Goal: Task Accomplishment & Management: Use online tool/utility

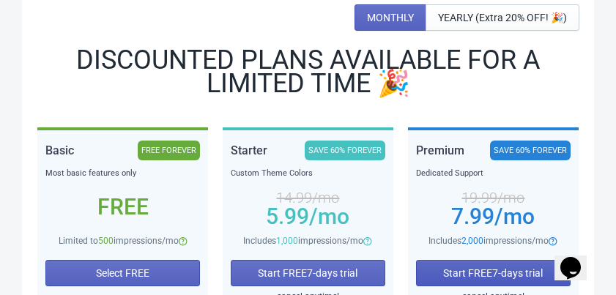
scroll to position [234, 0]
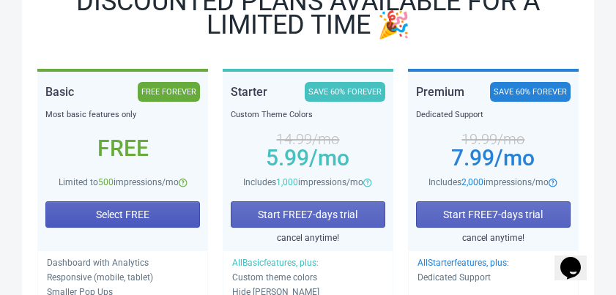
click at [154, 213] on button "Select FREE" at bounding box center [122, 214] width 154 height 26
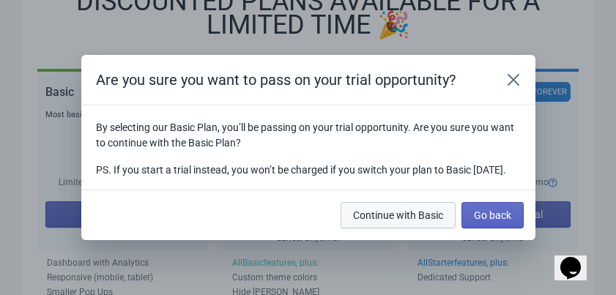
click at [442, 221] on span "Continue with Basic" at bounding box center [398, 215] width 90 height 12
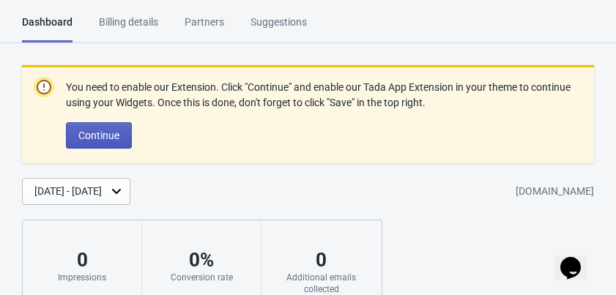
click at [111, 130] on span "Continue" at bounding box center [98, 136] width 41 height 12
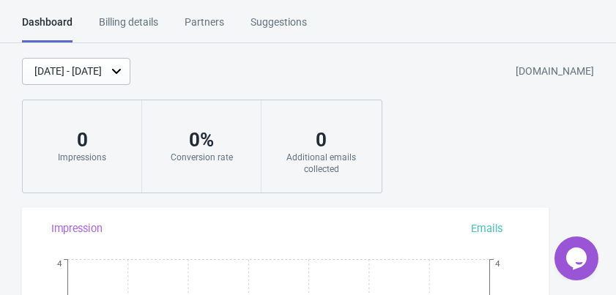
click at [216, 20] on div "Partners" at bounding box center [204, 28] width 40 height 26
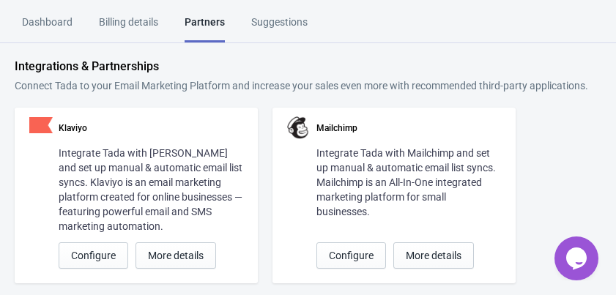
click at [267, 20] on div "Suggestions" at bounding box center [279, 28] width 56 height 26
click at [55, 34] on div "Dashboard" at bounding box center [47, 28] width 51 height 26
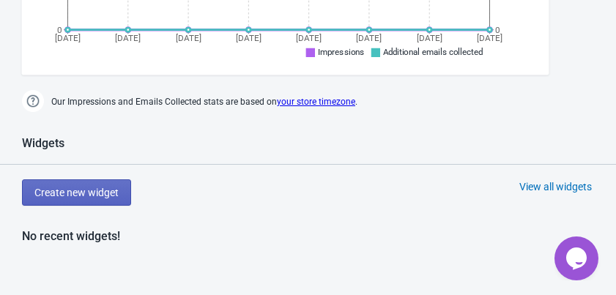
scroll to position [527, 0]
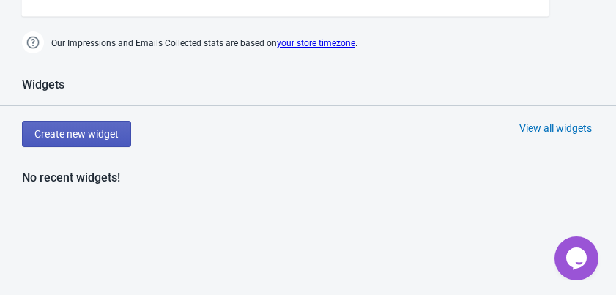
click at [94, 135] on span "Create new widget" at bounding box center [76, 134] width 84 height 12
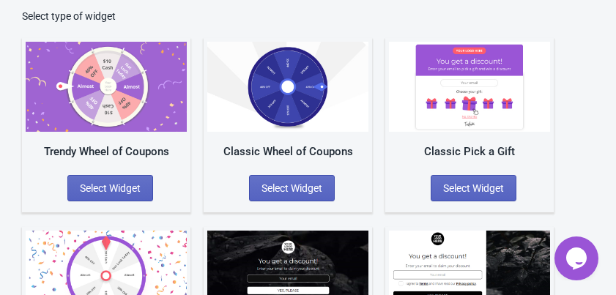
scroll to position [42, 0]
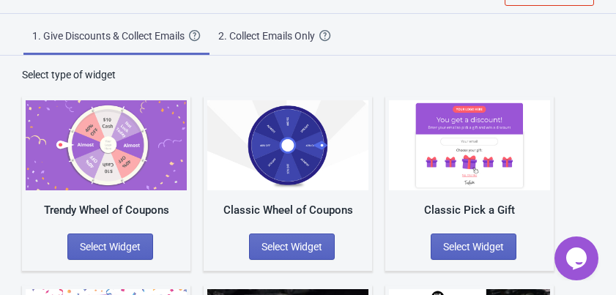
click at [292, 34] on div "2. Collect Emails Only" at bounding box center [268, 36] width 101 height 15
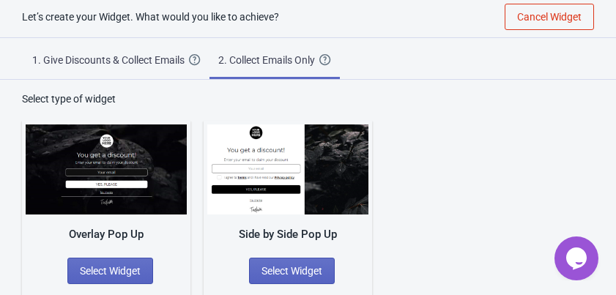
scroll to position [18, 0]
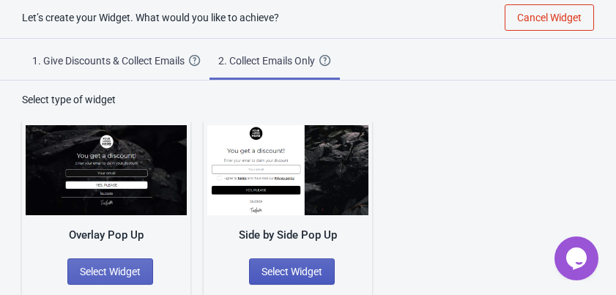
click at [272, 266] on span "Select Widget" at bounding box center [291, 272] width 61 height 12
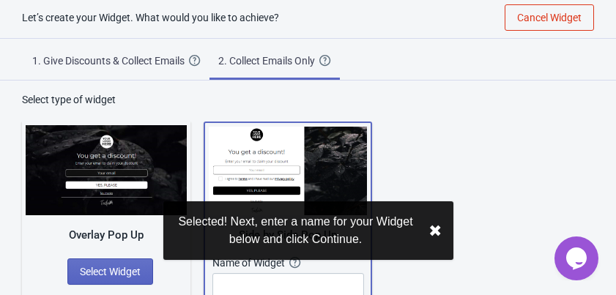
scroll to position [74, 0]
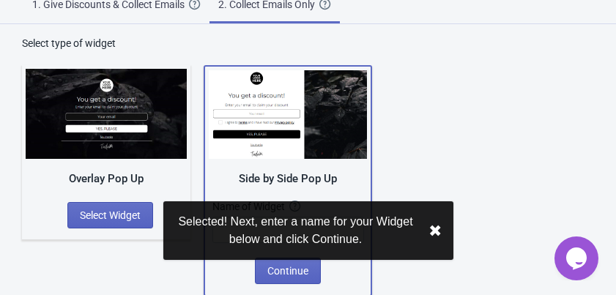
click at [436, 234] on button "✖︎" at bounding box center [434, 231] width 13 height 18
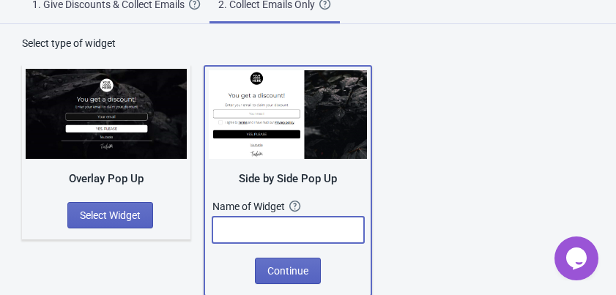
click at [315, 239] on input "text" at bounding box center [288, 230] width 152 height 26
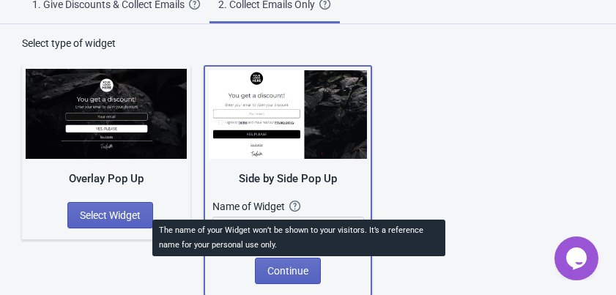
click at [299, 201] on icon at bounding box center [295, 207] width 12 height 12
click at [292, 204] on icon at bounding box center [294, 206] width 11 height 11
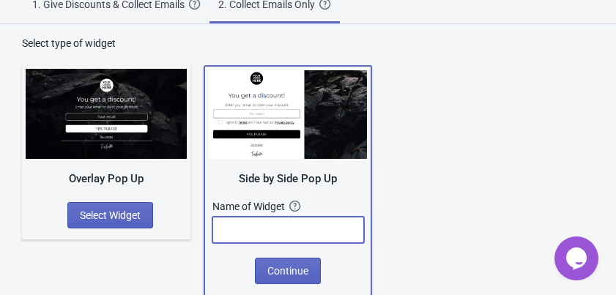
click at [301, 229] on input "text" at bounding box center [288, 230] width 152 height 26
type input "d"
type input "W"
type input "Get 10% OFF"
click at [302, 266] on span "Continue" at bounding box center [287, 271] width 41 height 12
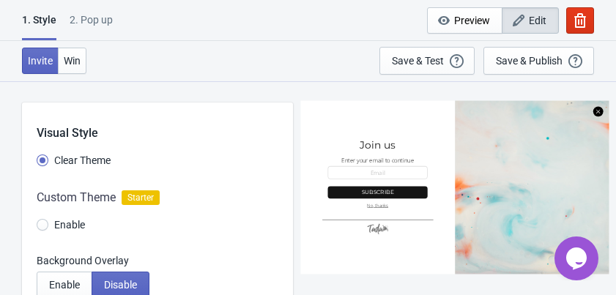
click at [42, 224] on div at bounding box center [157, 213] width 271 height 79
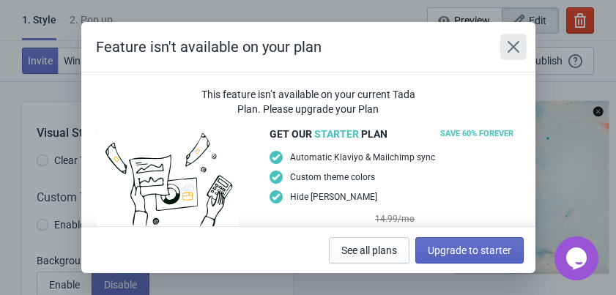
click at [512, 47] on icon "Close" at bounding box center [513, 47] width 12 height 12
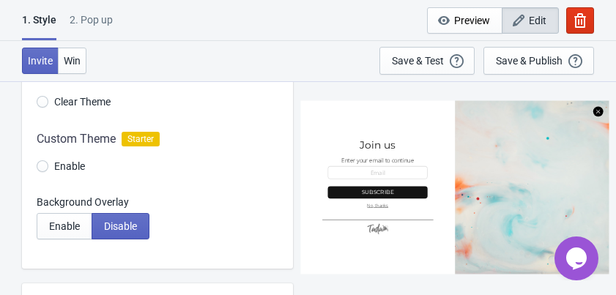
scroll to position [117, 0]
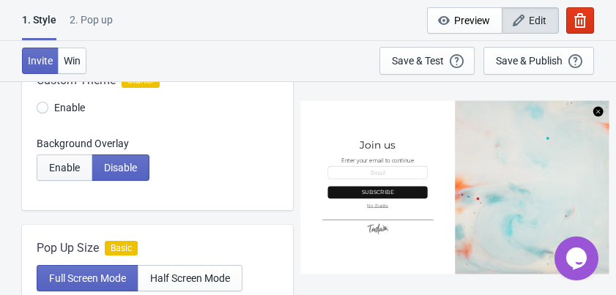
click at [75, 176] on button "Enable" at bounding box center [65, 167] width 56 height 26
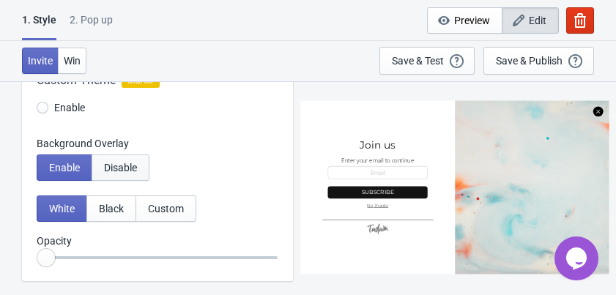
click at [124, 167] on span "Disable" at bounding box center [120, 168] width 33 height 12
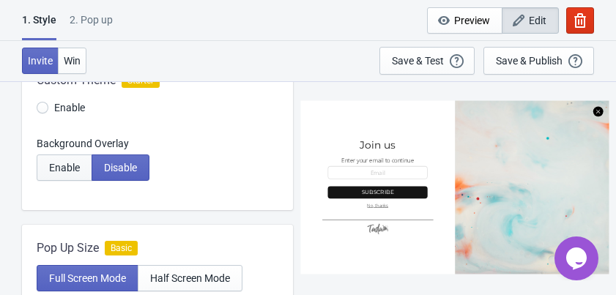
click at [85, 169] on button "Enable" at bounding box center [65, 167] width 56 height 26
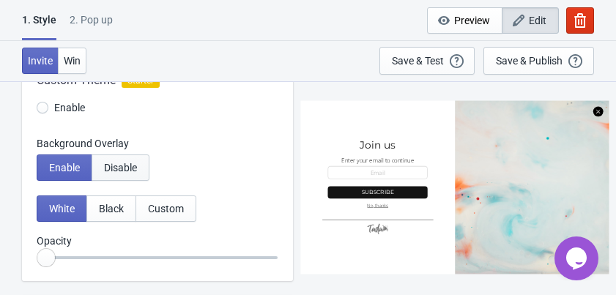
click at [122, 168] on span "Disable" at bounding box center [120, 168] width 33 height 12
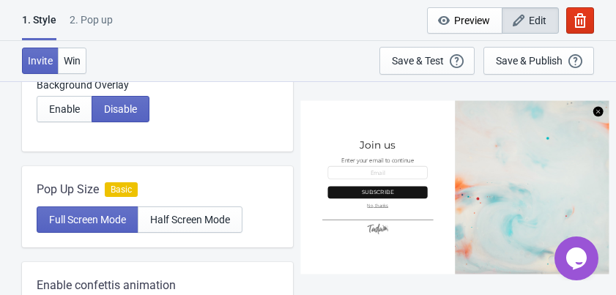
scroll to position [234, 0]
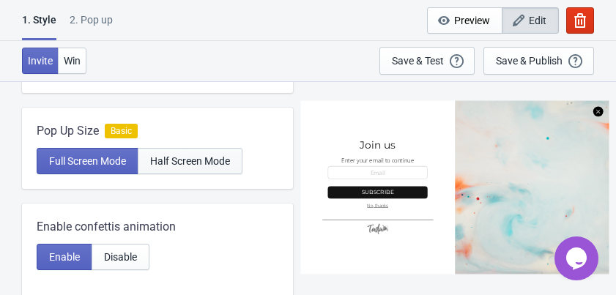
click at [187, 165] on span "Half Screen Mode" at bounding box center [190, 161] width 80 height 12
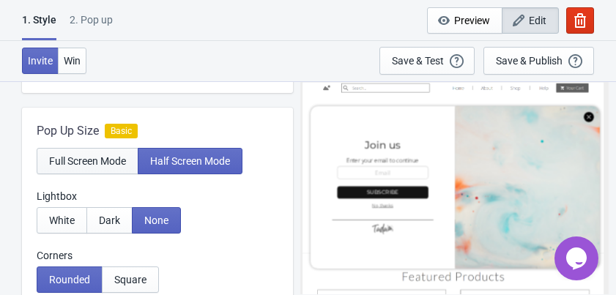
click at [111, 166] on span "Full Screen Mode" at bounding box center [87, 161] width 77 height 12
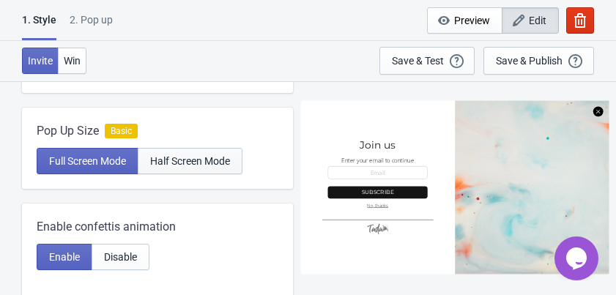
click at [176, 163] on span "Half Screen Mode" at bounding box center [190, 161] width 80 height 12
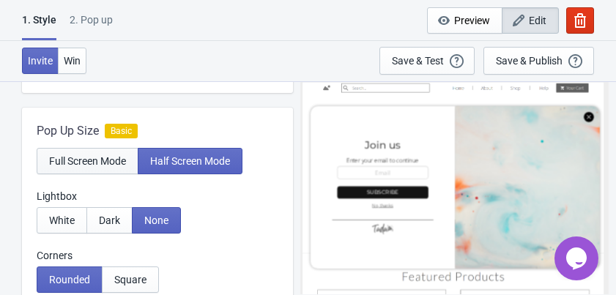
click at [93, 164] on span "Full Screen Mode" at bounding box center [87, 161] width 77 height 12
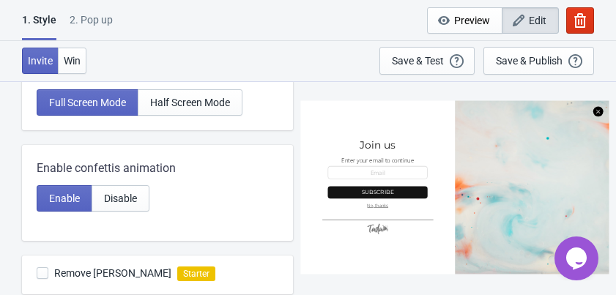
scroll to position [351, 0]
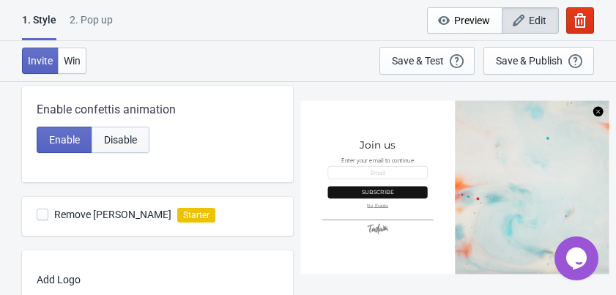
click at [111, 139] on span "Disable" at bounding box center [120, 140] width 33 height 12
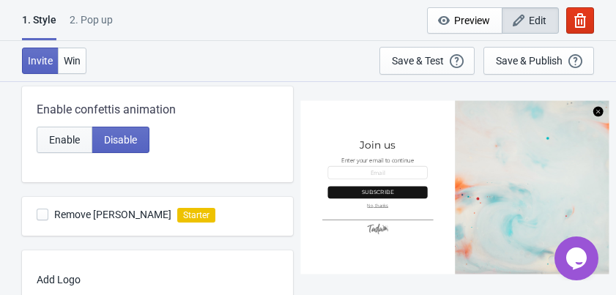
click at [79, 140] on span "Enable" at bounding box center [64, 140] width 31 height 12
radio input "true"
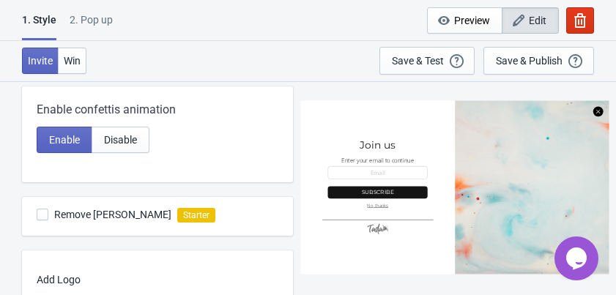
scroll to position [410, 0]
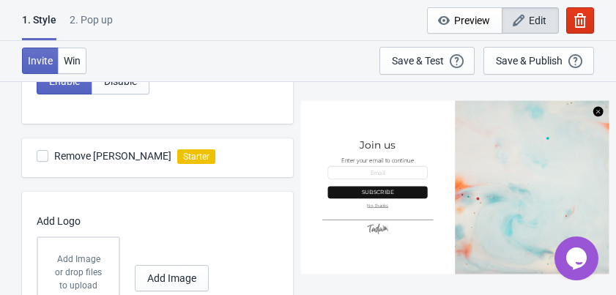
click at [44, 157] on span at bounding box center [43, 156] width 12 height 12
click at [37, 157] on input "Remove Tada Branding" at bounding box center [37, 163] width 1 height 26
checkbox input "false"
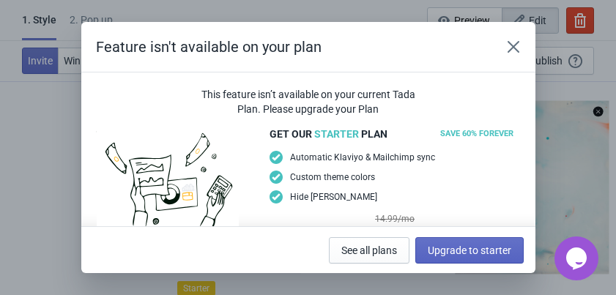
click at [498, 48] on div "Feature isn't available on your plan" at bounding box center [308, 47] width 454 height 51
click at [518, 48] on icon "Close" at bounding box center [513, 47] width 15 height 15
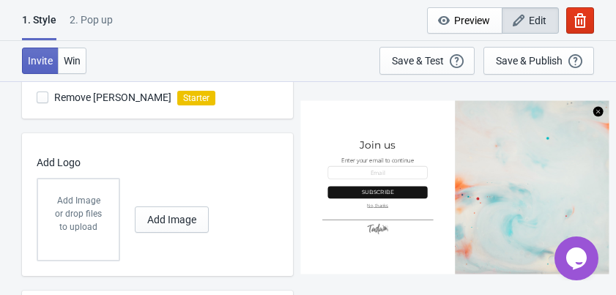
scroll to position [527, 0]
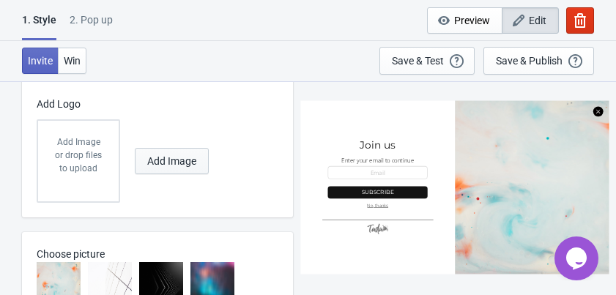
click at [171, 170] on button "Add Image" at bounding box center [172, 161] width 74 height 26
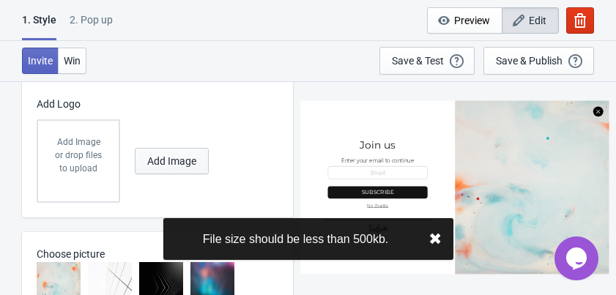
click at [179, 158] on span "Add Image" at bounding box center [171, 161] width 49 height 12
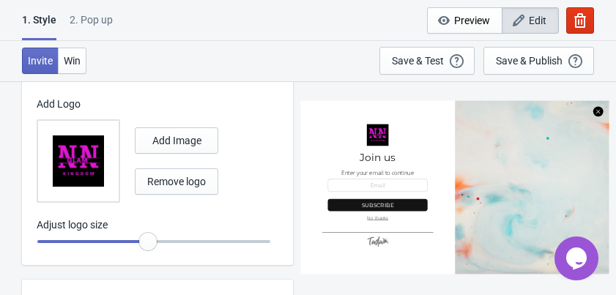
radio input "true"
type input "1.1"
radio input "true"
type input "1.2"
radio input "true"
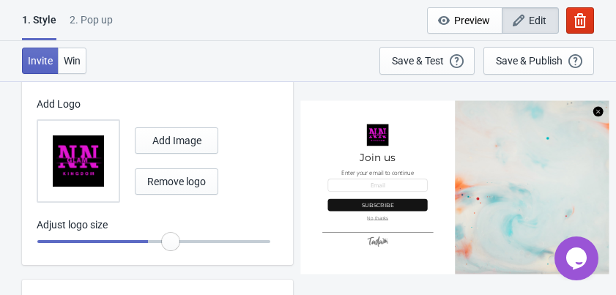
type input "1.25"
radio input "true"
type input "1.3"
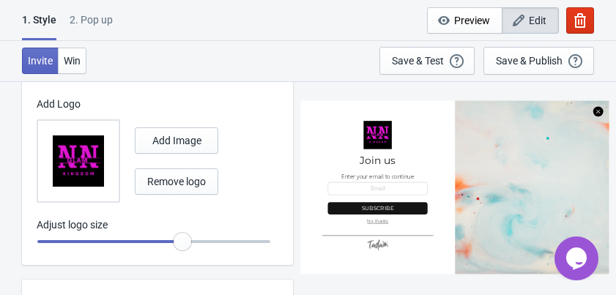
radio input "true"
type input "1.35"
radio input "true"
type input "1.4"
radio input "true"
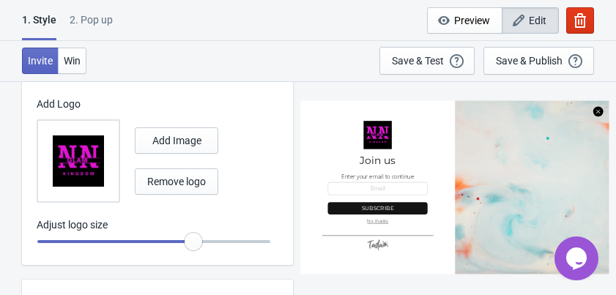
type input "1.45"
radio input "true"
type input "1.5"
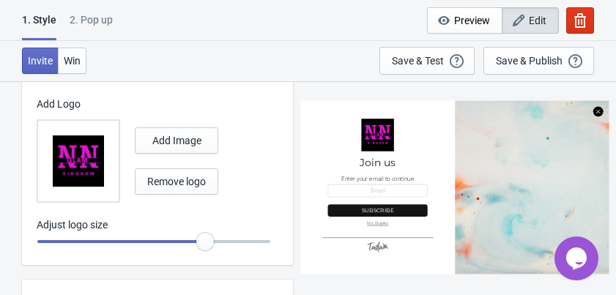
radio input "true"
type input "1.55"
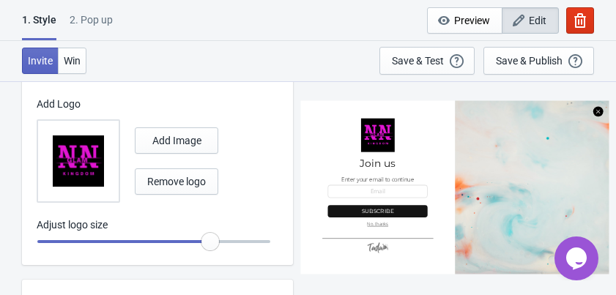
radio input "true"
type input "1.6"
radio input "true"
type input "1.65"
radio input "true"
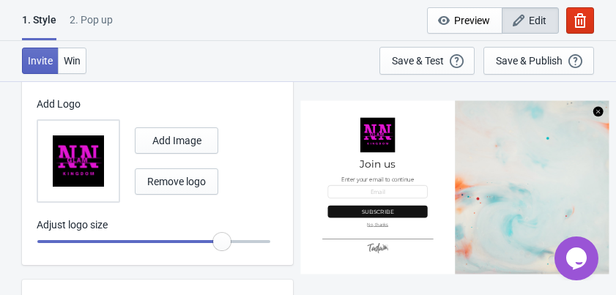
type input "1.7"
radio input "true"
type input "1.75"
radio input "true"
type input "1.8"
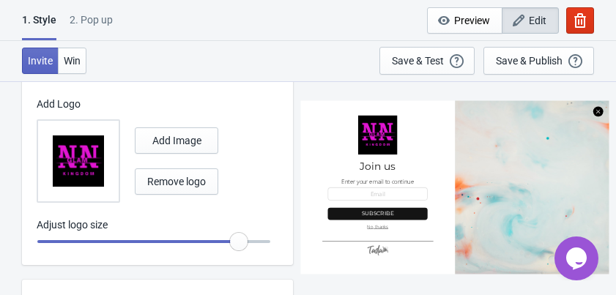
radio input "true"
type input "1.85"
radio input "true"
type input "1.9"
radio input "true"
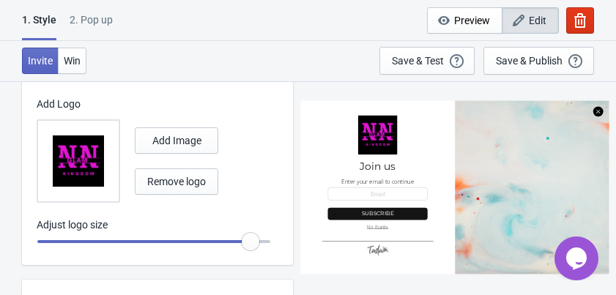
type input "1.95"
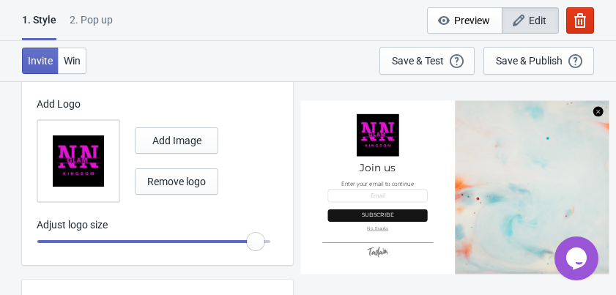
radio input "true"
drag, startPoint x: 149, startPoint y: 237, endPoint x: 291, endPoint y: 239, distance: 141.3
type input "2"
click at [271, 239] on input "range" at bounding box center [154, 241] width 234 height 26
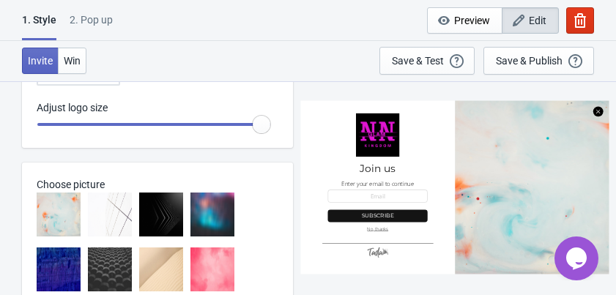
scroll to position [703, 0]
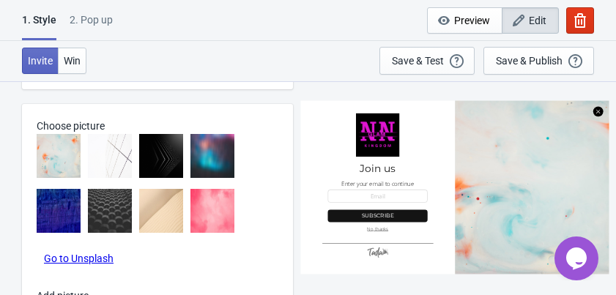
click at [205, 209] on img at bounding box center [212, 211] width 44 height 44
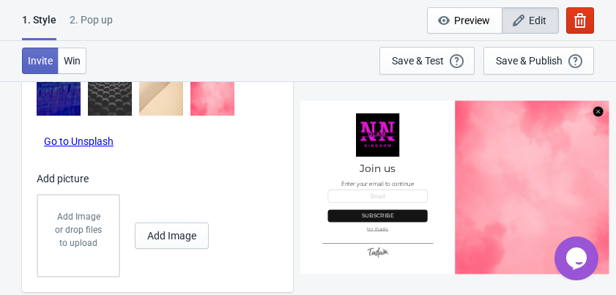
scroll to position [858, 0]
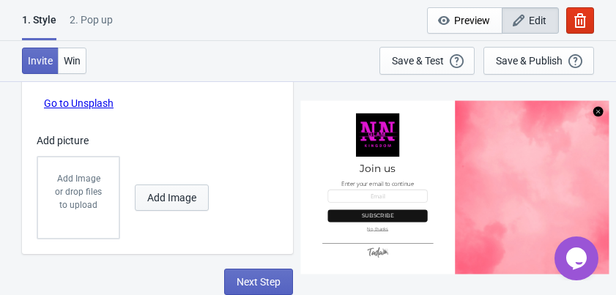
click at [161, 202] on span "Add Image" at bounding box center [171, 198] width 49 height 12
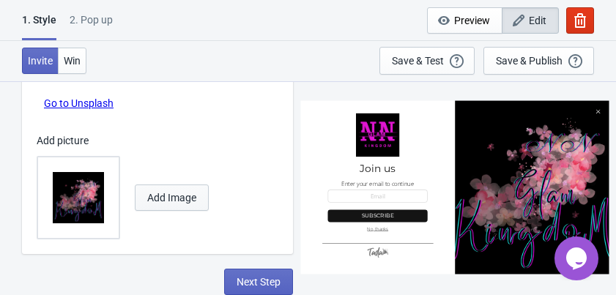
click at [173, 201] on span "Add Image" at bounding box center [171, 198] width 49 height 12
radio input "true"
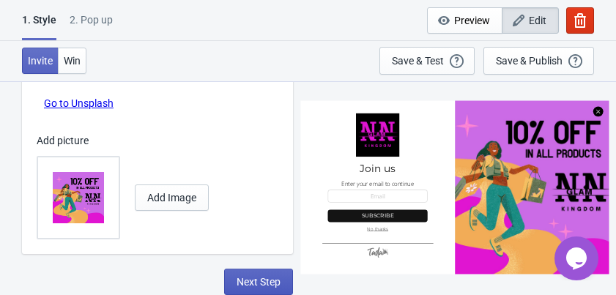
click at [264, 284] on span "Next Step" at bounding box center [258, 282] width 44 height 12
select select "once"
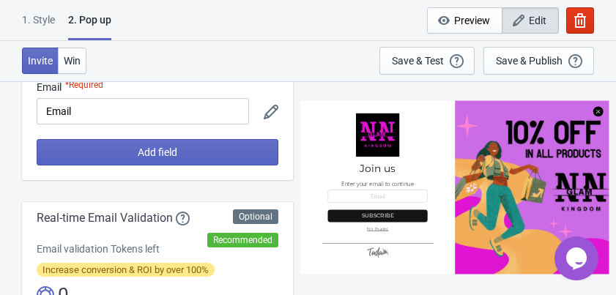
scroll to position [59, 0]
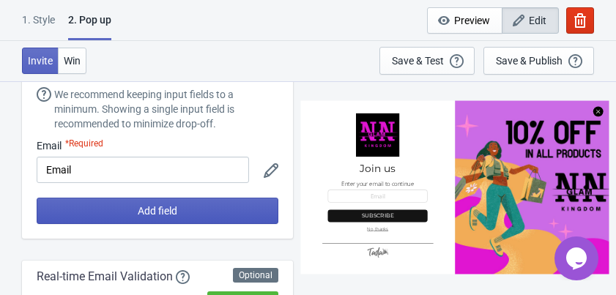
click at [134, 211] on button "Add field" at bounding box center [158, 211] width 242 height 26
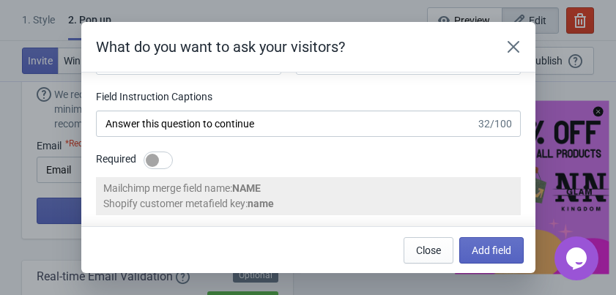
scroll to position [0, 0]
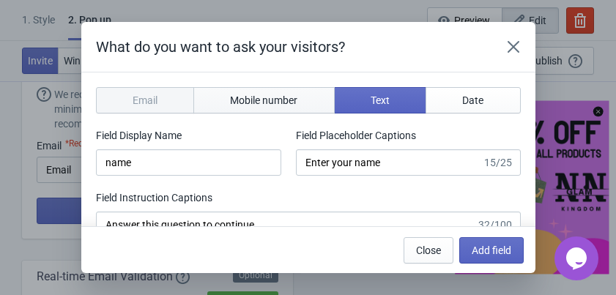
click at [240, 110] on button "Mobile number" at bounding box center [263, 100] width 141 height 26
type input "phone"
type input "Enter your mobile number"
type input "Next, enter your mobile number to continue"
select select "gb"
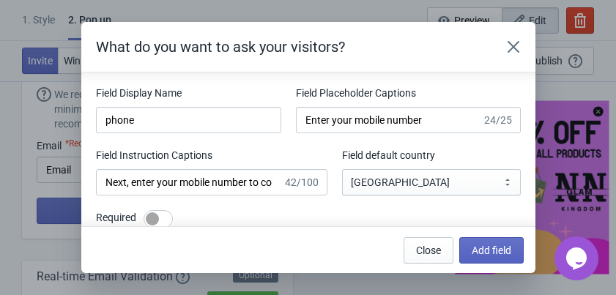
scroll to position [101, 0]
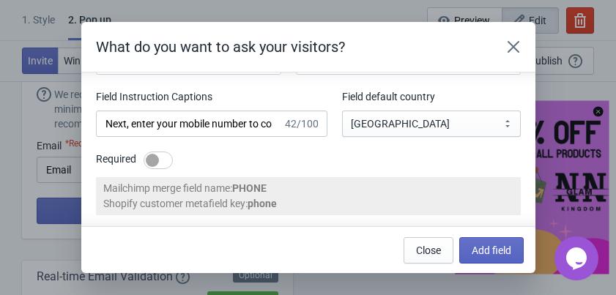
click at [160, 157] on div at bounding box center [157, 161] width 29 height 18
checkbox input "true"
click at [482, 255] on span "Add field" at bounding box center [491, 250] width 40 height 12
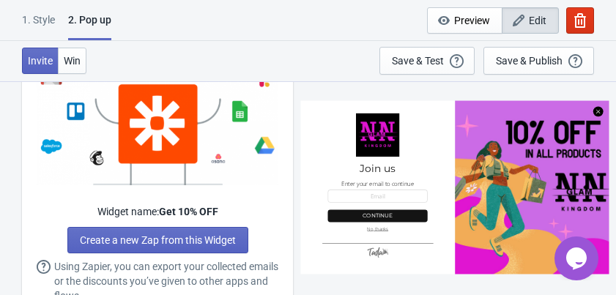
scroll to position [761, 0]
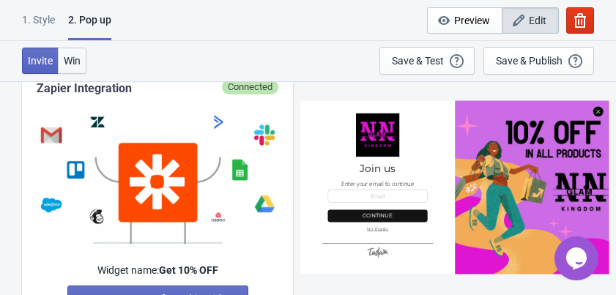
click at [76, 60] on span "Win" at bounding box center [72, 61] width 17 height 12
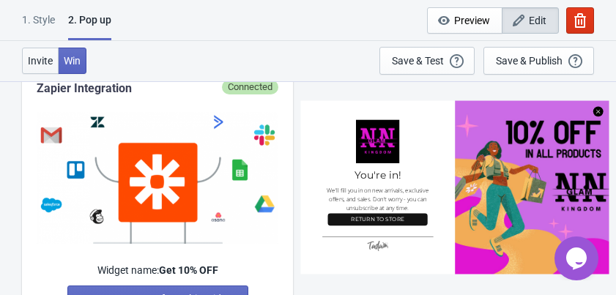
click at [43, 57] on span "Invite" at bounding box center [40, 61] width 25 height 12
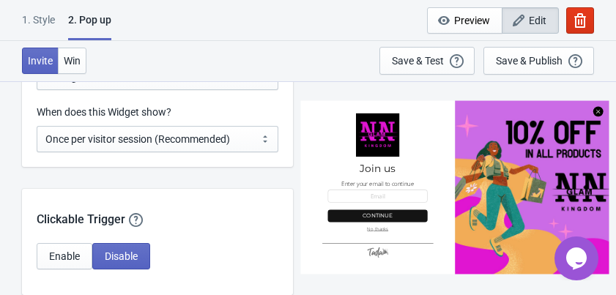
scroll to position [1113, 0]
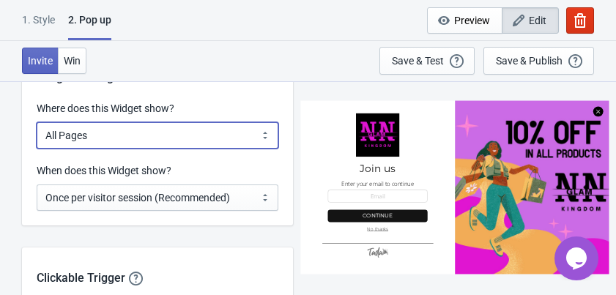
click at [177, 135] on select "All Pages All Product Pages All Blog Pages All Static Pages Specific Product(s)…" at bounding box center [158, 135] width 242 height 26
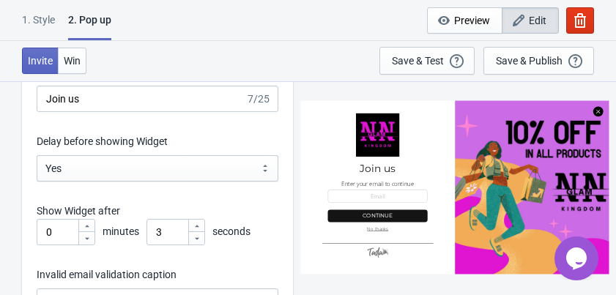
scroll to position [1581, 0]
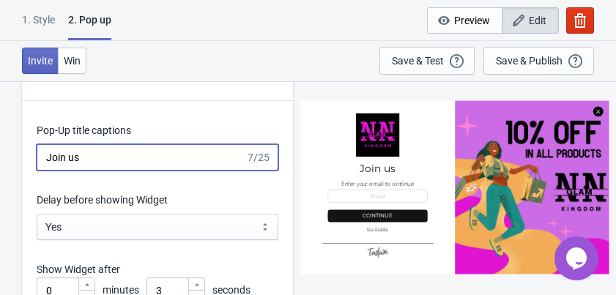
click at [160, 155] on input "Join us" at bounding box center [141, 157] width 209 height 26
type input "J"
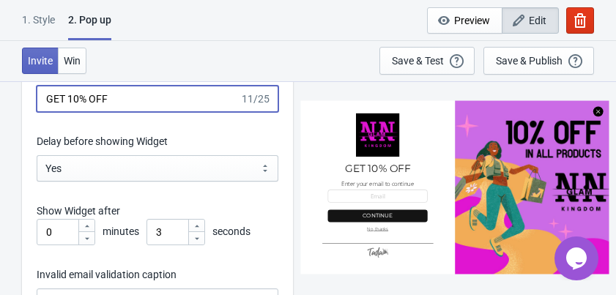
type input "GET 10% OFF"
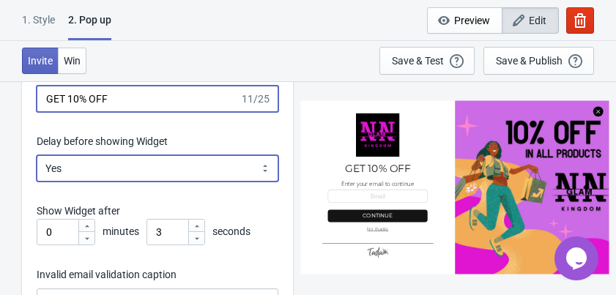
click at [170, 163] on select "Yes No" at bounding box center [158, 168] width 242 height 26
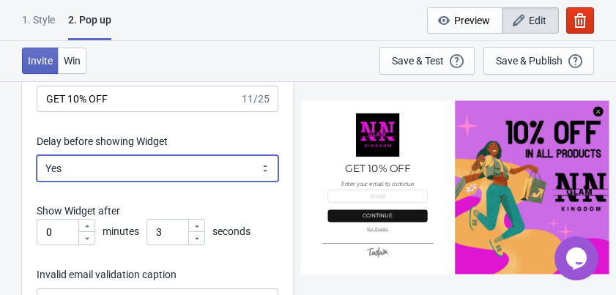
click at [170, 163] on select "Yes No" at bounding box center [158, 168] width 242 height 26
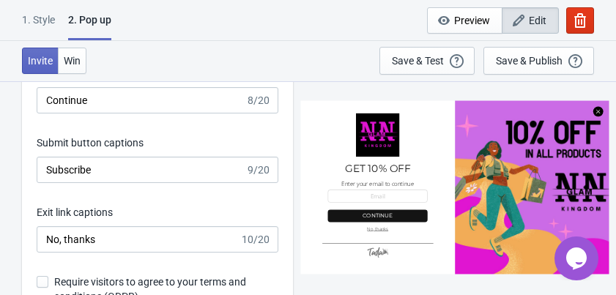
scroll to position [2108, 0]
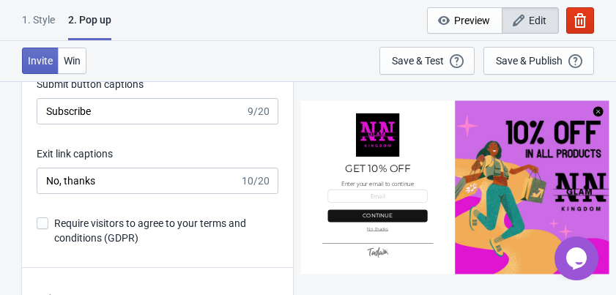
click at [44, 228] on span at bounding box center [43, 223] width 12 height 12
click at [37, 228] on input "Require visitors to agree to your terms and conditions (GDPR)" at bounding box center [37, 230] width 1 height 26
checkbox input "true"
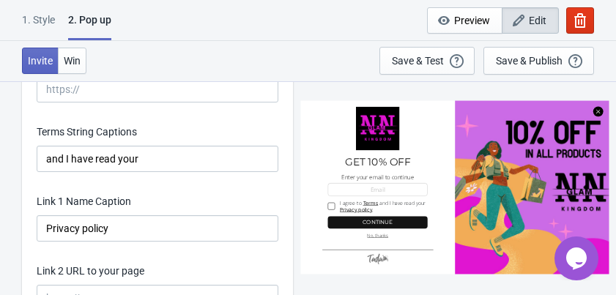
scroll to position [2401, 0]
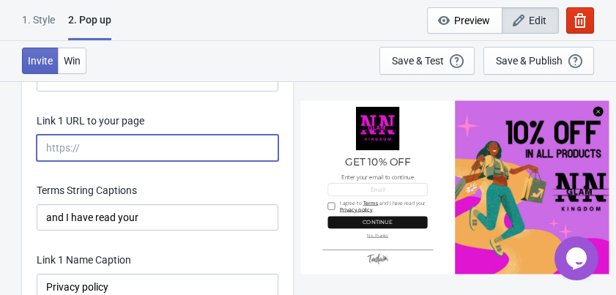
click at [131, 143] on input "Link 1 URL to your page" at bounding box center [158, 148] width 242 height 26
paste input "https://nnikolovadigital.myshopify.com/policies/terms-of-service"
type input "https://nnikolovadigital.myshopify.com/policies/terms-of-service"
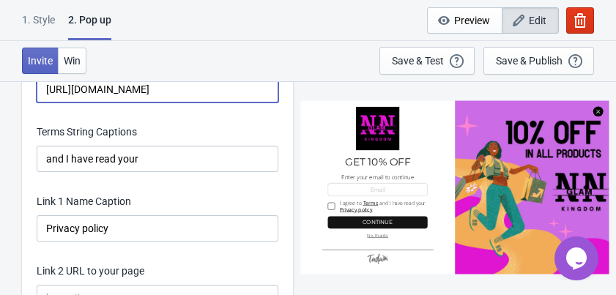
scroll to position [2518, 0]
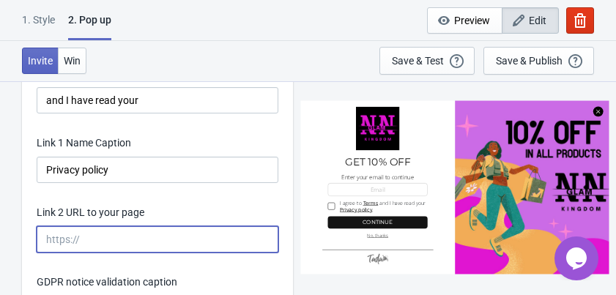
click at [135, 236] on input "Link 2 URL to your page" at bounding box center [158, 239] width 242 height 26
paste input "https://nnikolovadigital.myshopify.com/policies/privacy-policy"
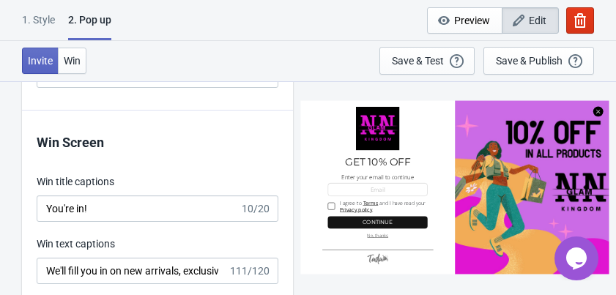
scroll to position [2811, 0]
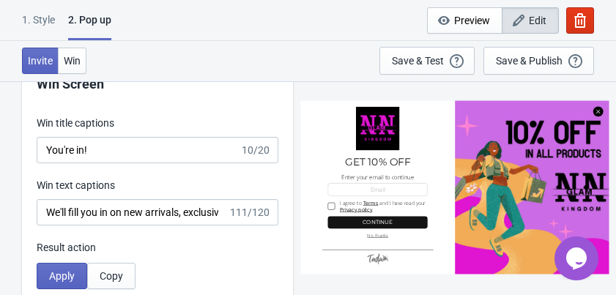
type input "https://nnikolovadigital.myshopify.com/policies/privacy-policy"
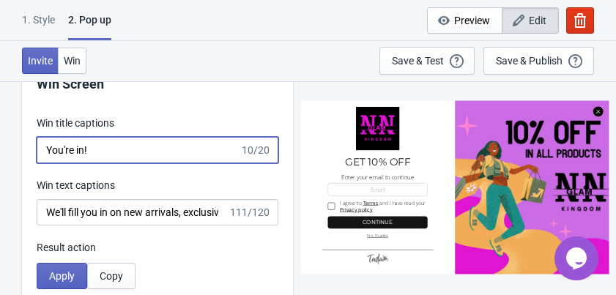
click at [129, 152] on input "You're in!" at bounding box center [138, 150] width 203 height 26
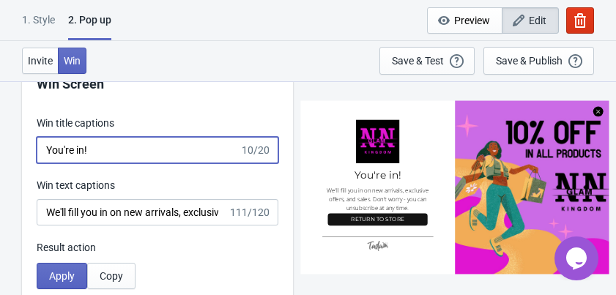
scroll to position [2869, 0]
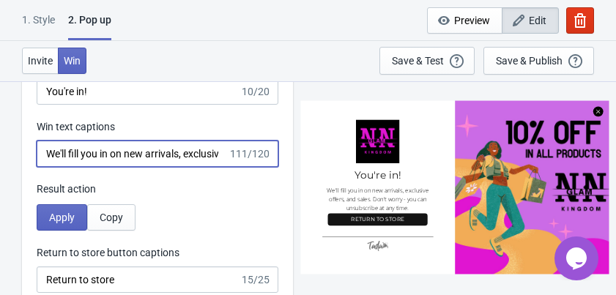
click at [155, 153] on input "We'll fill you in on new arrivals, exclusive offers, and sales. Don't worry - y…" at bounding box center [132, 154] width 191 height 26
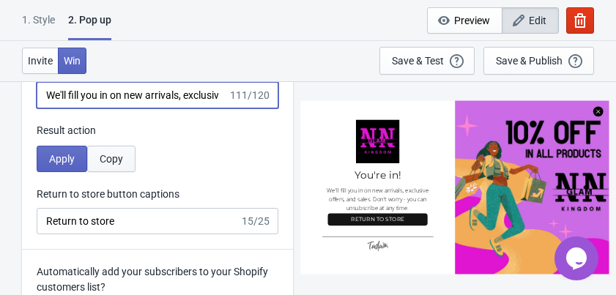
click at [109, 165] on button "Copy" at bounding box center [111, 159] width 48 height 26
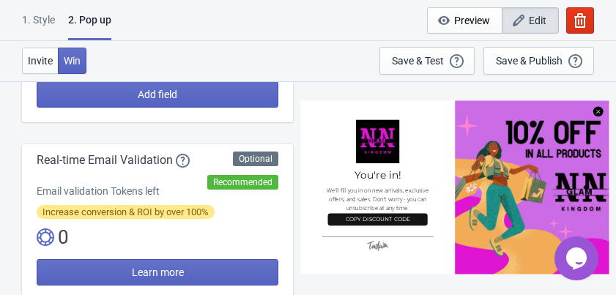
scroll to position [293, 0]
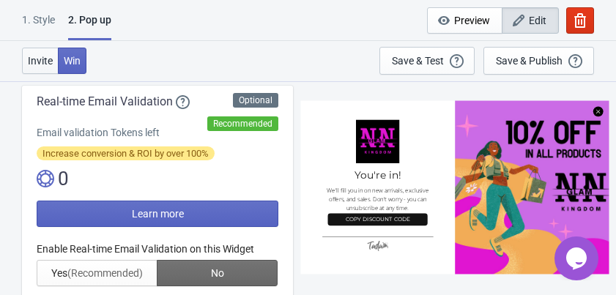
click at [44, 56] on span "Invite" at bounding box center [40, 61] width 25 height 12
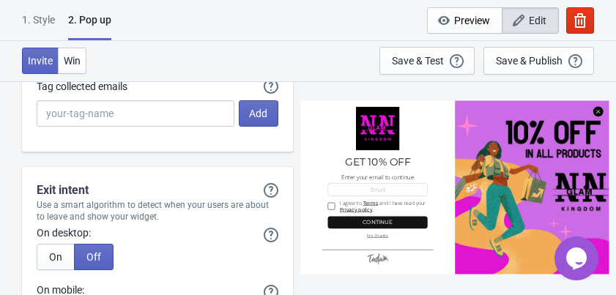
scroll to position [3221, 0]
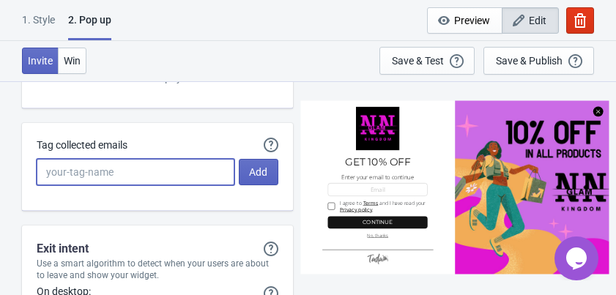
click at [132, 174] on input "Tag collected emails" at bounding box center [136, 172] width 198 height 26
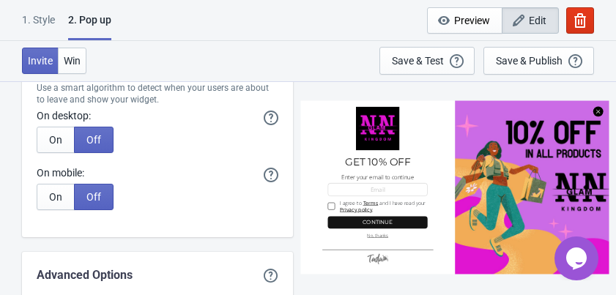
scroll to position [3338, 0]
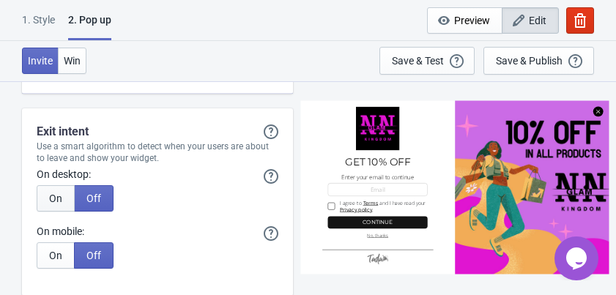
click at [68, 195] on button "On" at bounding box center [56, 198] width 38 height 26
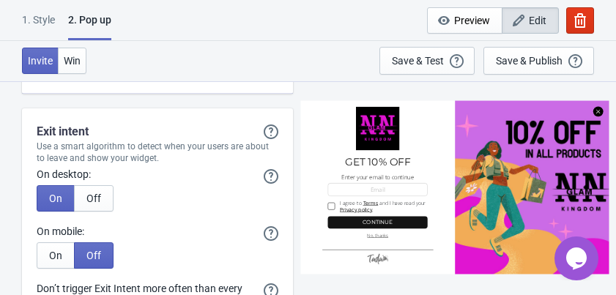
scroll to position [3396, 0]
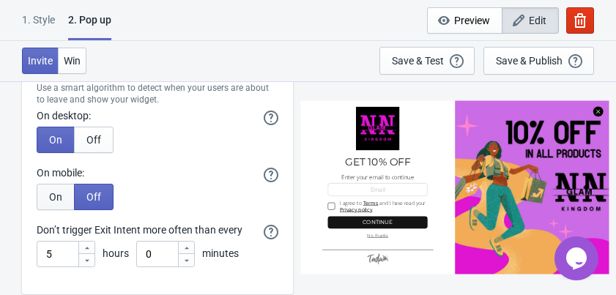
click at [40, 196] on button "On" at bounding box center [56, 197] width 38 height 26
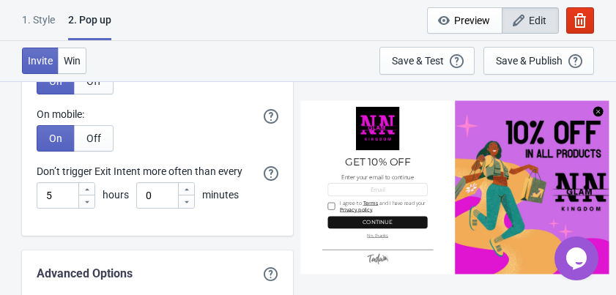
scroll to position [3514, 0]
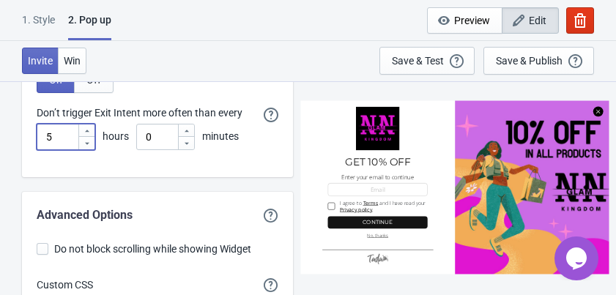
click at [62, 138] on input "5" at bounding box center [57, 137] width 41 height 26
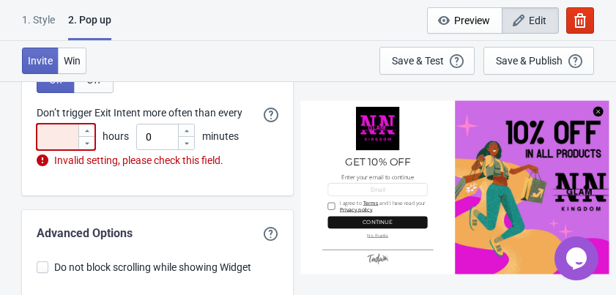
type input "1"
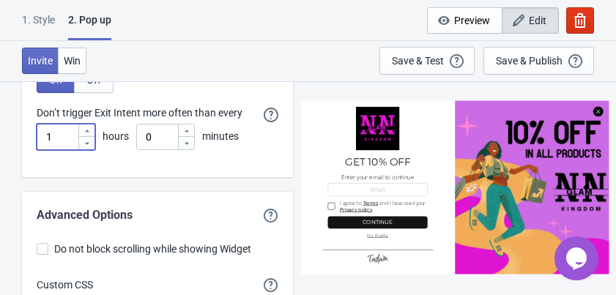
click at [62, 134] on input "1" at bounding box center [57, 137] width 41 height 26
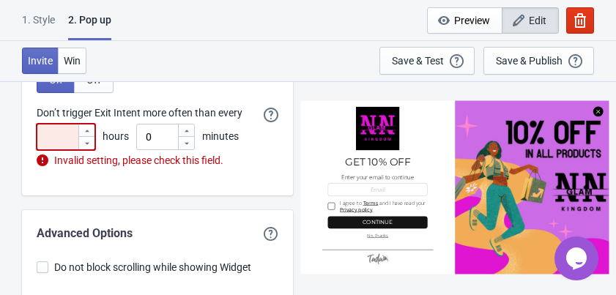
type input "5"
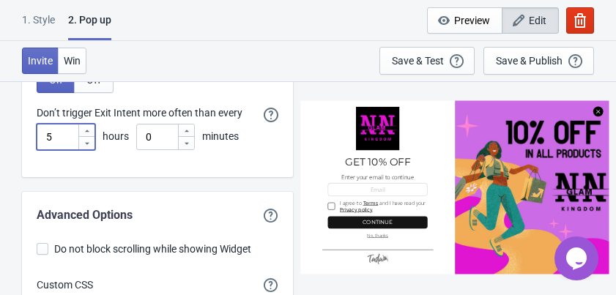
click at [234, 161] on div "Exit intent Exit intent will only show the Widget if it hasn't showed previousl…" at bounding box center [157, 55] width 271 height 244
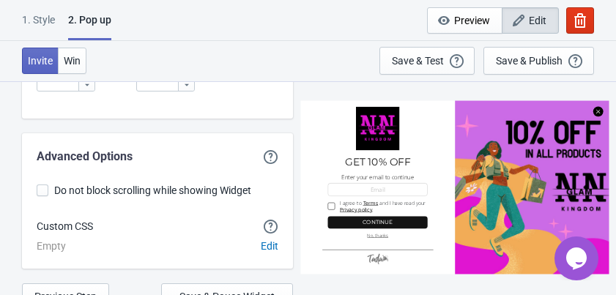
scroll to position [3616, 0]
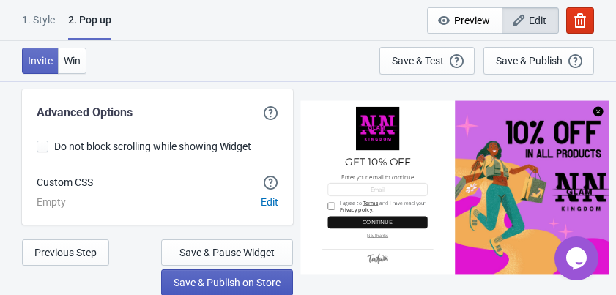
click at [232, 277] on span "Save & Publish on Store" at bounding box center [226, 283] width 107 height 12
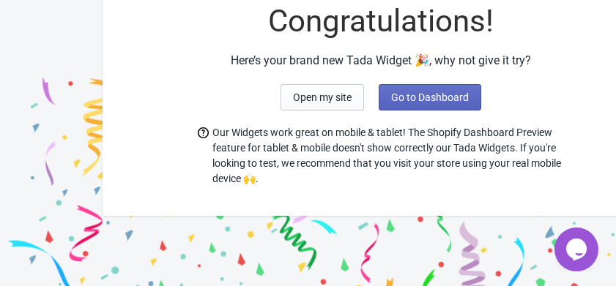
scroll to position [22, 0]
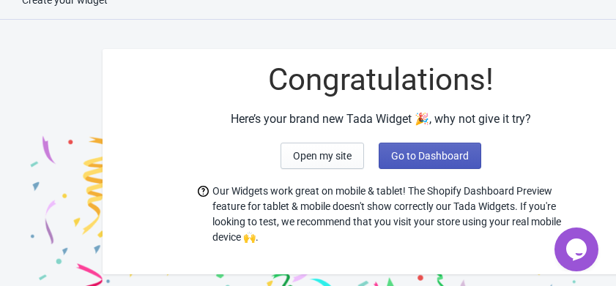
click at [397, 155] on span "Go to Dashboard" at bounding box center [430, 156] width 78 height 12
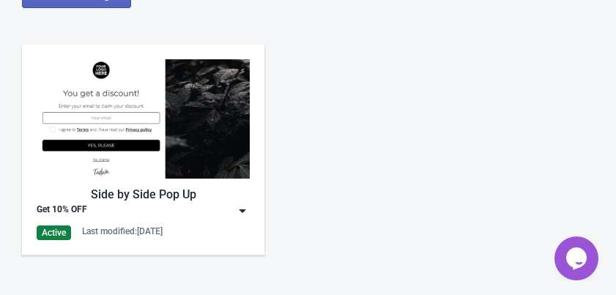
scroll to position [725, 0]
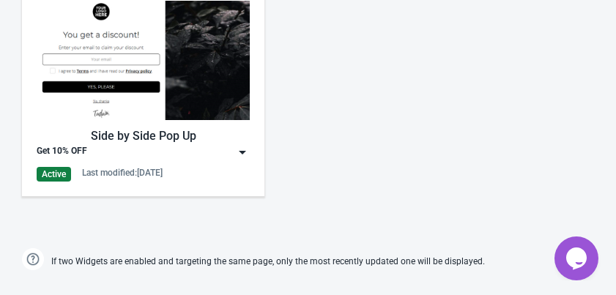
click at [238, 150] on img at bounding box center [242, 152] width 15 height 15
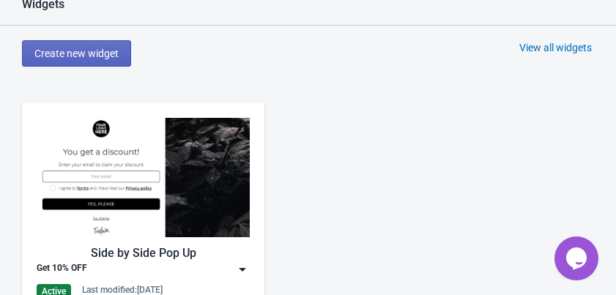
scroll to position [666, 0]
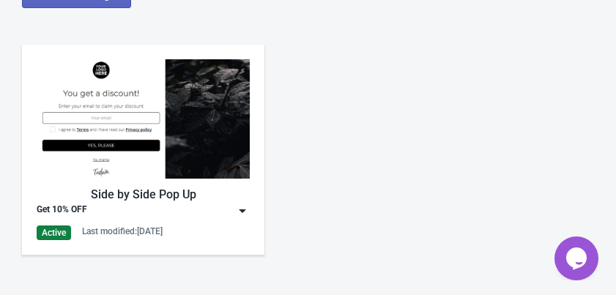
click at [363, 163] on div "Side by Side Pop Up Get 10% OFF Active Last modified: 14.9.2025" at bounding box center [308, 162] width 616 height 264
click at [110, 145] on img at bounding box center [143, 118] width 213 height 119
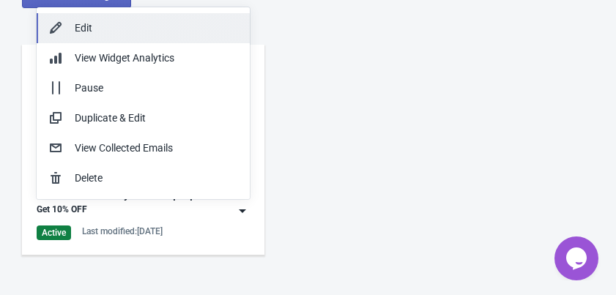
click at [140, 23] on div "Edit" at bounding box center [156, 27] width 163 height 15
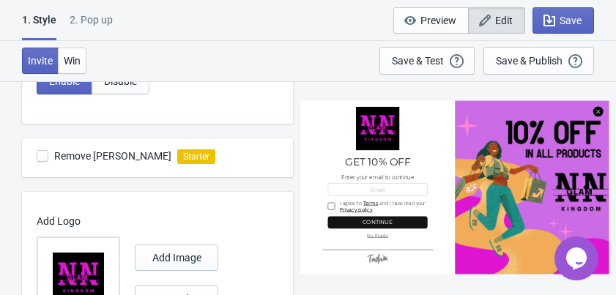
scroll to position [468, 0]
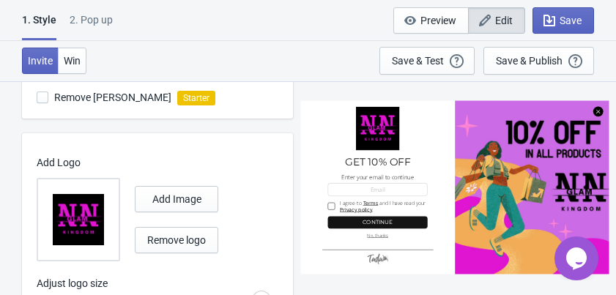
click at [42, 97] on span at bounding box center [43, 97] width 12 height 12
click at [37, 97] on input "Remove Tada Branding" at bounding box center [37, 104] width 1 height 26
checkbox input "false"
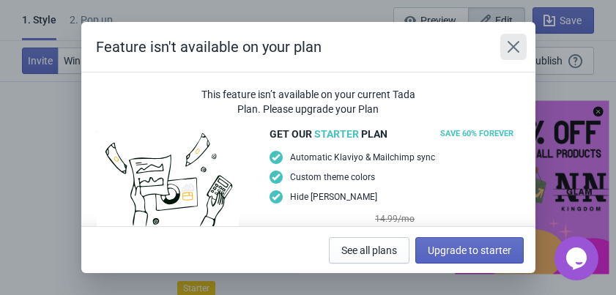
click at [507, 45] on icon "Close" at bounding box center [513, 47] width 15 height 15
radio input "true"
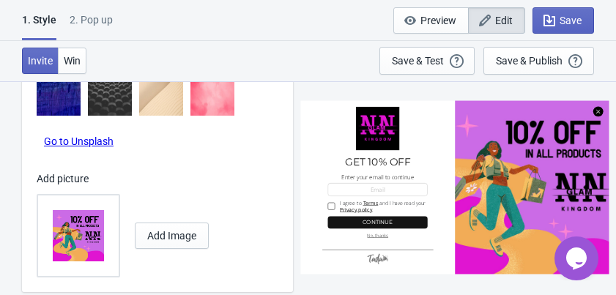
scroll to position [858, 0]
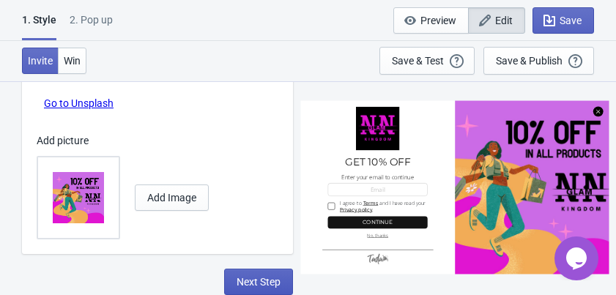
click at [243, 283] on span "Next Step" at bounding box center [258, 282] width 44 height 12
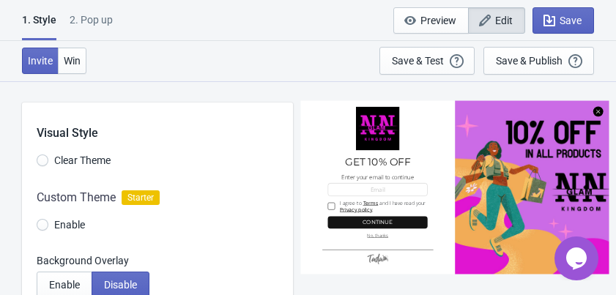
select select "once"
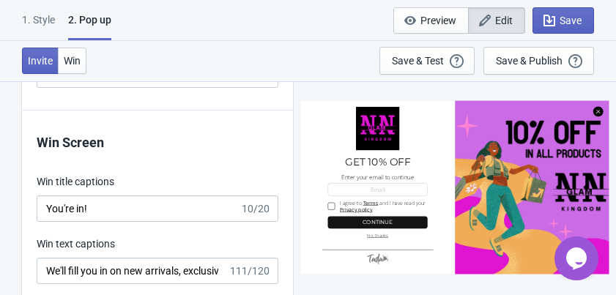
scroll to position [2811, 0]
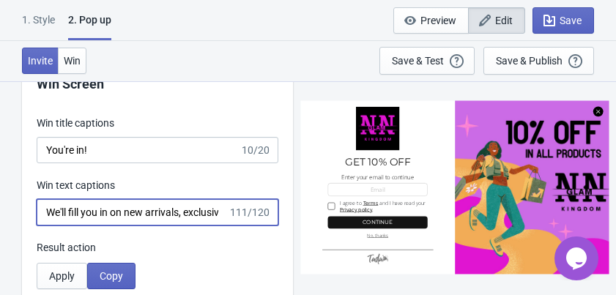
click at [143, 211] on input "We'll fill you in on new arrivals, exclusive offers, and sales. Don't worry - y…" at bounding box center [132, 212] width 191 height 26
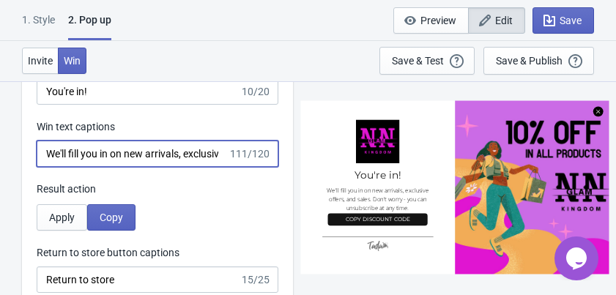
scroll to position [2928, 0]
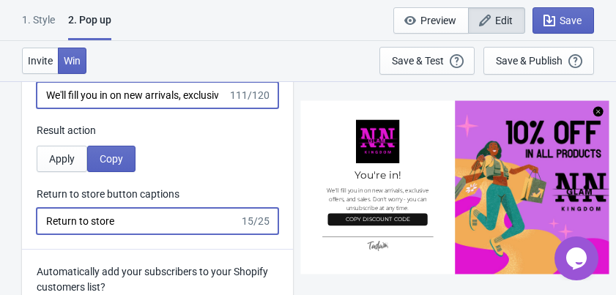
click at [145, 217] on input "Return to store" at bounding box center [138, 221] width 203 height 26
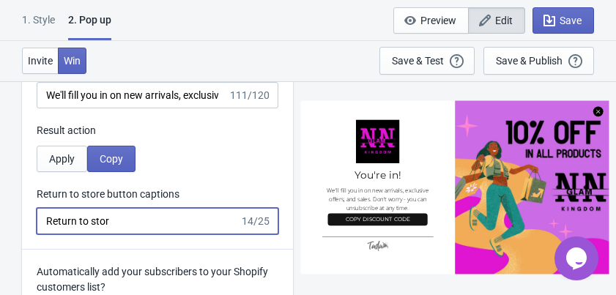
type input "Return to store"
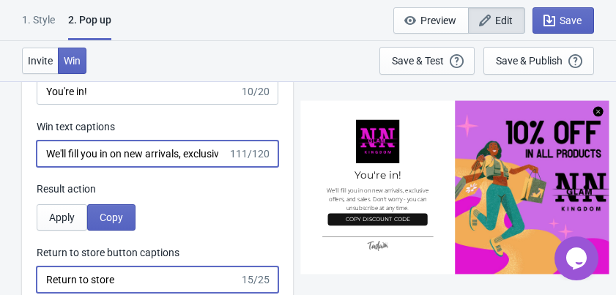
click at [165, 158] on input "We'll fill you in on new arrivals, exclusive offers, and sales. Don't worry - y…" at bounding box center [132, 154] width 191 height 26
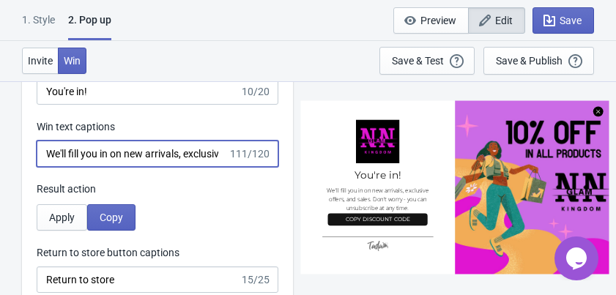
scroll to position [0, 312]
drag, startPoint x: 47, startPoint y: 155, endPoint x: 324, endPoint y: 149, distance: 276.8
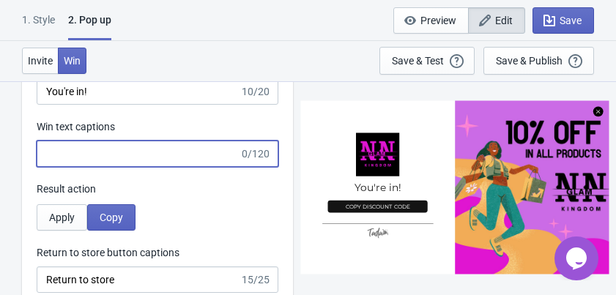
scroll to position [0, 0]
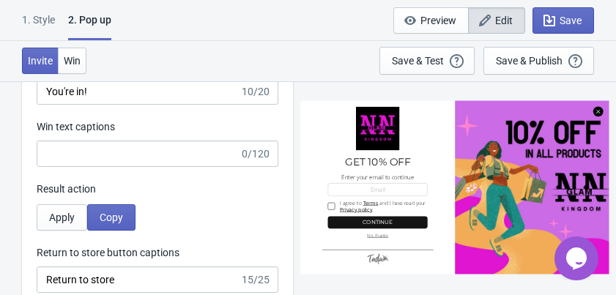
drag, startPoint x: 501, startPoint y: 88, endPoint x: 290, endPoint y: 157, distance: 222.0
click at [501, 88] on div "SASDERWERT3H GET 10% OFF Enter your email to continue email-input I agree to Te…" at bounding box center [454, 188] width 308 height 214
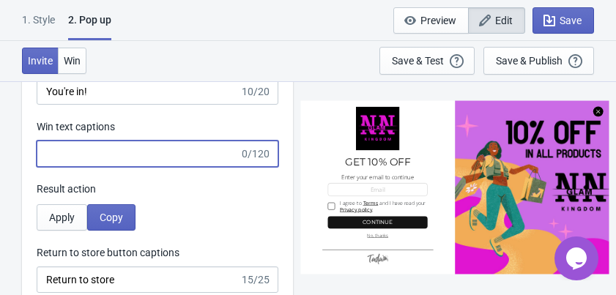
click at [103, 157] on input "Win text captions" at bounding box center [138, 154] width 203 height 26
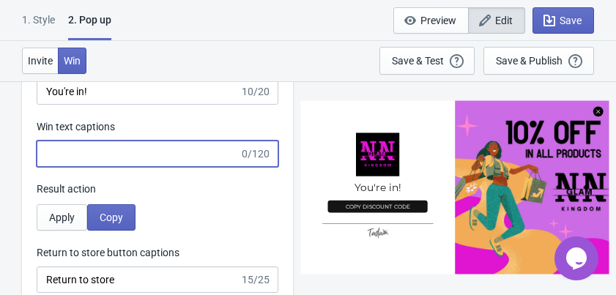
paste input "Use code WELCOME10 at checkout to get 10% OFF your order."
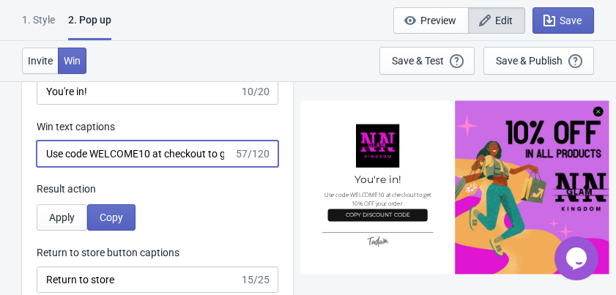
drag, startPoint x: 152, startPoint y: 151, endPoint x: 90, endPoint y: 155, distance: 62.4
click at [90, 155] on input "Use code WELCOME10 at checkout to get 10% OFF your order." at bounding box center [135, 154] width 197 height 26
paste input "WIN"
click at [89, 150] on input "Use codeWIN10 at checkout to get 10% OFF your order." at bounding box center [135, 154] width 197 height 26
type input "Use code WIN10 at checkout to get 10% OFF your order."
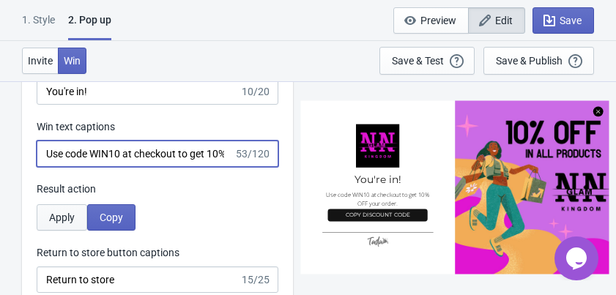
click at [64, 214] on span "Apply" at bounding box center [62, 218] width 26 height 12
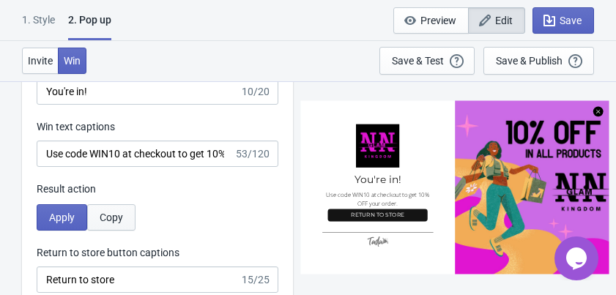
click at [108, 213] on span "Copy" at bounding box center [111, 218] width 23 height 12
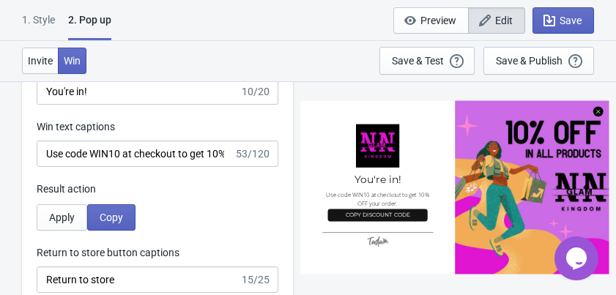
scroll to position [2811, 0]
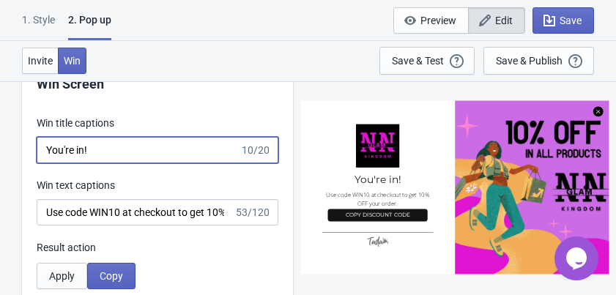
drag, startPoint x: 102, startPoint y: 150, endPoint x: 30, endPoint y: 149, distance: 72.5
click at [30, 149] on div "Win Screen Win title captions You're in! 10/20 Win text captions Use code WIN10…" at bounding box center [157, 209] width 271 height 315
click at [165, 160] on input "Congratiolantions" at bounding box center [138, 150] width 203 height 26
click at [118, 156] on input "Congratiolantions" at bounding box center [138, 150] width 203 height 26
drag, startPoint x: 131, startPoint y: 154, endPoint x: 23, endPoint y: 156, distance: 107.6
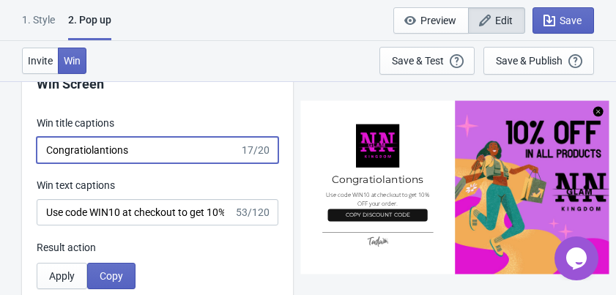
click at [23, 156] on div "Win Screen Win title captions Congratiolantions 17/20 Win text captions Use cod…" at bounding box center [157, 209] width 271 height 315
paste input "🎉 CONGRATULATIONS!"
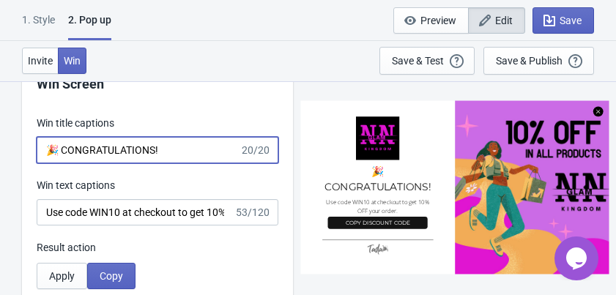
click at [173, 149] on input "🎉 CONGRATULATIONS!" at bounding box center [138, 150] width 203 height 26
click at [63, 151] on input "🎉 CONGRATULATIONS" at bounding box center [138, 150] width 203 height 26
click at [41, 149] on input "🎉 CONGRATULATIONS" at bounding box center [138, 150] width 203 height 26
drag, startPoint x: 51, startPoint y: 149, endPoint x: 40, endPoint y: 149, distance: 10.2
click at [40, 149] on input "🎉 CONGRATULATIONS" at bounding box center [138, 150] width 203 height 26
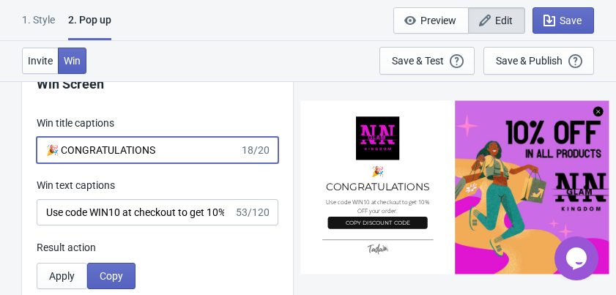
click at [168, 146] on input "🎉 CONGRATULATIONS" at bounding box center [138, 150] width 203 height 26
paste input "🎉"
click at [58, 149] on input "🎉 CONGRATULATIONS" at bounding box center [138, 150] width 203 height 26
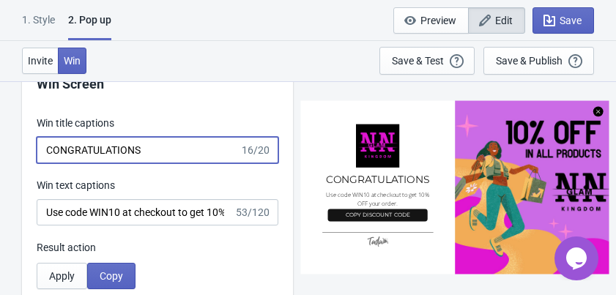
click at [156, 149] on input "CONGRATULATIONS" at bounding box center [138, 150] width 203 height 26
type input "CONGRATULATIONS!"
click at [556, 26] on span "Save" at bounding box center [563, 20] width 37 height 15
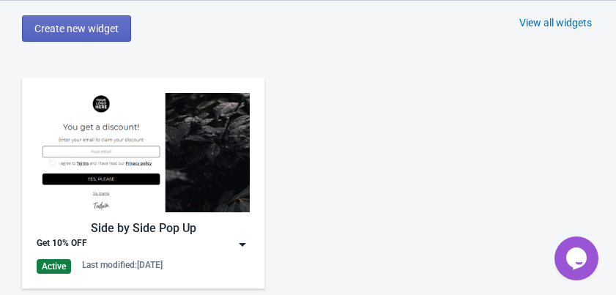
scroll to position [515, 0]
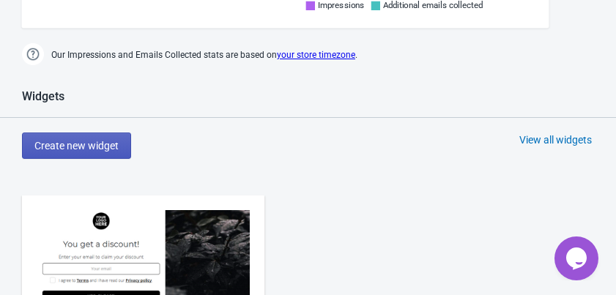
click at [102, 146] on span "Create new widget" at bounding box center [76, 146] width 84 height 12
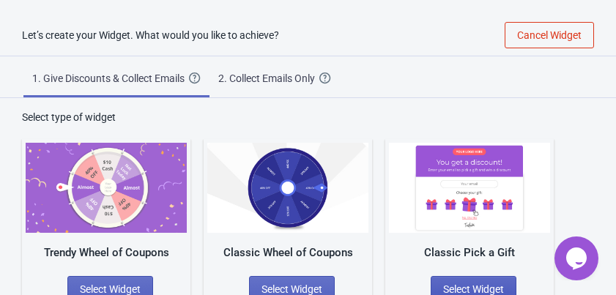
click at [457, 285] on span "Select Widget" at bounding box center [473, 289] width 61 height 12
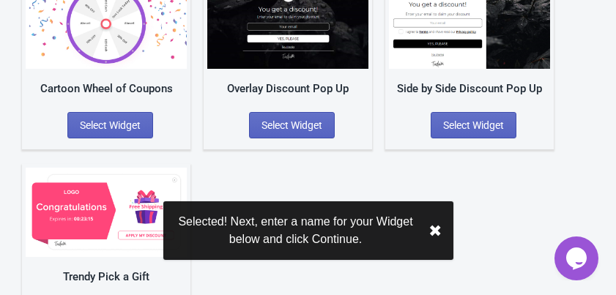
scroll to position [451, 0]
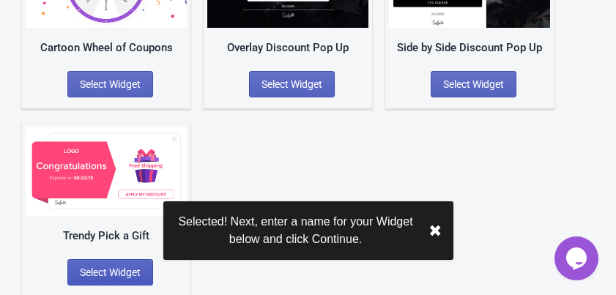
click at [119, 266] on span "Select Widget" at bounding box center [110, 272] width 61 height 12
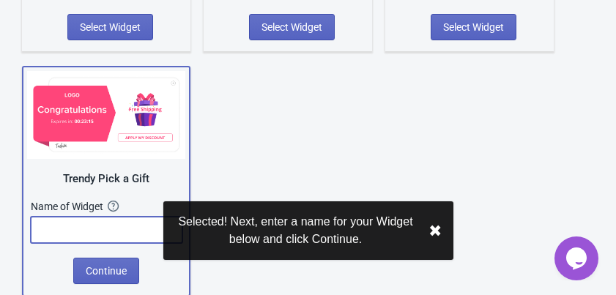
click at [101, 227] on input "text" at bounding box center [107, 230] width 152 height 26
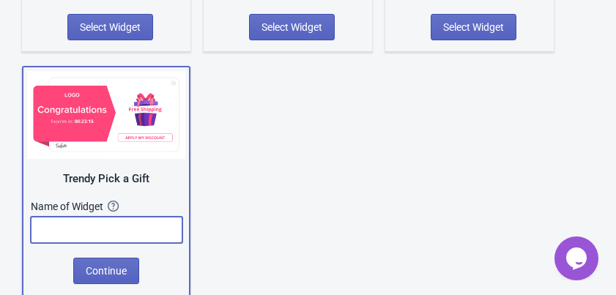
click at [116, 227] on input "text" at bounding box center [107, 230] width 152 height 26
type input "Scratch Card"
click at [118, 272] on span "Continue" at bounding box center [106, 271] width 41 height 12
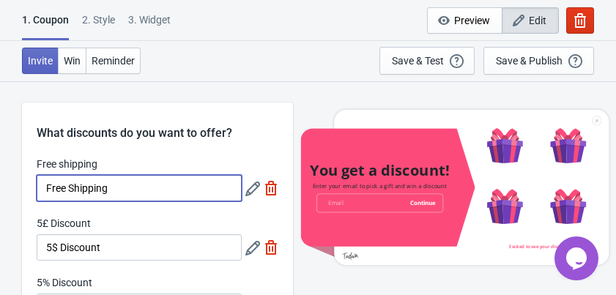
click at [181, 186] on input "Free Shipping" at bounding box center [139, 188] width 205 height 26
drag, startPoint x: 180, startPoint y: 187, endPoint x: -53, endPoint y: 195, distance: 232.9
click at [0, 195] on html "1. Coupon 2 . Style 3. Widget 1. Coupon 2 . Style 3. Widget Cancel Widget Previ…" at bounding box center [308, 147] width 616 height 295
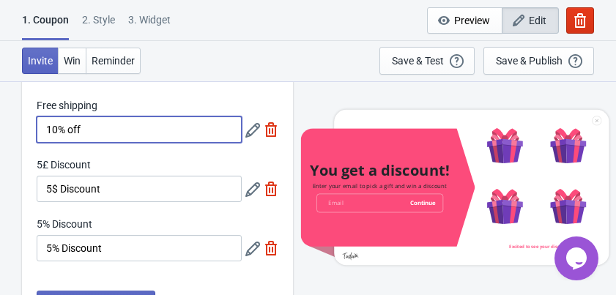
scroll to position [117, 0]
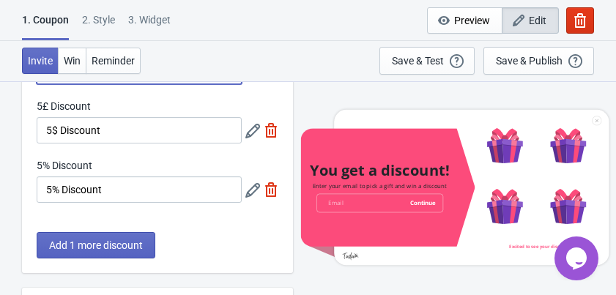
type input "10% off"
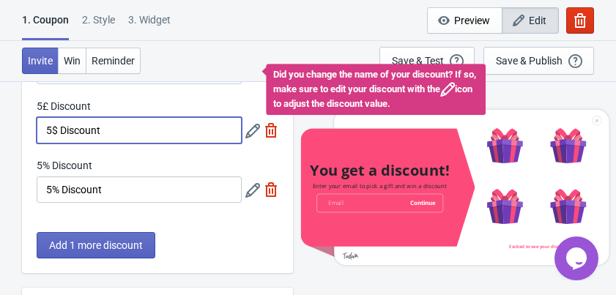
click at [113, 129] on input "5$ Discount" at bounding box center [139, 130] width 205 height 26
drag, startPoint x: 120, startPoint y: 127, endPoint x: 7, endPoint y: 127, distance: 112.7
click at [7, 127] on div "What discounts do you want to offer? Free shipping 10% off Did you change the n…" at bounding box center [308, 266] width 616 height 607
type input "20% off"
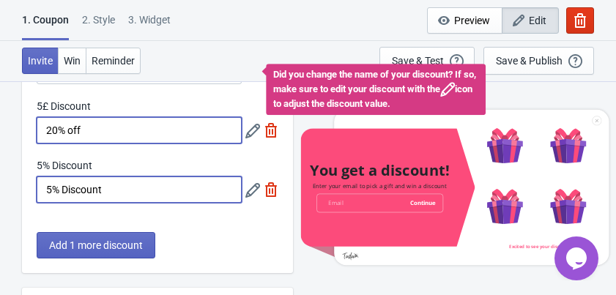
click at [117, 196] on input "5% Discount" at bounding box center [139, 189] width 205 height 26
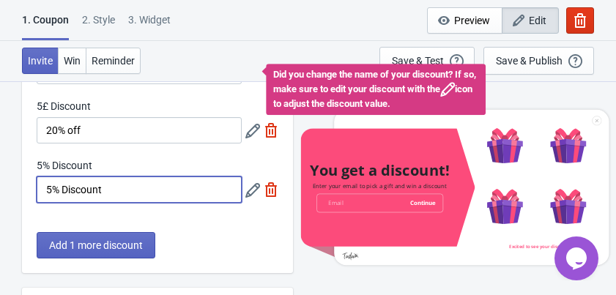
click at [267, 128] on img at bounding box center [271, 130] width 15 height 15
type input "50"
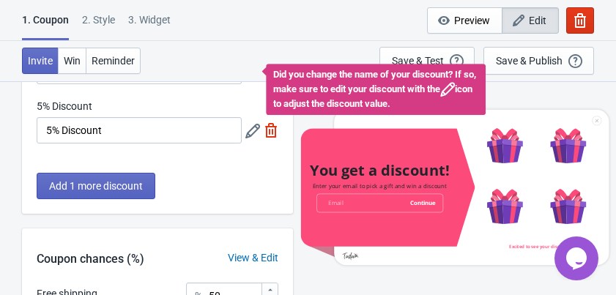
click at [271, 130] on img at bounding box center [271, 130] width 15 height 15
type input "100"
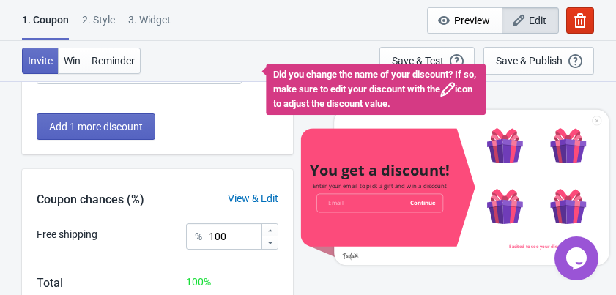
scroll to position [59, 0]
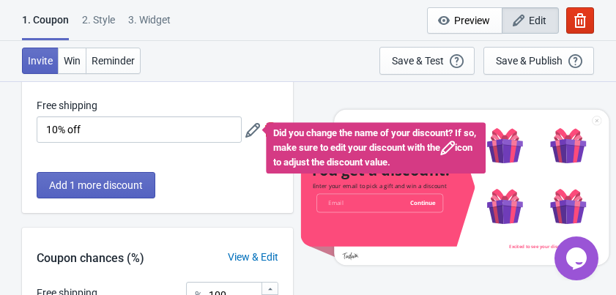
click at [271, 108] on div "Free shipping 10% off Did you change the name of your discount? If so, make sur…" at bounding box center [158, 120] width 242 height 45
click at [266, 130] on div at bounding box center [266, 130] width 6 height 6
click at [138, 111] on div "Free shipping" at bounding box center [139, 107] width 205 height 18
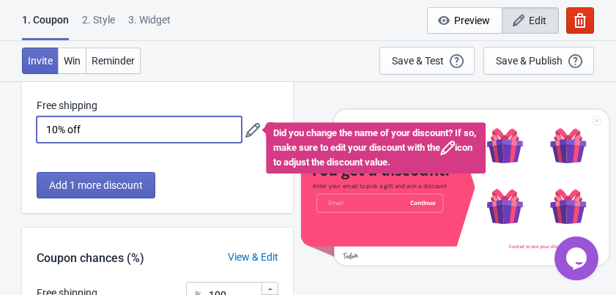
click at [128, 126] on input "10% off" at bounding box center [139, 129] width 205 height 26
click at [127, 135] on input "10% off" at bounding box center [139, 129] width 205 height 26
click at [118, 184] on span "Add 1 more discount" at bounding box center [96, 185] width 94 height 12
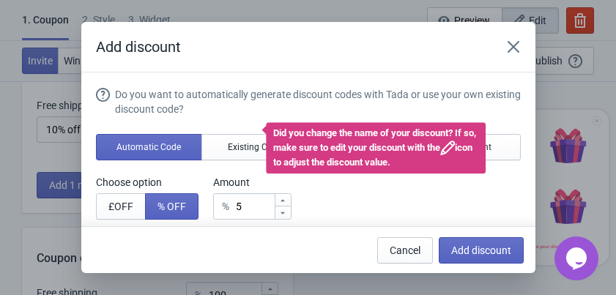
click at [463, 193] on div "Choose option £ OFF % OFF Amount % 5" at bounding box center [308, 197] width 425 height 45
click at [346, 130] on div "Did you change the name of your discount? If so, make sure to edit your discoun…" at bounding box center [376, 147] width 220 height 51
click at [512, 47] on icon "Close" at bounding box center [513, 47] width 12 height 12
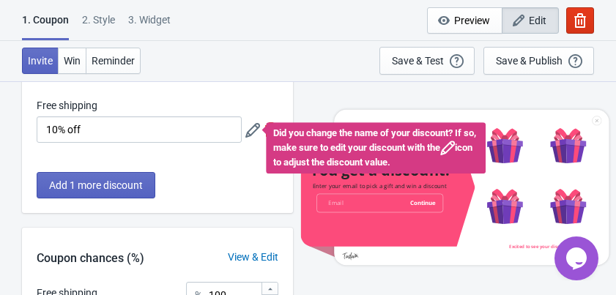
click at [455, 148] on icon at bounding box center [447, 148] width 15 height 15
click at [254, 129] on icon at bounding box center [252, 130] width 15 height 15
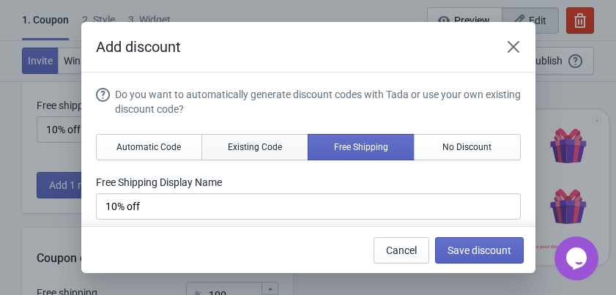
click at [262, 144] on span "Existing Code" at bounding box center [255, 147] width 54 height 12
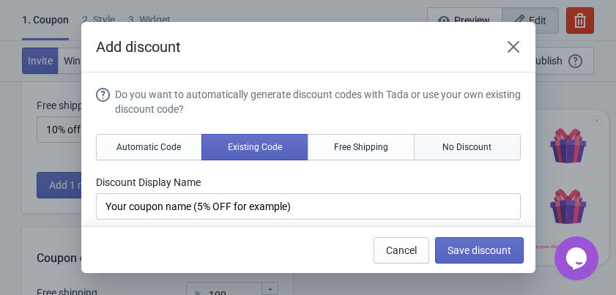
click at [458, 143] on span "No Discount" at bounding box center [466, 147] width 49 height 12
type input "Better luck next time"
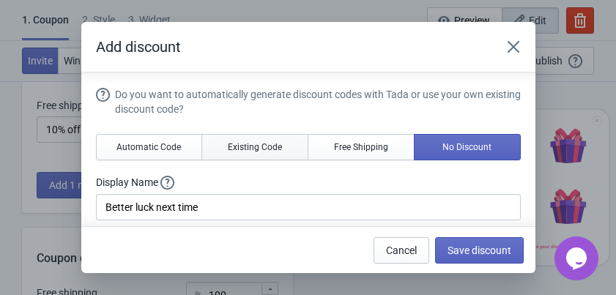
scroll to position [59, 0]
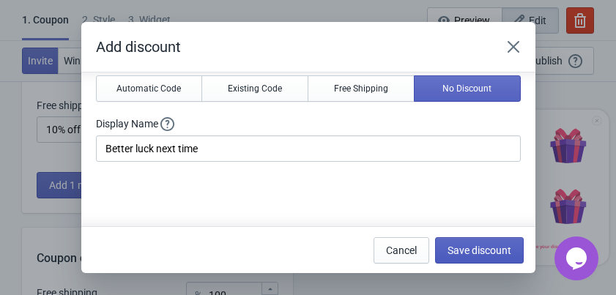
click at [466, 253] on span "Save discount" at bounding box center [479, 250] width 64 height 12
type input "Better luck next time"
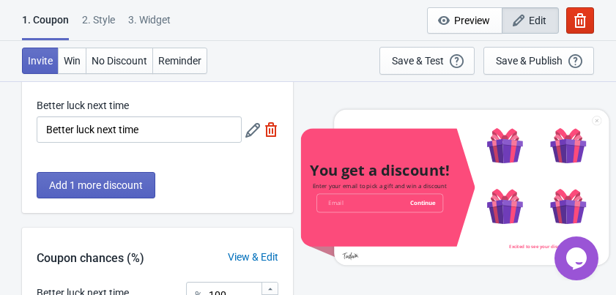
scroll to position [0, 0]
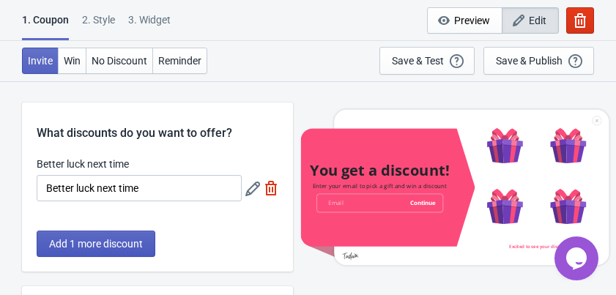
click at [149, 239] on button "Add 1 more discount" at bounding box center [96, 244] width 119 height 26
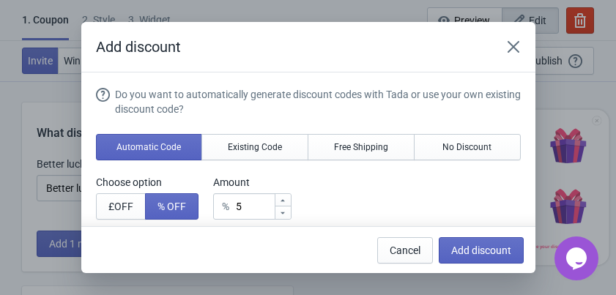
click at [249, 132] on div "Do you want to automatically generate discount codes with Tada or use your own …" at bounding box center [308, 216] width 425 height 259
click at [245, 147] on span "Existing Code" at bounding box center [255, 147] width 54 height 12
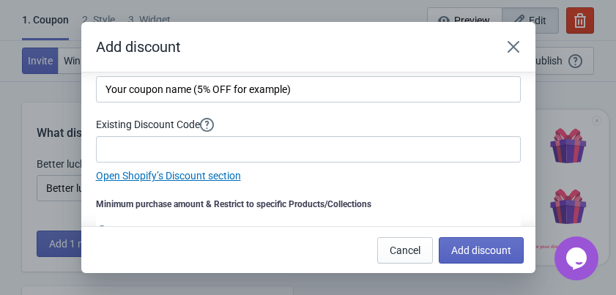
scroll to position [59, 0]
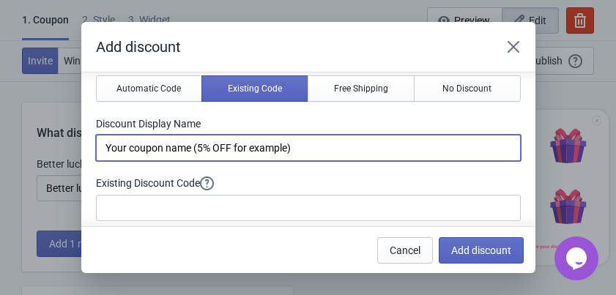
click at [211, 149] on input "Your coupon name (5% OFF for example)" at bounding box center [308, 148] width 425 height 26
click at [205, 146] on input "Your coupon name (5% OFF for example)" at bounding box center [308, 148] width 425 height 26
drag, startPoint x: 305, startPoint y: 146, endPoint x: 242, endPoint y: 146, distance: 62.2
click at [242, 146] on input "Your coupon name (10% OFF for example)" at bounding box center [308, 148] width 425 height 26
click at [196, 143] on input "Your coupon name (10% OFF" at bounding box center [308, 148] width 425 height 26
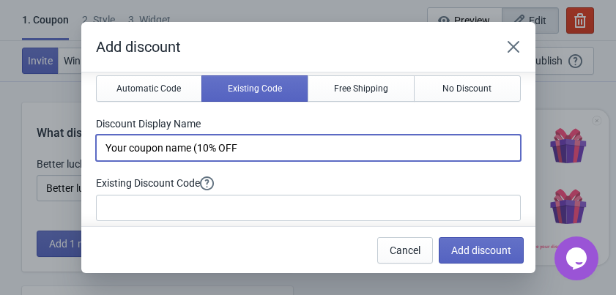
drag, startPoint x: 198, startPoint y: 147, endPoint x: 96, endPoint y: 144, distance: 102.5
click at [96, 144] on input "Your coupon name (10% OFF" at bounding box center [308, 148] width 425 height 26
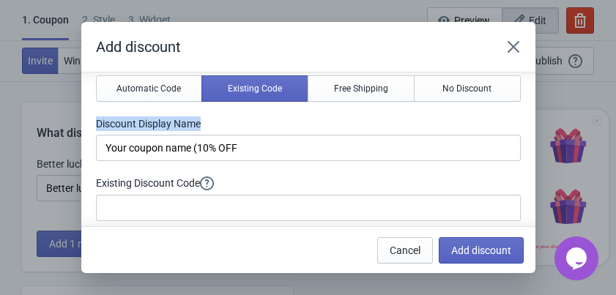
drag, startPoint x: 216, startPoint y: 122, endPoint x: 92, endPoint y: 123, distance: 123.7
click at [92, 123] on section "Do you want to automatically generate discount codes with Tada or use your own …" at bounding box center [308, 169] width 454 height 310
copy label "Discount Display Name"
click at [497, 58] on div "Add discount" at bounding box center [308, 47] width 454 height 51
drag, startPoint x: 509, startPoint y: 111, endPoint x: 474, endPoint y: 110, distance: 34.4
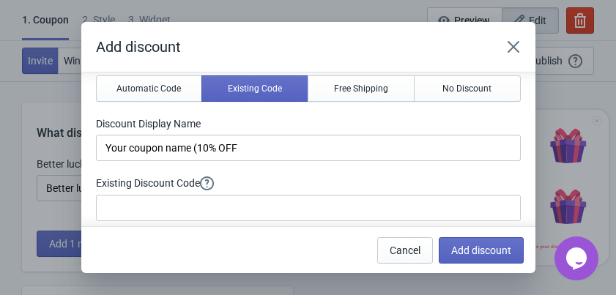
click at [509, 111] on div "Do you want to automatically generate discount codes with Tada or use your own …" at bounding box center [308, 136] width 425 height 214
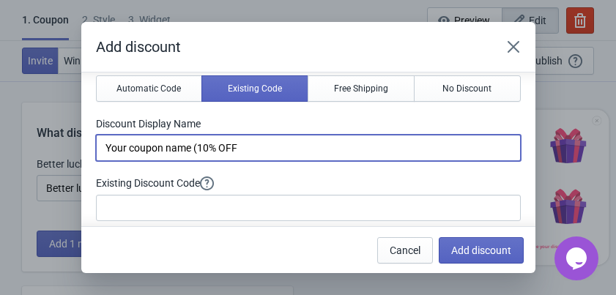
click at [143, 146] on input "Your coupon name (10% OFF" at bounding box center [308, 148] width 425 height 26
drag, startPoint x: 273, startPoint y: 145, endPoint x: 62, endPoint y: 151, distance: 210.9
click at [62, 151] on div "Add discount Do you want to automatically generate discount codes with Tada or …" at bounding box center [308, 147] width 616 height 251
paste input "said: Discount Display Name ChatGPT said: Here are some catchy Discount Display…"
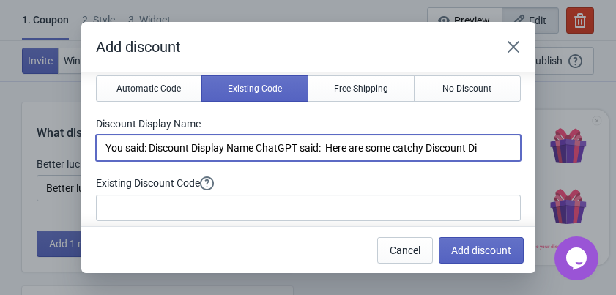
scroll to position [0, 0]
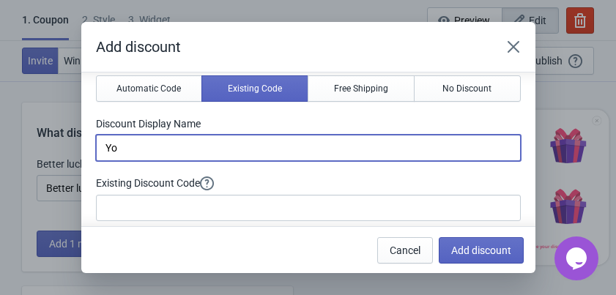
type input "Y"
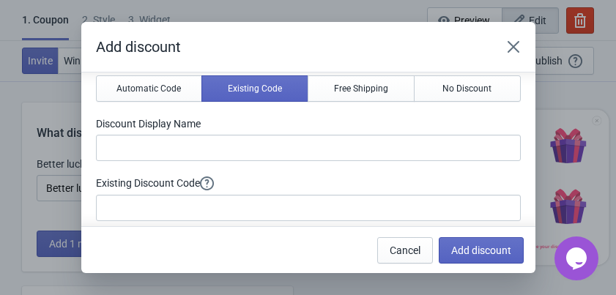
drag, startPoint x: 504, startPoint y: 116, endPoint x: 488, endPoint y: 121, distance: 16.7
click at [504, 116] on label "Discount Display Name" at bounding box center [308, 123] width 425 height 15
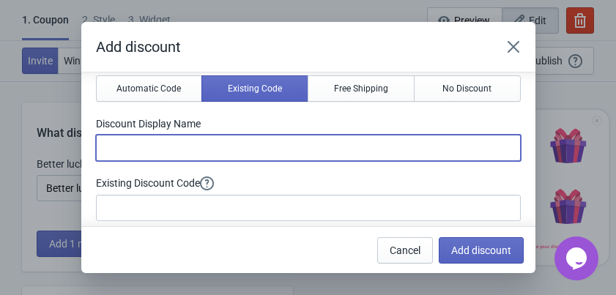
click at [167, 150] on input at bounding box center [308, 148] width 425 height 26
paste input "⚡ Flash Glam Offer"
type input "⚡ Flash Glam Offer"
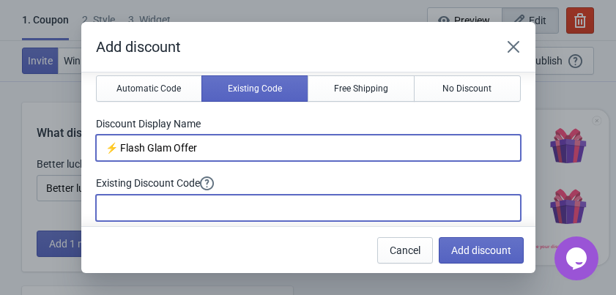
click at [156, 208] on input at bounding box center [308, 208] width 425 height 26
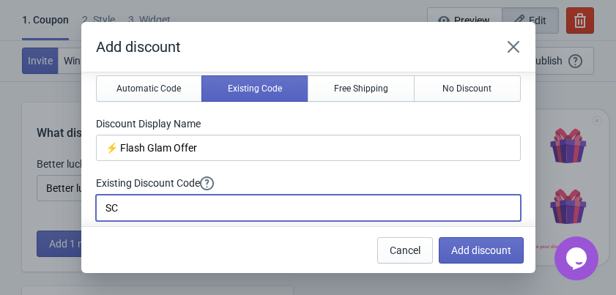
type input "S"
type input "SCRATCH10"
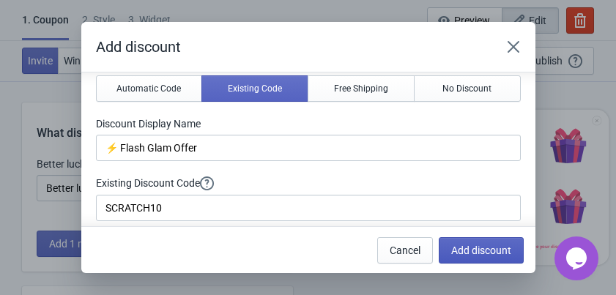
click at [458, 252] on span "Add discount" at bounding box center [481, 250] width 60 height 12
type input "50"
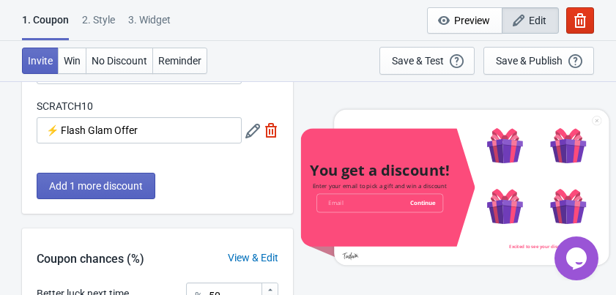
scroll to position [176, 0]
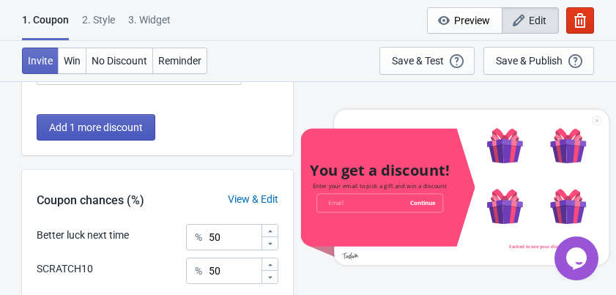
click at [130, 126] on span "Add 1 more discount" at bounding box center [96, 128] width 94 height 12
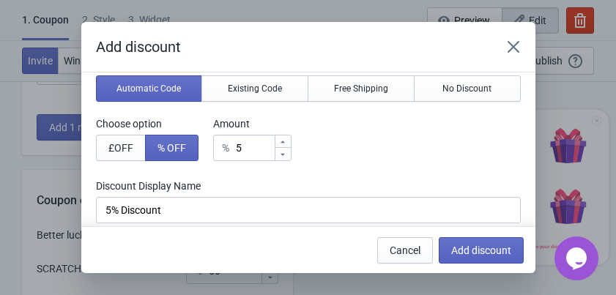
scroll to position [0, 0]
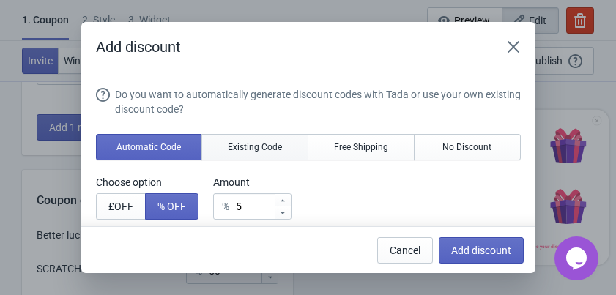
click at [269, 148] on span "Existing Code" at bounding box center [255, 147] width 54 height 12
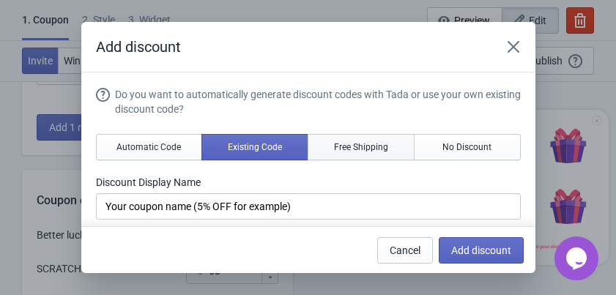
click at [346, 148] on span "Free Shipping" at bounding box center [361, 147] width 54 height 12
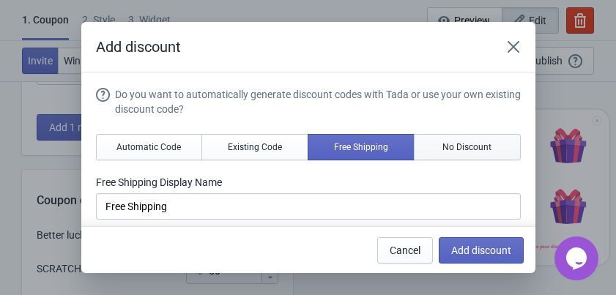
click at [449, 141] on span "No Discount" at bounding box center [466, 147] width 49 height 12
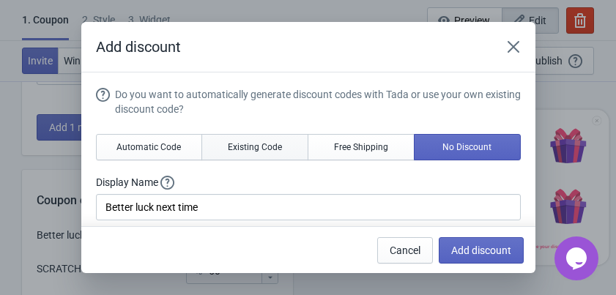
click at [261, 149] on span "Existing Code" at bounding box center [255, 147] width 54 height 12
type input "Your coupon name (5% OFF for example)"
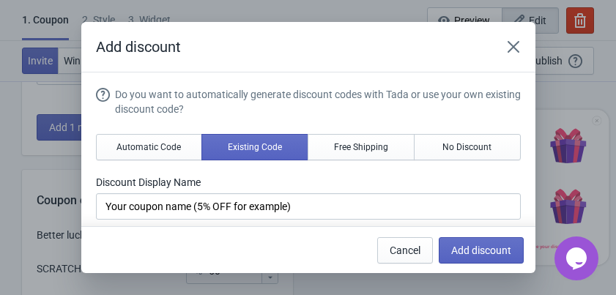
click at [502, 56] on button "Close" at bounding box center [513, 47] width 26 height 26
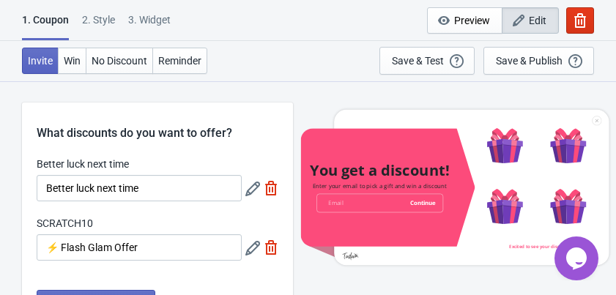
scroll to position [176, 0]
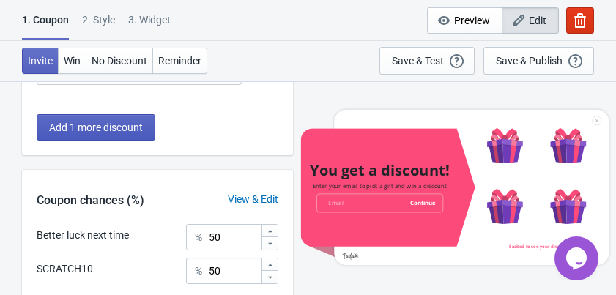
click at [125, 123] on span "Add 1 more discount" at bounding box center [96, 128] width 94 height 12
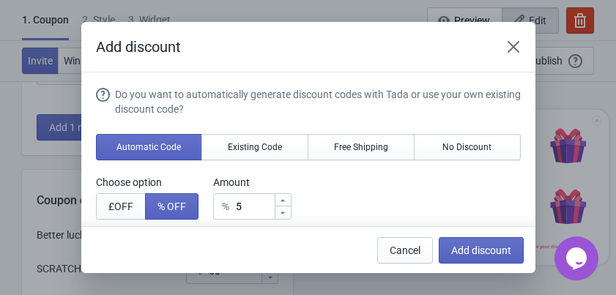
scroll to position [0, 0]
click at [234, 155] on button "Existing Code" at bounding box center [254, 147] width 107 height 26
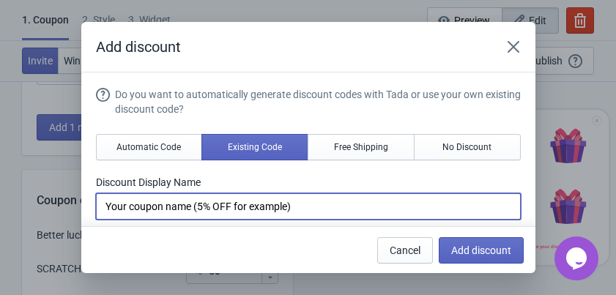
drag, startPoint x: 300, startPoint y: 206, endPoint x: 5, endPoint y: 206, distance: 295.0
click at [5, 206] on div "Add discount Do you want to automatically generate discount codes with Tada or …" at bounding box center [308, 147] width 616 height 251
paste input "👑 Kingdom Special"
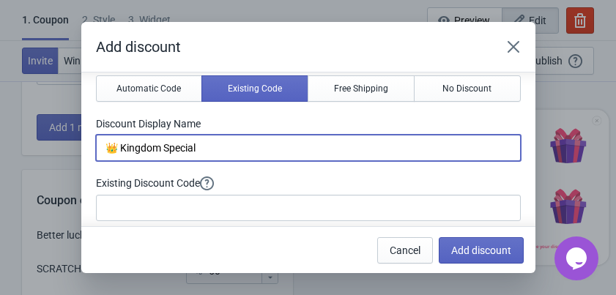
type input "👑 Kingdom Special"
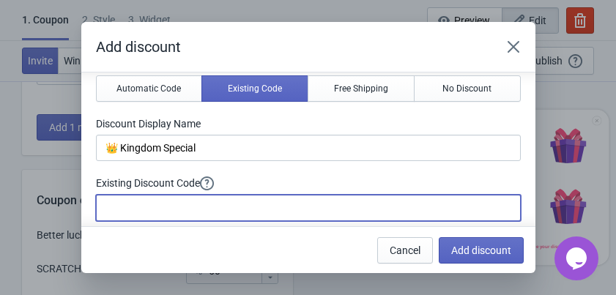
click at [181, 198] on input at bounding box center [308, 208] width 425 height 26
click at [122, 209] on input "SCTRATCH20" at bounding box center [308, 208] width 425 height 26
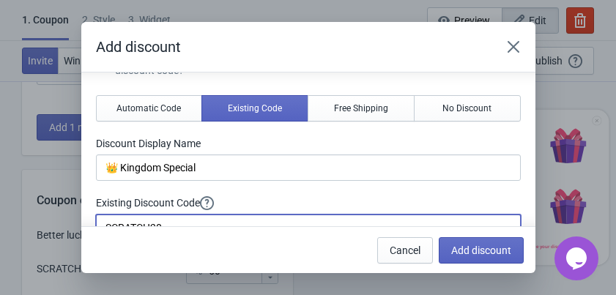
scroll to position [0, 0]
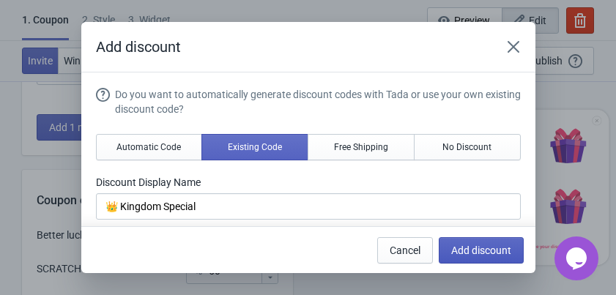
type input "SCRATCH20"
click at [460, 244] on span "Add discount" at bounding box center [481, 250] width 60 height 12
type input "33"
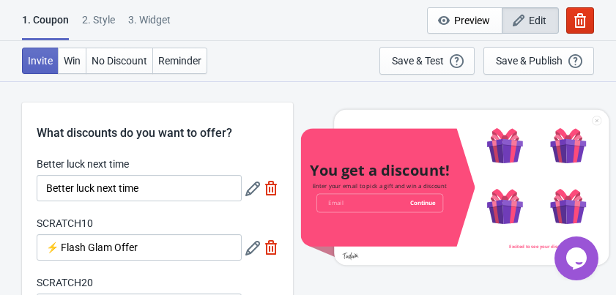
scroll to position [59, 0]
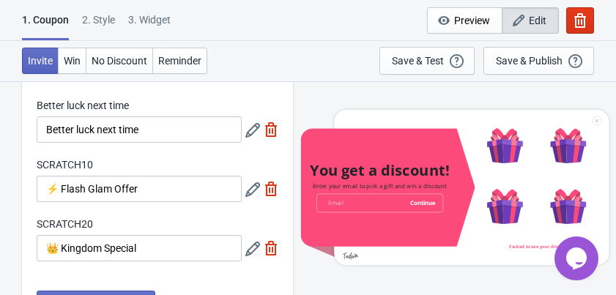
click at [268, 128] on img at bounding box center [271, 129] width 15 height 15
type input "50"
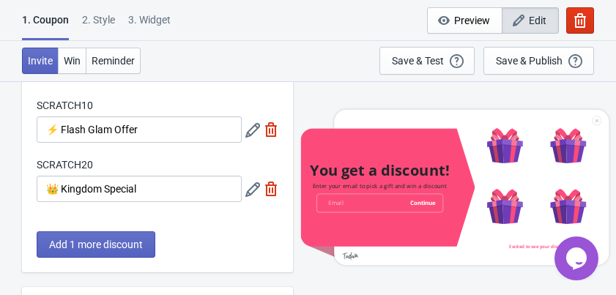
scroll to position [117, 0]
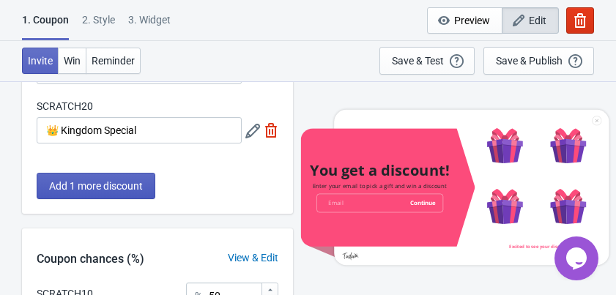
click at [143, 179] on button "Add 1 more discount" at bounding box center [96, 186] width 119 height 26
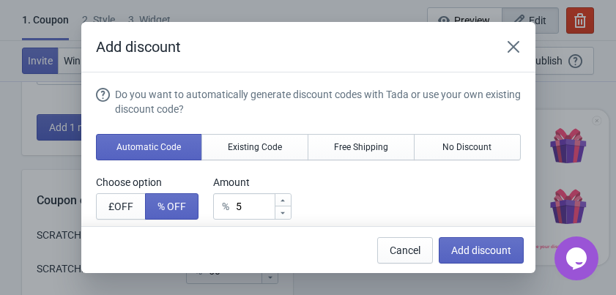
scroll to position [0, 0]
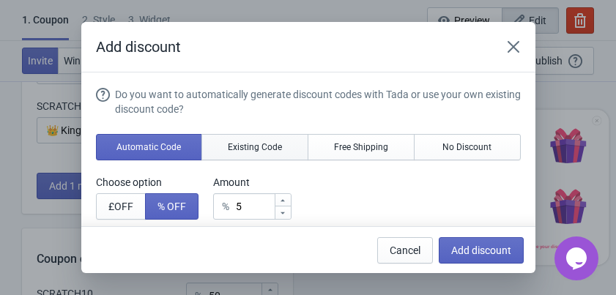
click at [249, 152] on span "Existing Code" at bounding box center [255, 147] width 54 height 12
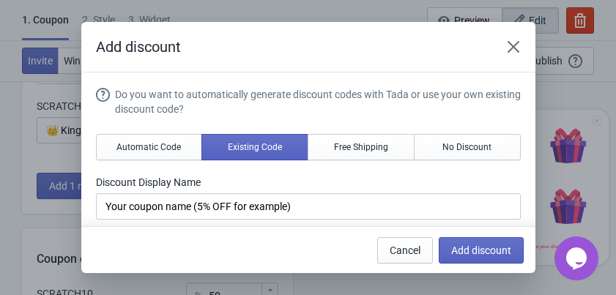
click at [179, 261] on div "Cancel Add discount" at bounding box center [302, 244] width 442 height 38
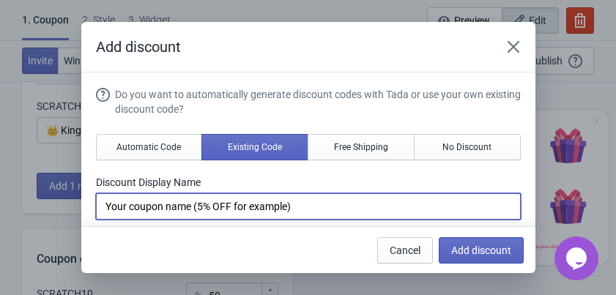
click at [173, 201] on input "Your coupon name (5% OFF for example)" at bounding box center [308, 206] width 425 height 26
drag, startPoint x: 303, startPoint y: 205, endPoint x: 6, endPoint y: 198, distance: 297.3
click at [6, 198] on div "Add discount Do you want to automatically generate discount codes with Tada or …" at bounding box center [308, 147] width 616 height 251
paste input "💎 Royal Savings"
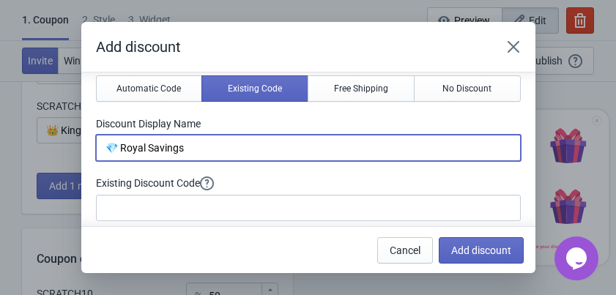
type input "💎 Royal Savings"
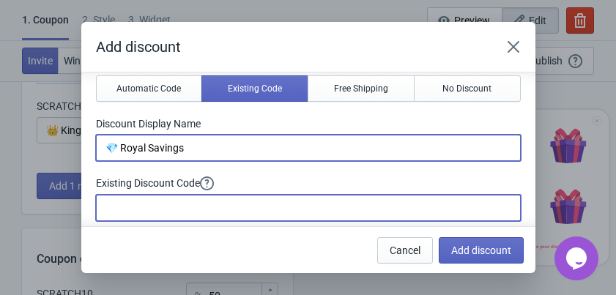
click at [192, 202] on input at bounding box center [308, 208] width 425 height 26
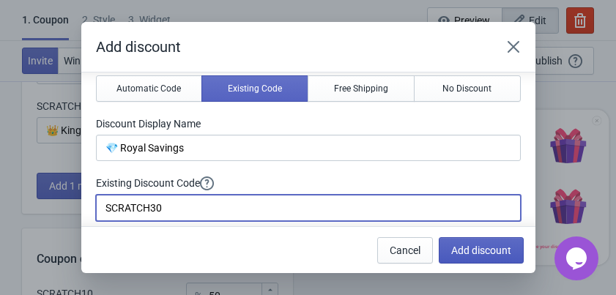
type input "SCRATCH30"
click at [477, 248] on span "Add discount" at bounding box center [481, 250] width 60 height 12
type input "33"
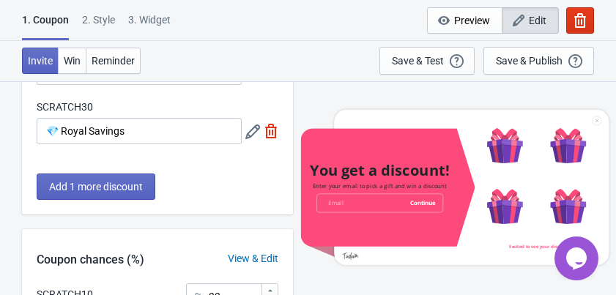
scroll to position [234, 0]
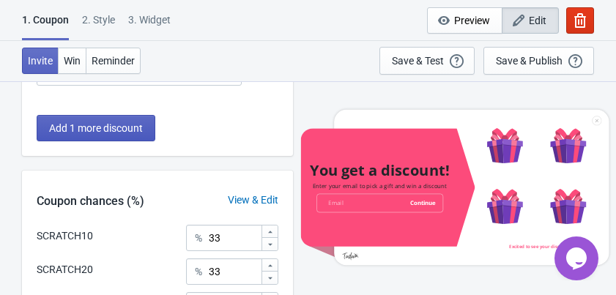
click at [141, 130] on span "Add 1 more discount" at bounding box center [96, 128] width 94 height 12
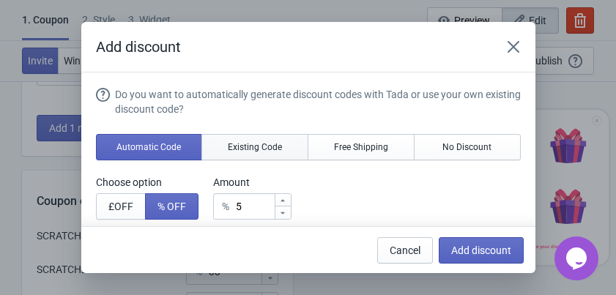
click at [253, 145] on span "Existing Code" at bounding box center [255, 147] width 54 height 12
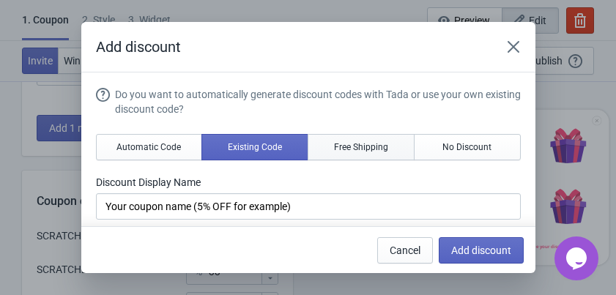
click at [343, 145] on span "Free Shipping" at bounding box center [361, 147] width 54 height 12
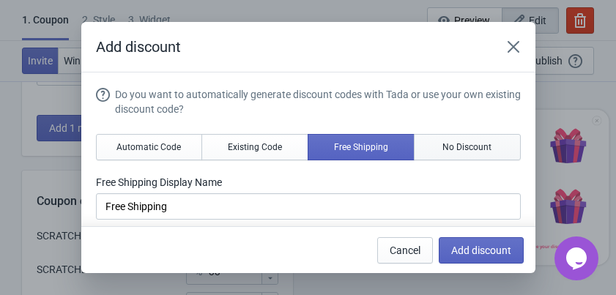
click at [455, 144] on span "No Discount" at bounding box center [466, 147] width 49 height 12
type input "Better luck next time"
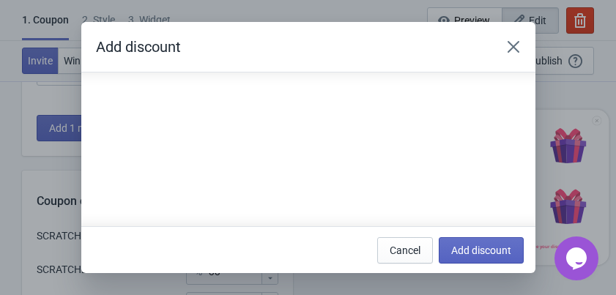
scroll to position [0, 0]
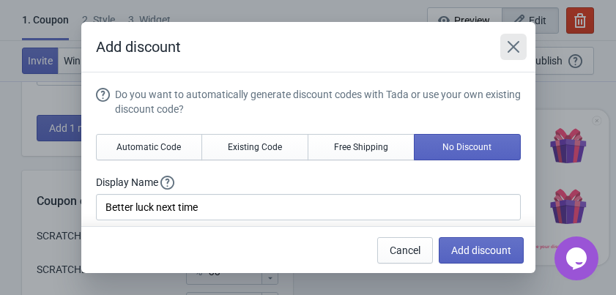
click at [512, 50] on icon "Close" at bounding box center [513, 47] width 15 height 15
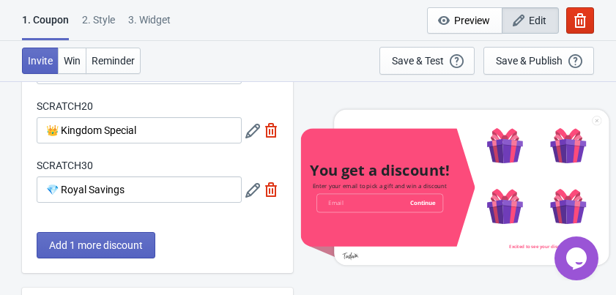
scroll to position [176, 0]
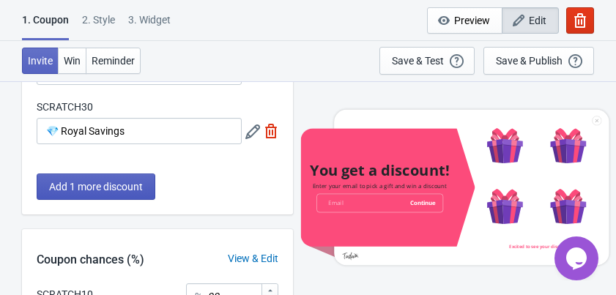
click at [140, 183] on span "Add 1 more discount" at bounding box center [96, 187] width 94 height 12
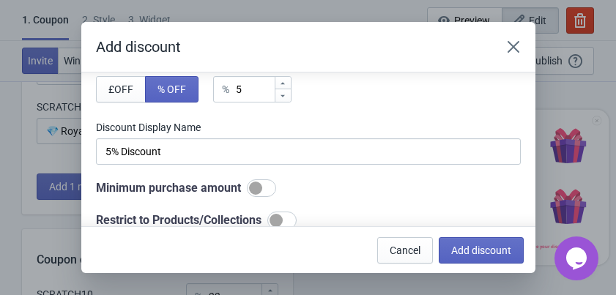
scroll to position [59, 0]
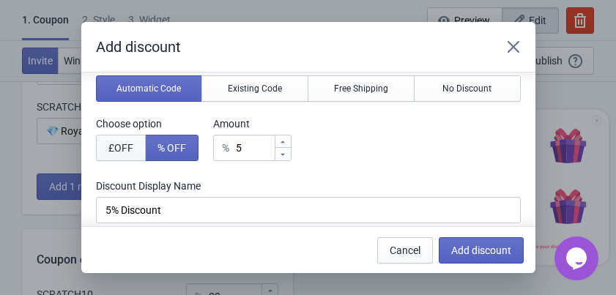
click at [127, 150] on span "£ OFF" at bounding box center [120, 148] width 25 height 12
type input "5£ Discount"
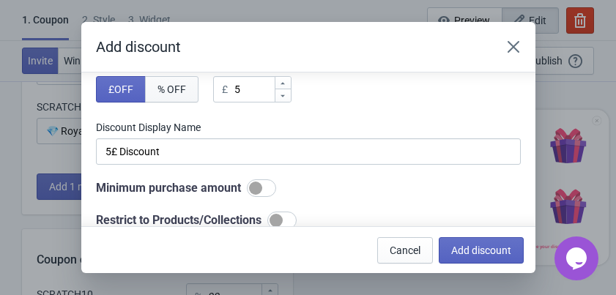
scroll to position [0, 0]
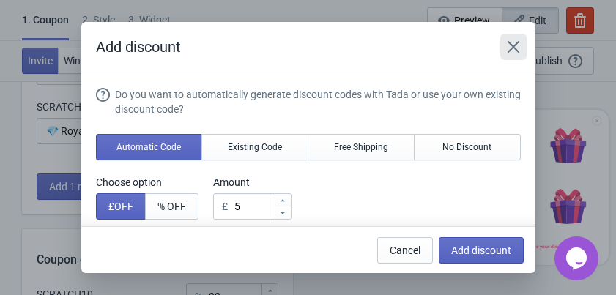
click at [512, 46] on icon "Close" at bounding box center [513, 47] width 12 height 12
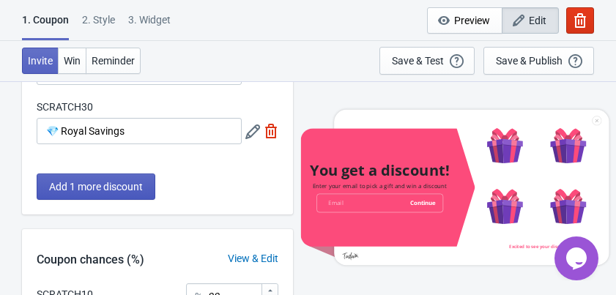
click at [138, 182] on span "Add 1 more discount" at bounding box center [96, 187] width 94 height 12
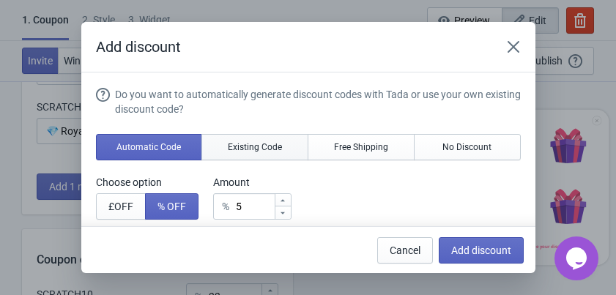
click at [285, 149] on button "Existing Code" at bounding box center [254, 147] width 107 height 26
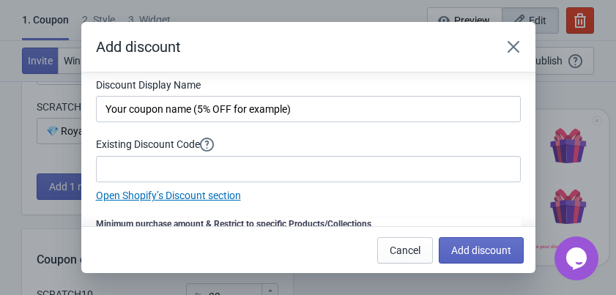
scroll to position [39, 0]
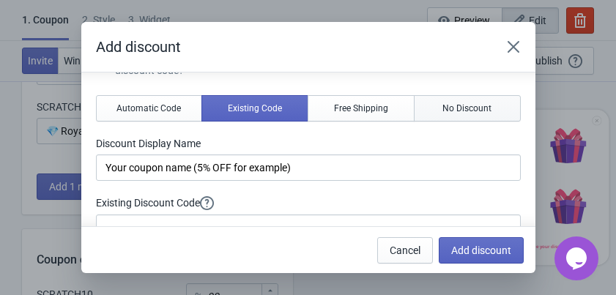
click at [442, 108] on span "No Discount" at bounding box center [466, 108] width 49 height 12
type input "Better luck next time"
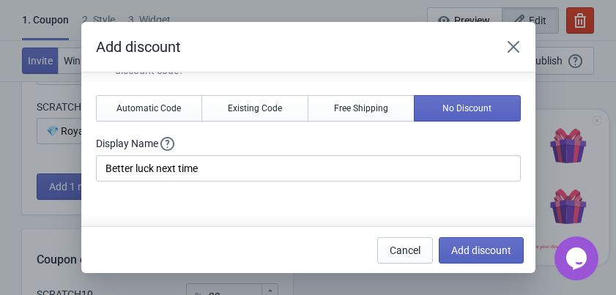
scroll to position [8, 0]
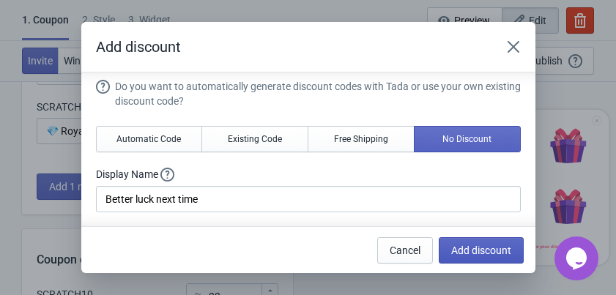
click at [457, 247] on span "Add discount" at bounding box center [481, 250] width 60 height 12
type input "25"
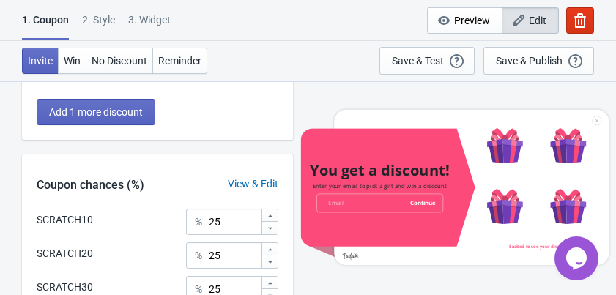
scroll to position [368, 0]
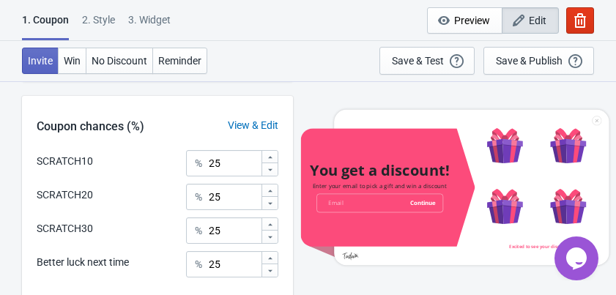
click at [262, 123] on div "View & Edit" at bounding box center [253, 125] width 80 height 15
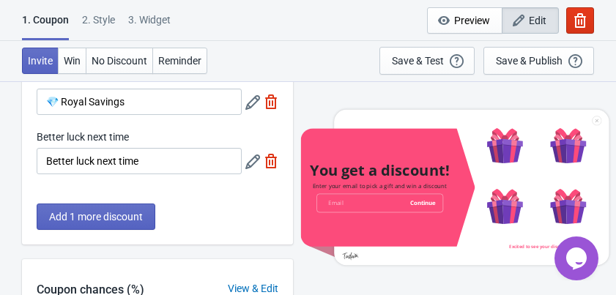
scroll to position [264, 0]
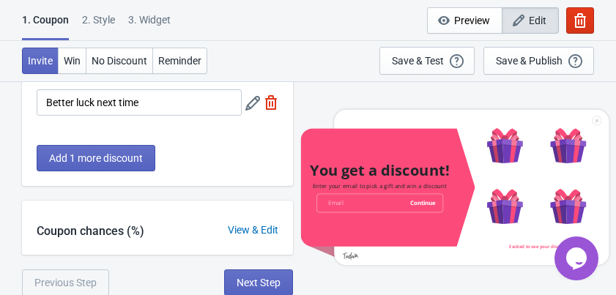
click at [260, 220] on div "Coupon chances (%) View & Edit" at bounding box center [157, 228] width 271 height 54
click at [253, 232] on div "View & Edit" at bounding box center [253, 230] width 80 height 15
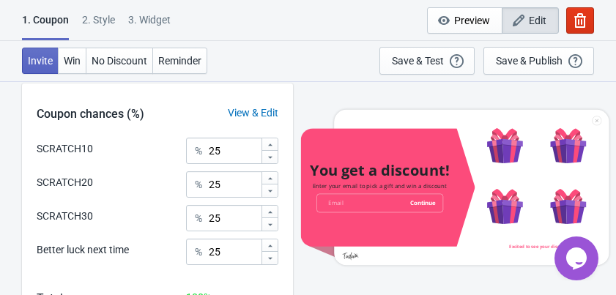
scroll to position [439, 0]
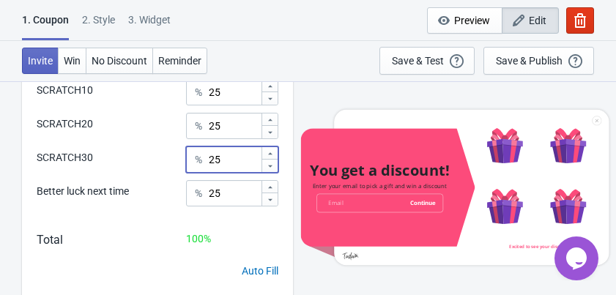
click at [235, 166] on input "25" at bounding box center [234, 159] width 53 height 26
drag, startPoint x: 235, startPoint y: 162, endPoint x: 206, endPoint y: 160, distance: 28.6
click at [206, 160] on div "% 25" at bounding box center [232, 159] width 92 height 26
type input "10"
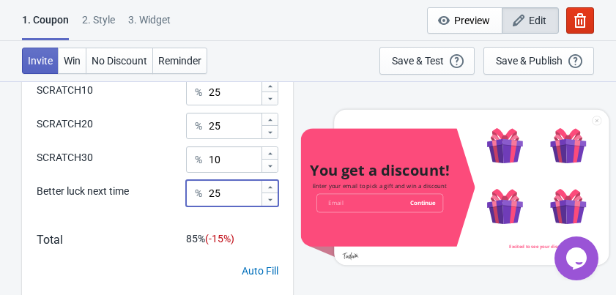
drag, startPoint x: 238, startPoint y: 192, endPoint x: 208, endPoint y: 190, distance: 30.0
click at [208, 190] on input "25" at bounding box center [234, 193] width 53 height 26
type input "70"
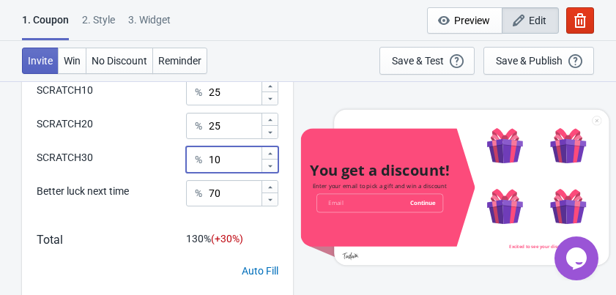
click at [233, 159] on input "10" at bounding box center [234, 159] width 53 height 26
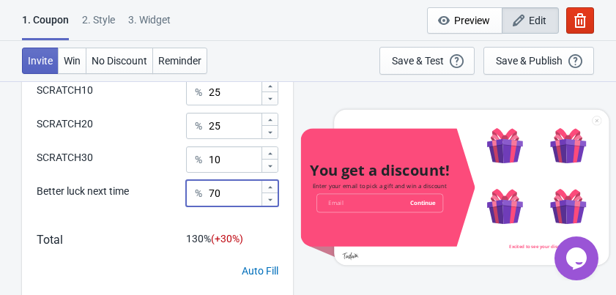
click at [225, 193] on input "70" at bounding box center [234, 193] width 53 height 26
click at [228, 161] on input "10" at bounding box center [234, 159] width 53 height 26
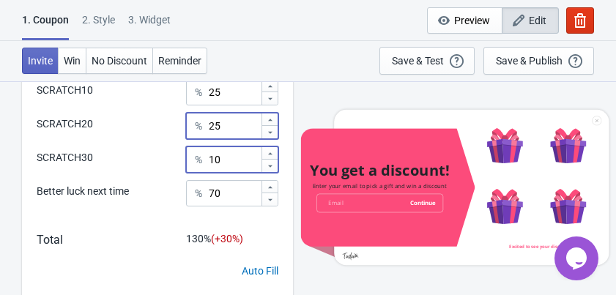
click at [228, 126] on input "25" at bounding box center [234, 126] width 53 height 26
type input "2"
type input "10"
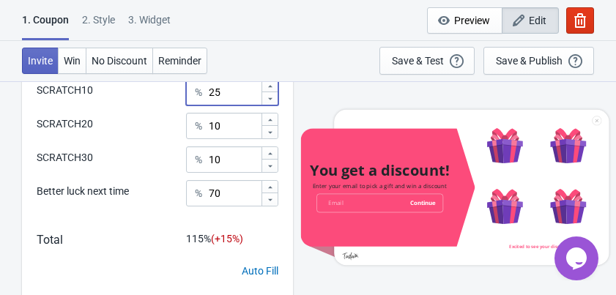
drag, startPoint x: 241, startPoint y: 93, endPoint x: 210, endPoint y: 93, distance: 30.7
click at [210, 93] on input "25" at bounding box center [234, 92] width 53 height 26
type input "10"
click at [244, 228] on div "SCRATCH10 % 10 SCRATCH20 % 10 SCRATCH30 % 10 Better luck next time % 70 Total 1…" at bounding box center [157, 189] width 271 height 221
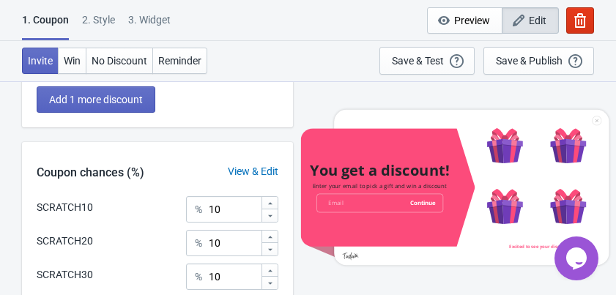
scroll to position [381, 0]
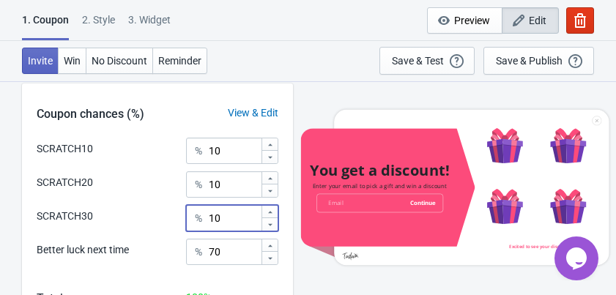
click at [240, 216] on input "10" at bounding box center [234, 218] width 53 height 26
type input "1"
type input "5"
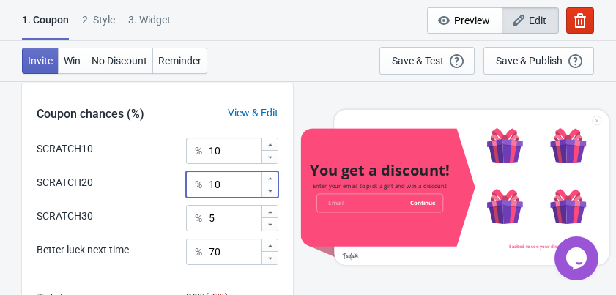
click at [237, 187] on input "10" at bounding box center [234, 184] width 53 height 26
drag, startPoint x: 237, startPoint y: 187, endPoint x: 209, endPoint y: 184, distance: 28.0
click at [209, 184] on input "10" at bounding box center [234, 184] width 53 height 26
type input "5"
click at [230, 154] on input "10" at bounding box center [234, 151] width 53 height 26
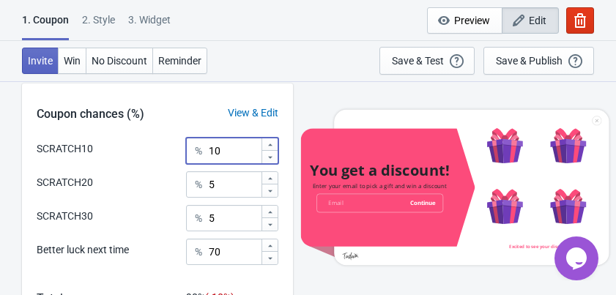
drag, startPoint x: 230, startPoint y: 154, endPoint x: 208, endPoint y: 153, distance: 22.0
click at [208, 153] on input "10" at bounding box center [234, 151] width 53 height 26
type input "20"
click at [230, 87] on div "Coupon chances (%) View & Edit" at bounding box center [157, 110] width 271 height 54
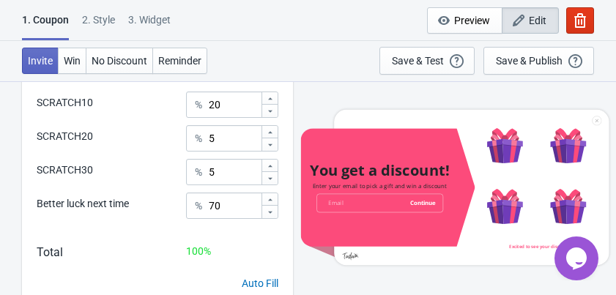
scroll to position [368, 0]
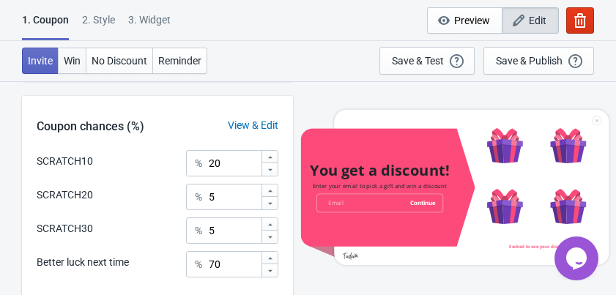
click at [67, 56] on span "Win" at bounding box center [72, 61] width 17 height 12
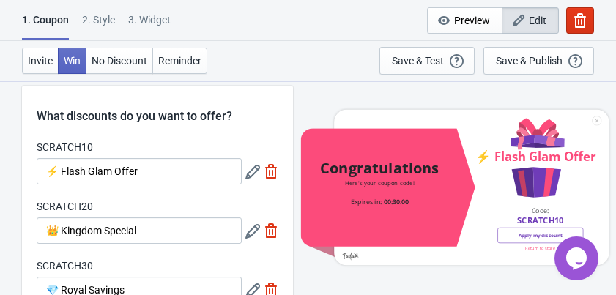
scroll to position [0, 0]
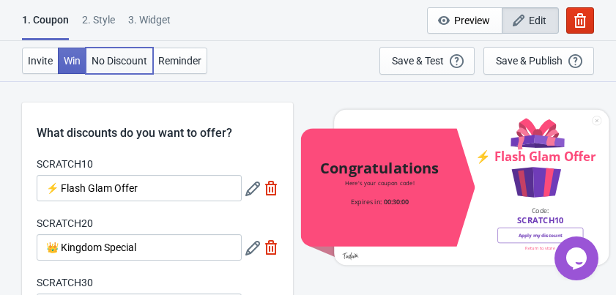
click at [135, 60] on span "No Discount" at bounding box center [119, 61] width 56 height 12
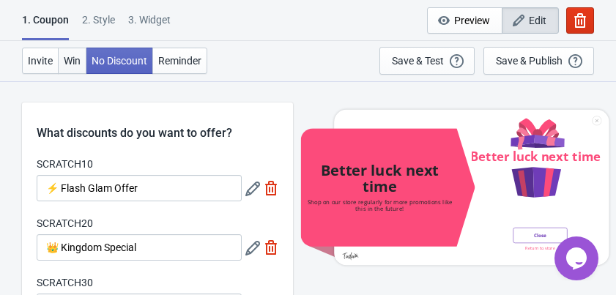
click at [71, 59] on span "Win" at bounding box center [72, 61] width 17 height 12
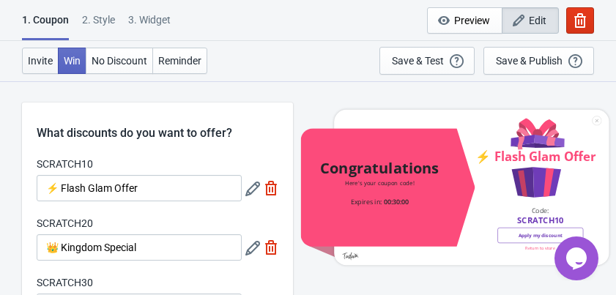
click at [31, 61] on span "Invite" at bounding box center [40, 61] width 25 height 12
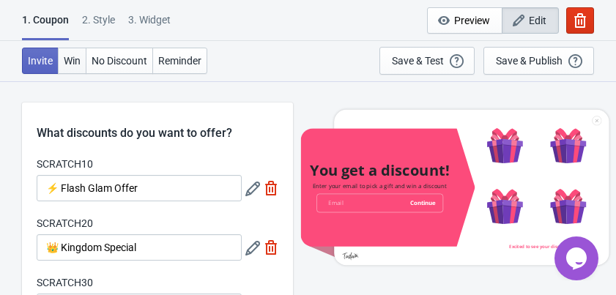
click at [79, 61] on span "Win" at bounding box center [72, 61] width 17 height 12
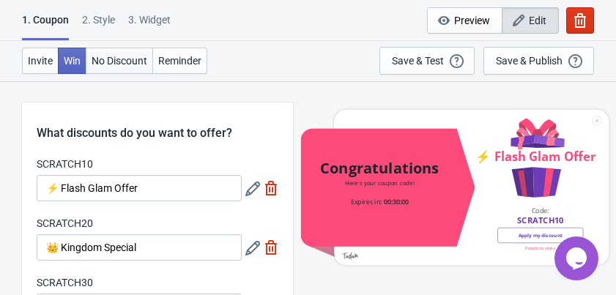
click at [138, 59] on span "No Discount" at bounding box center [119, 61] width 56 height 12
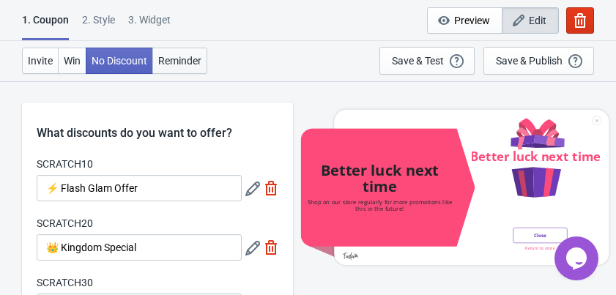
click at [176, 59] on span "Reminder" at bounding box center [179, 61] width 43 height 12
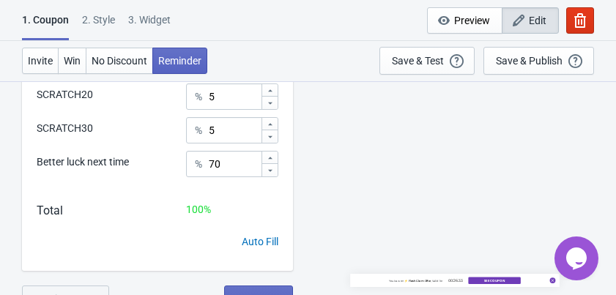
scroll to position [485, 0]
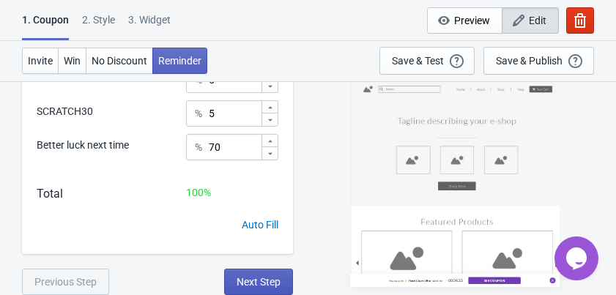
click at [231, 285] on button "Next Step" at bounding box center [258, 282] width 69 height 26
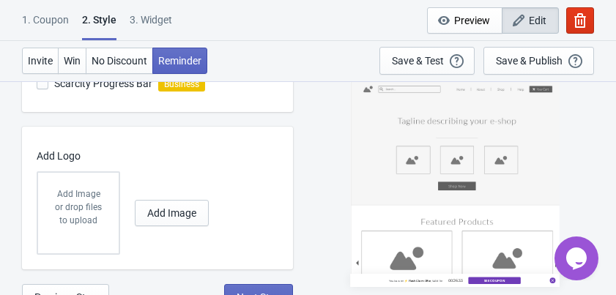
scroll to position [542, 0]
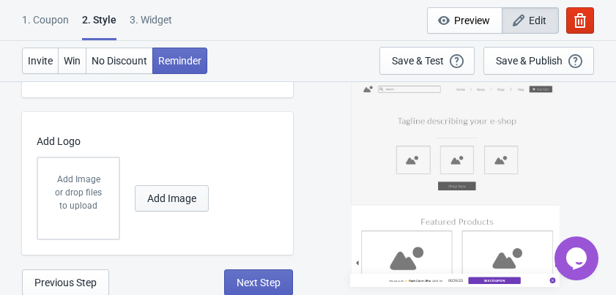
click at [152, 195] on span "Add Image" at bounding box center [171, 199] width 49 height 12
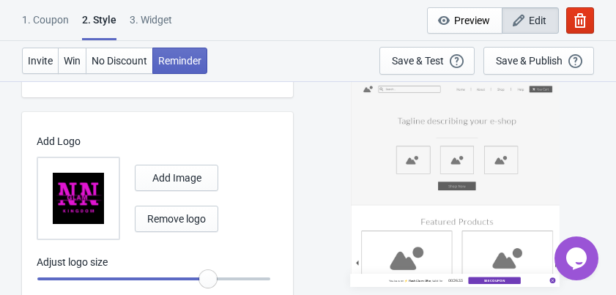
scroll to position [589, 0]
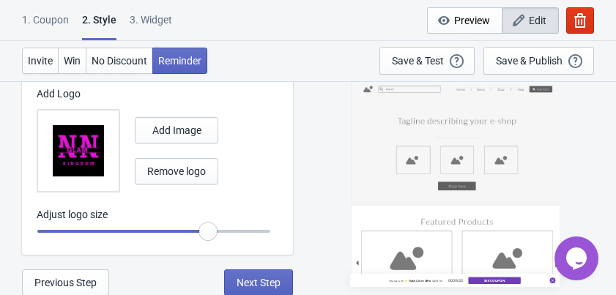
radio input "true"
type input "1.05"
radio input "true"
type input "1.1"
radio input "true"
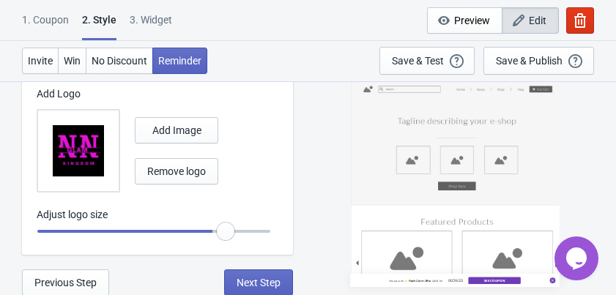
type input "1.15"
radio input "true"
type input "1.2"
radio input "true"
type input "1.25"
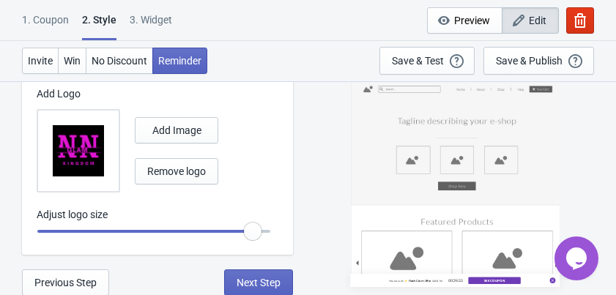
radio input "true"
drag, startPoint x: 236, startPoint y: 231, endPoint x: 299, endPoint y: 231, distance: 63.7
type input "1.3"
click at [271, 231] on input "range" at bounding box center [154, 231] width 234 height 26
click at [270, 281] on span "Next Step" at bounding box center [258, 283] width 44 height 12
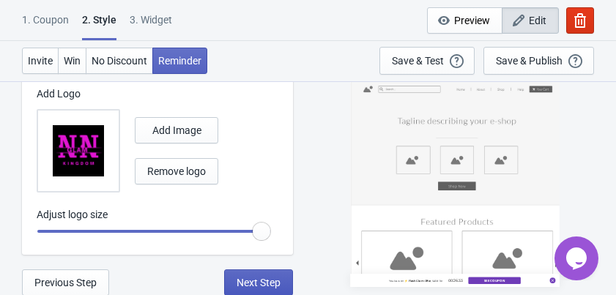
scroll to position [0, 0]
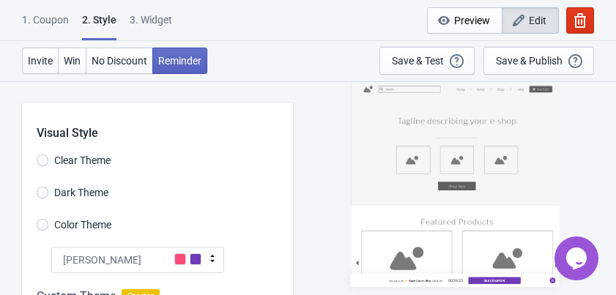
select select "once"
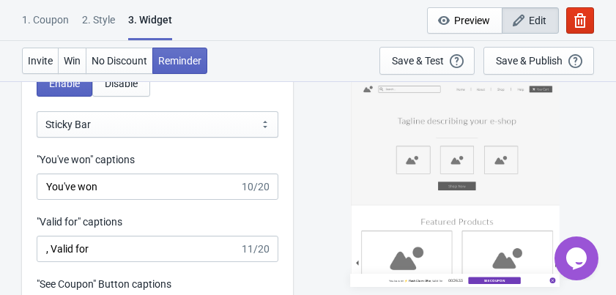
scroll to position [1581, 0]
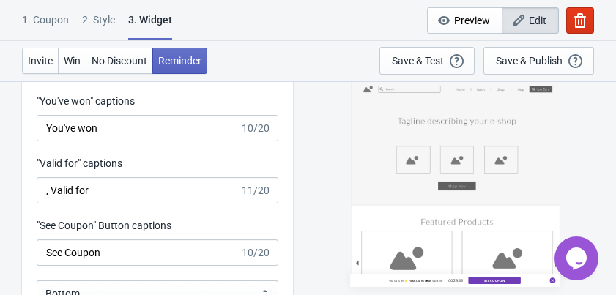
click at [402, 195] on div "You've won ⚡ Flash Glam Offer , Valid for 00:26:33 See Coupon" at bounding box center [454, 184] width 209 height 206
click at [73, 63] on span "Win" at bounding box center [72, 61] width 17 height 12
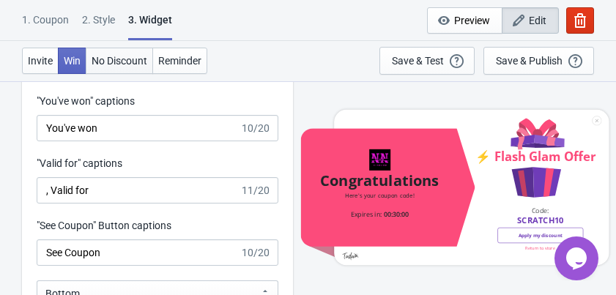
click at [102, 61] on span "No Discount" at bounding box center [119, 61] width 56 height 12
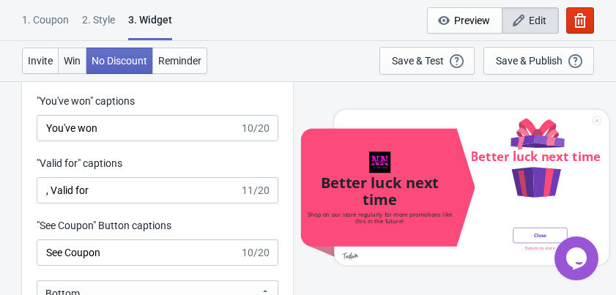
click at [78, 61] on span "Win" at bounding box center [72, 61] width 17 height 12
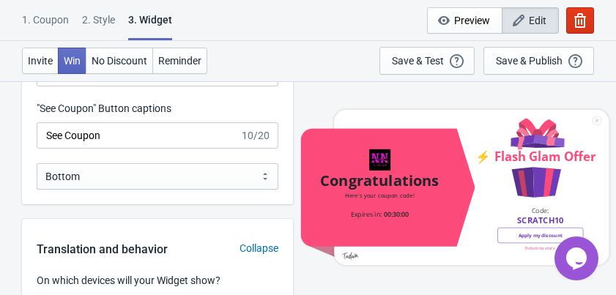
scroll to position [1640, 0]
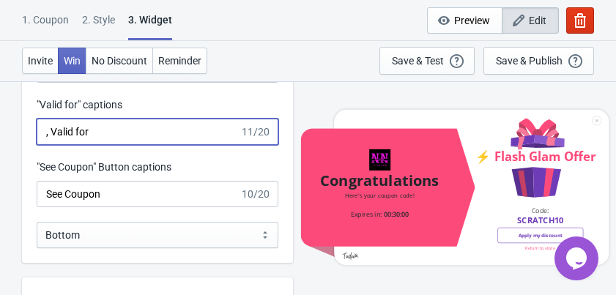
click at [214, 132] on input ", Valid for" at bounding box center [138, 132] width 203 height 26
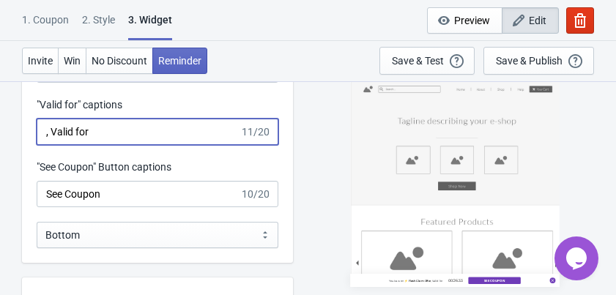
click at [214, 132] on input ", Valid for" at bounding box center [138, 132] width 203 height 26
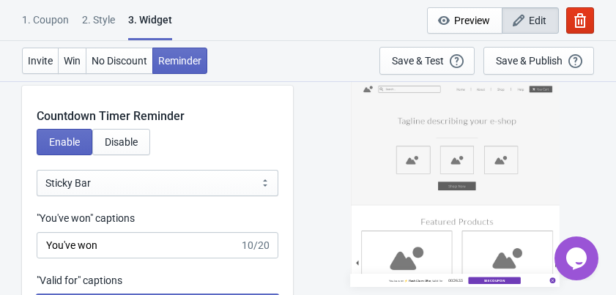
scroll to position [1523, 0]
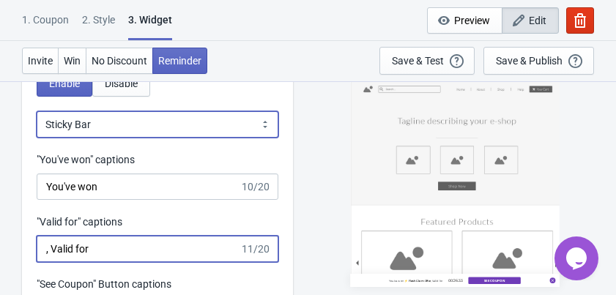
click at [220, 132] on select "Bubble Sticky Bar" at bounding box center [158, 124] width 242 height 26
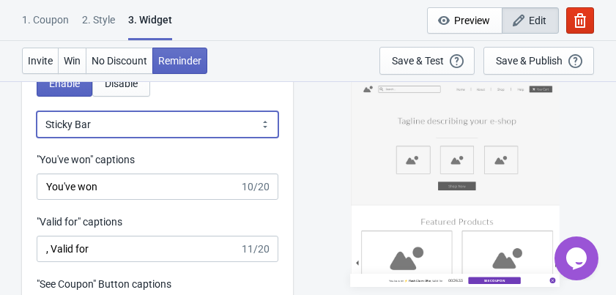
select select "0"
click at [37, 111] on select "Bubble Sticky Bar" at bounding box center [158, 124] width 242 height 26
type input "left"
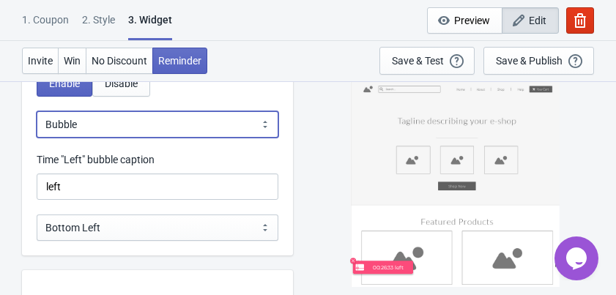
click at [218, 123] on select "Bubble Sticky Bar" at bounding box center [158, 124] width 242 height 26
select select "1"
click at [37, 111] on select "Bubble Sticky Bar" at bounding box center [158, 124] width 242 height 26
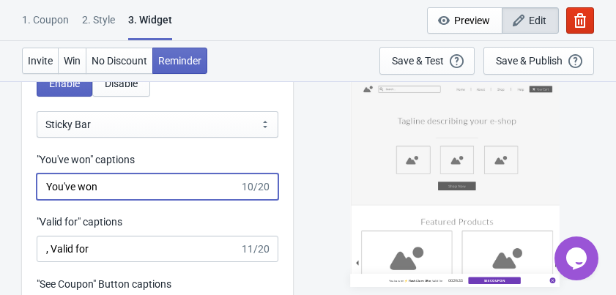
click at [218, 188] on input "You've won" at bounding box center [138, 186] width 203 height 26
click at [190, 193] on input "You've won" at bounding box center [138, 186] width 203 height 26
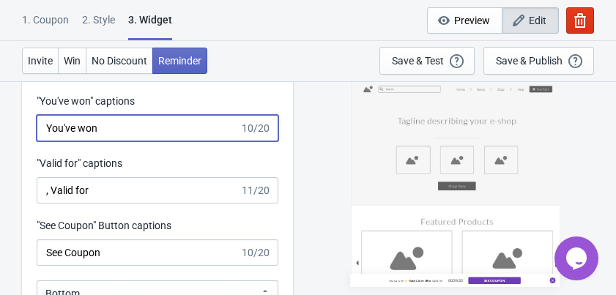
scroll to position [1640, 0]
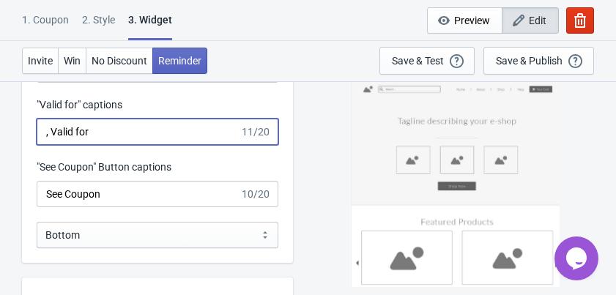
drag, startPoint x: 143, startPoint y: 134, endPoint x: 124, endPoint y: 135, distance: 18.3
click at [124, 135] on input ", Valid for" at bounding box center [138, 132] width 203 height 26
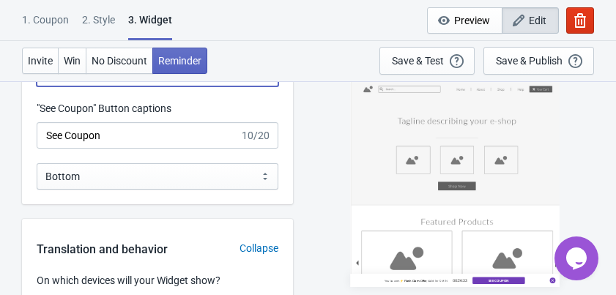
type input ", Valid for 5 MIN"
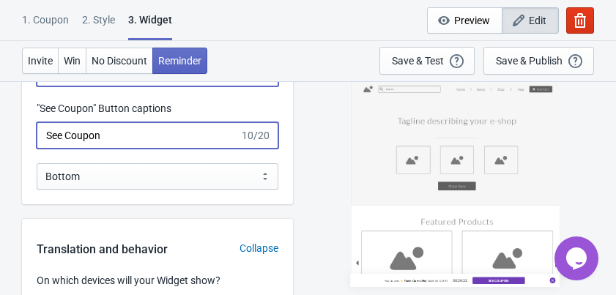
click at [176, 134] on input "See Coupon" at bounding box center [138, 135] width 203 height 26
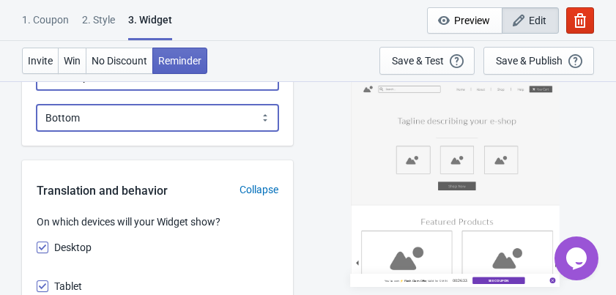
click at [164, 119] on select "Bottom Top" at bounding box center [158, 118] width 242 height 26
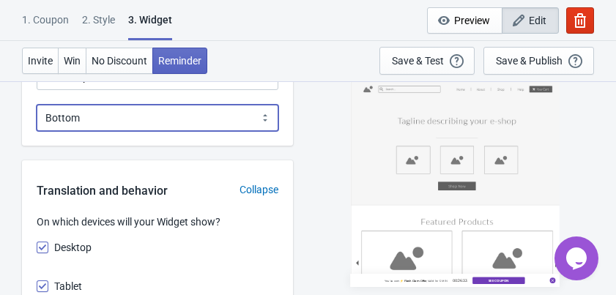
select select "1"
click at [37, 105] on select "Bottom Top" at bounding box center [158, 118] width 242 height 26
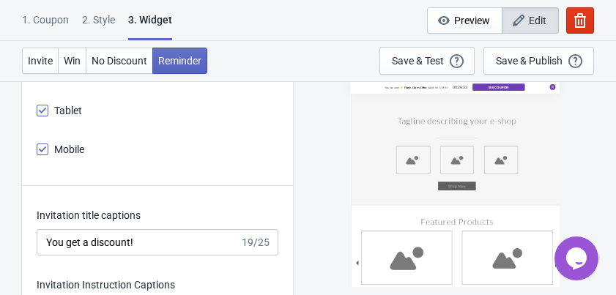
scroll to position [1991, 0]
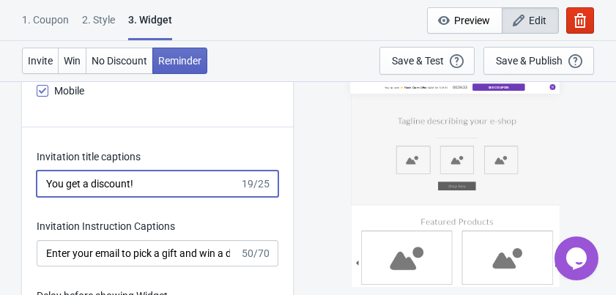
click at [179, 179] on input "You get a discount!" at bounding box center [138, 184] width 203 height 26
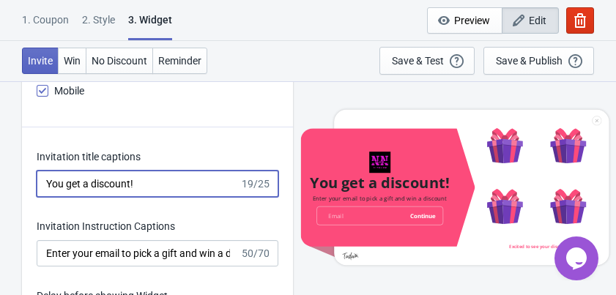
drag, startPoint x: 66, startPoint y: 185, endPoint x: 9, endPoint y: 187, distance: 57.1
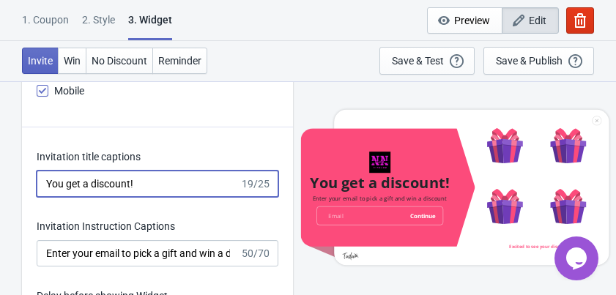
drag, startPoint x: 152, startPoint y: 179, endPoint x: 14, endPoint y: 179, distance: 138.3
paste input "🌟 Shine & Save"
click at [56, 187] on input "🌟 Shine & Save" at bounding box center [138, 184] width 203 height 26
click at [117, 180] on input "Shine & Save" at bounding box center [138, 184] width 203 height 26
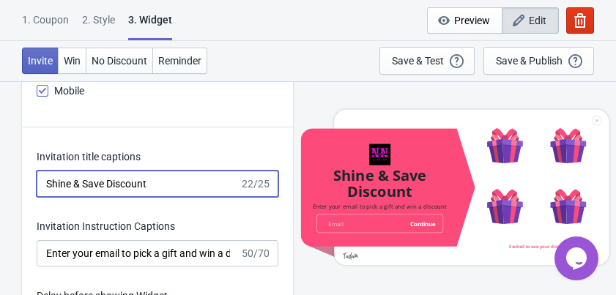
scroll to position [2050, 0]
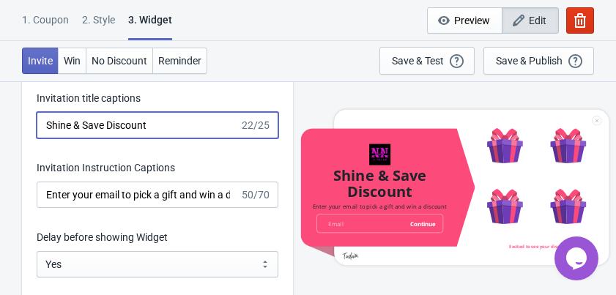
type input "Shine & Save Discount"
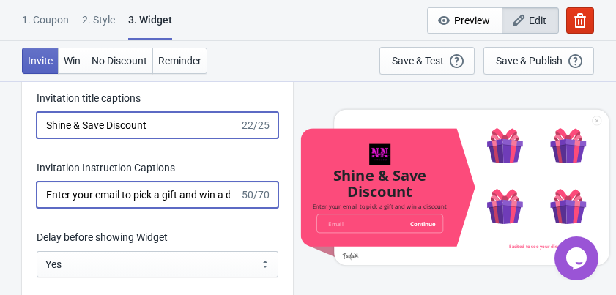
click at [154, 196] on input "Enter your email to pick a gift and win a discount" at bounding box center [138, 195] width 203 height 26
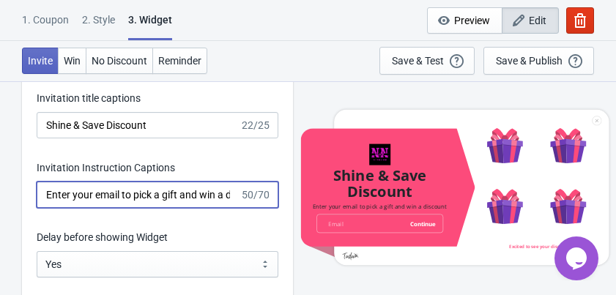
drag, startPoint x: 201, startPoint y: 192, endPoint x: 161, endPoint y: 193, distance: 40.3
click at [161, 193] on input "Enter your email to pick a gift and win a discount" at bounding box center [138, 195] width 203 height 26
click at [180, 193] on input "Enter your email to pick a gift and win a discount" at bounding box center [138, 195] width 203 height 26
drag, startPoint x: 180, startPoint y: 193, endPoint x: 155, endPoint y: 193, distance: 24.9
click at [155, 193] on input "Enter your email to pick a gift and win a discount" at bounding box center [138, 195] width 203 height 26
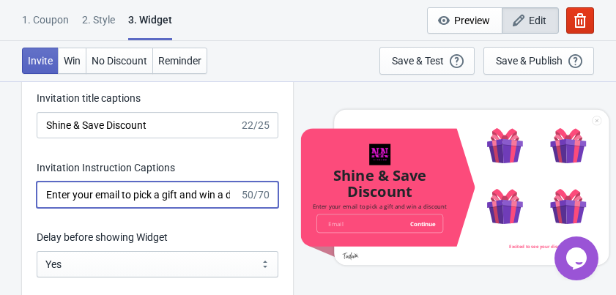
drag, startPoint x: 198, startPoint y: 193, endPoint x: 138, endPoint y: 193, distance: 60.0
click at [138, 193] on input "Enter your email to pick a gift and win a discount" at bounding box center [138, 195] width 203 height 26
click at [205, 191] on input "Enter your email to win a discount" at bounding box center [138, 195] width 203 height 26
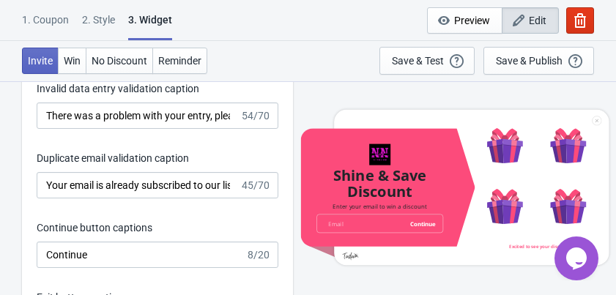
scroll to position [2459, 0]
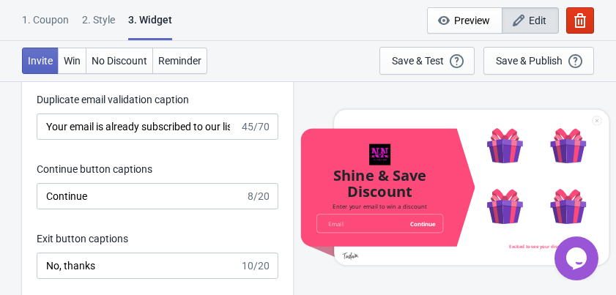
type input "Enter your email to win a discount"
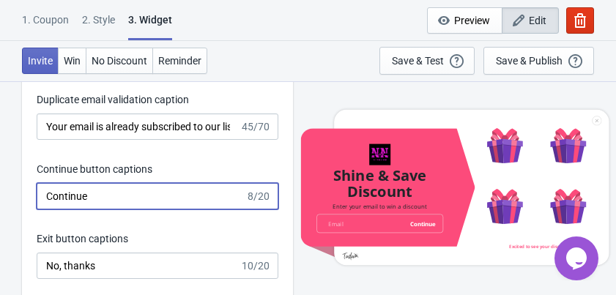
click at [170, 189] on input "Continue" at bounding box center [141, 196] width 209 height 26
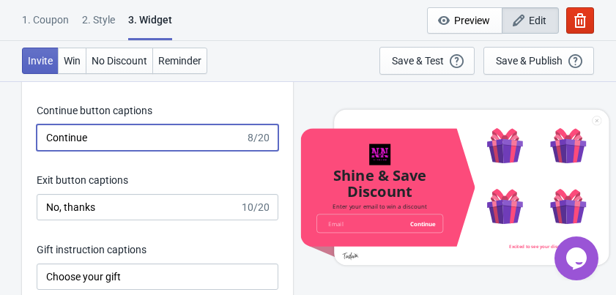
scroll to position [2577, 0]
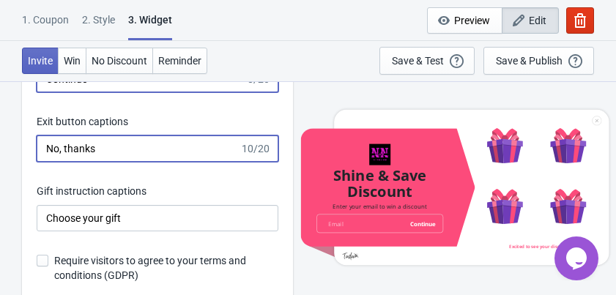
click at [161, 147] on input "No, thanks" at bounding box center [138, 148] width 203 height 26
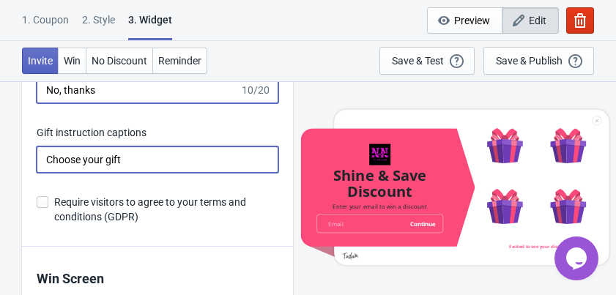
click at [137, 158] on input "Choose your gift" at bounding box center [158, 159] width 242 height 26
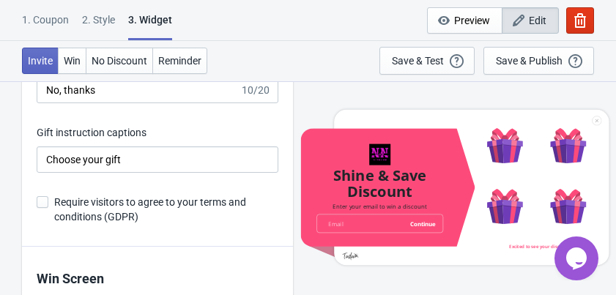
click at [40, 199] on span at bounding box center [43, 202] width 12 height 12
click at [37, 199] on input "Require visitors to agree to your terms and conditions (GDPR)" at bounding box center [37, 209] width 1 height 26
checkbox input "true"
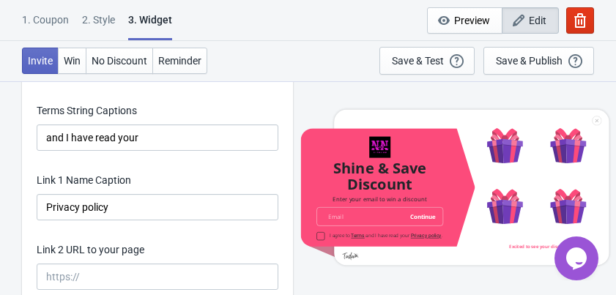
scroll to position [3045, 0]
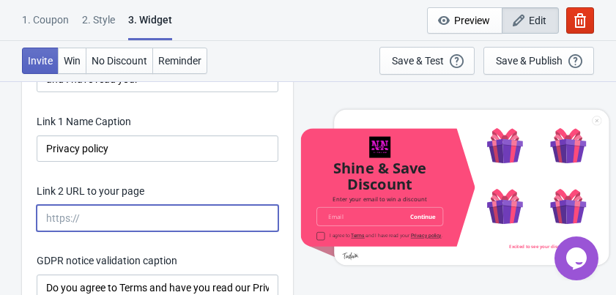
click at [148, 212] on input "Link 2 URL to your page" at bounding box center [158, 218] width 242 height 26
paste input "https://nnikolovadigital.myshopify.com/policies/privacy-policy"
type input "https://nnikolovadigital.myshopify.com/policies/privacy-policy"
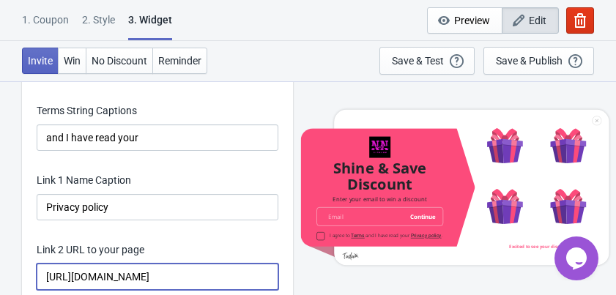
scroll to position [2928, 0]
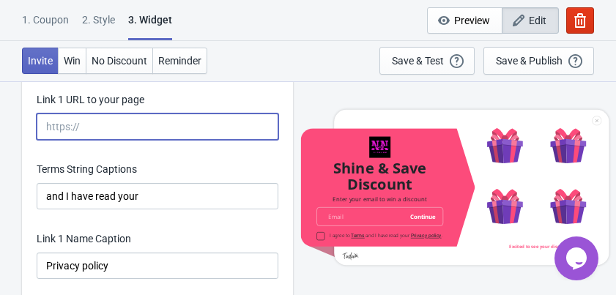
click at [143, 129] on input "Link 1 URL to your page" at bounding box center [158, 126] width 242 height 26
paste input "https://nnikolovadigital.myshopify.com/policies/terms-of-service"
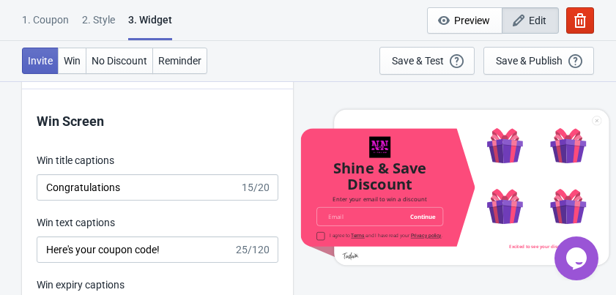
scroll to position [3338, 0]
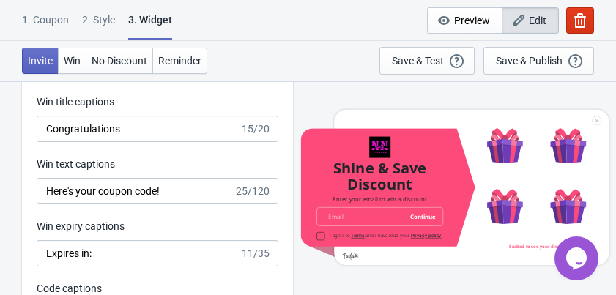
type input "https://nnikolovadigital.myshopify.com/policies/terms-of-service"
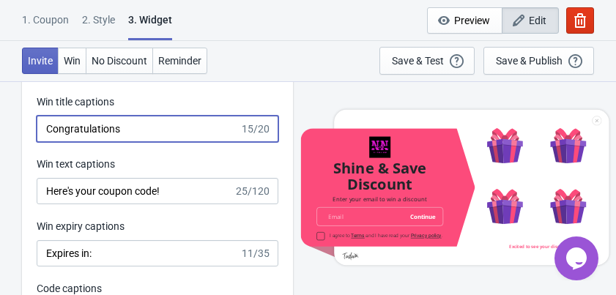
click at [163, 123] on input "Congratulations" at bounding box center [138, 129] width 203 height 26
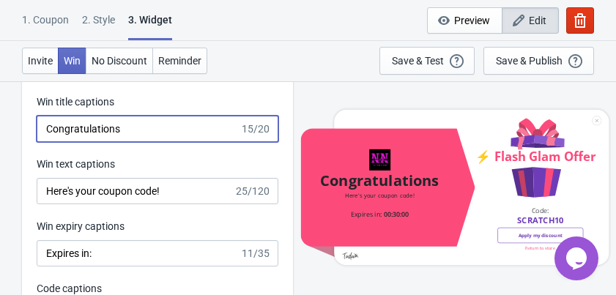
scroll to position [0, 0]
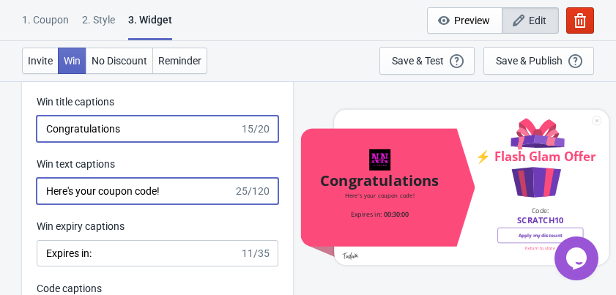
click at [182, 195] on input "Here's your coupon code!" at bounding box center [135, 191] width 197 height 26
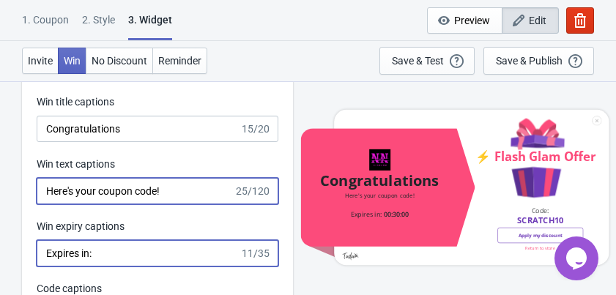
click at [176, 254] on input "Expires in:" at bounding box center [138, 253] width 203 height 26
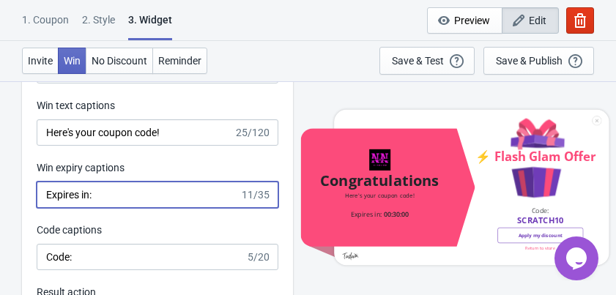
scroll to position [3455, 0]
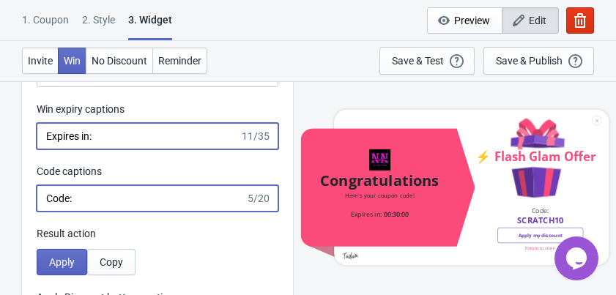
click at [167, 201] on input "Code:" at bounding box center [141, 198] width 209 height 26
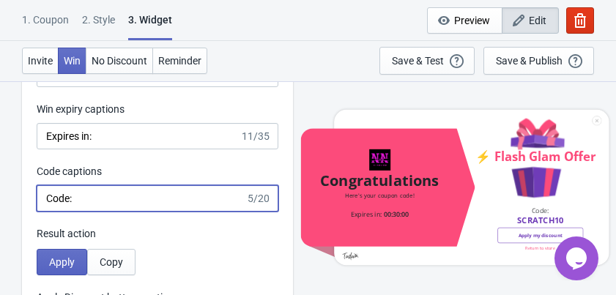
drag, startPoint x: 167, startPoint y: 201, endPoint x: 17, endPoint y: 200, distance: 150.1
click at [140, 217] on div "Win Screen Win title captions Congratulations 15/20 Win text captions Here's yo…" at bounding box center [157, 164] width 271 height 501
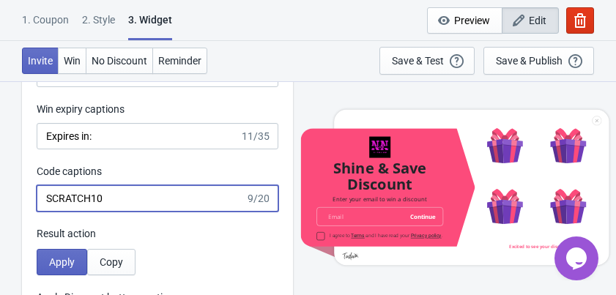
click at [135, 201] on input "SCRATCH10" at bounding box center [141, 198] width 209 height 26
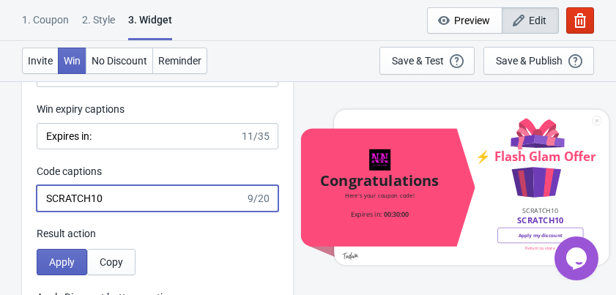
drag, startPoint x: 135, startPoint y: 201, endPoint x: 24, endPoint y: 199, distance: 110.5
click at [24, 199] on div "Win Screen Win title captions Congratulations 15/20 Win text captions Here's yo…" at bounding box center [157, 164] width 271 height 501
type input "CODE:"
click at [129, 231] on div "Result action" at bounding box center [158, 233] width 242 height 15
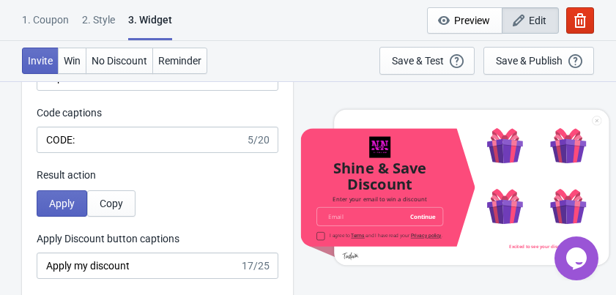
scroll to position [3572, 0]
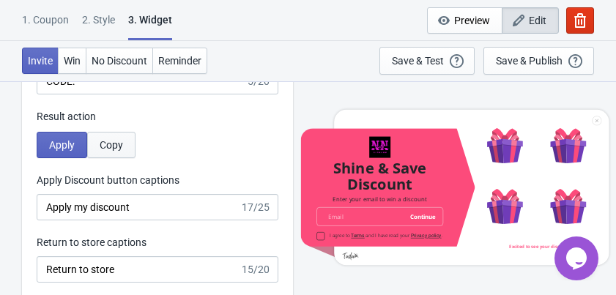
click at [117, 141] on span "Copy" at bounding box center [111, 145] width 23 height 12
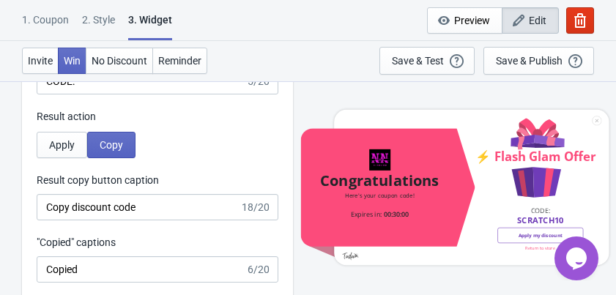
scroll to position [3631, 0]
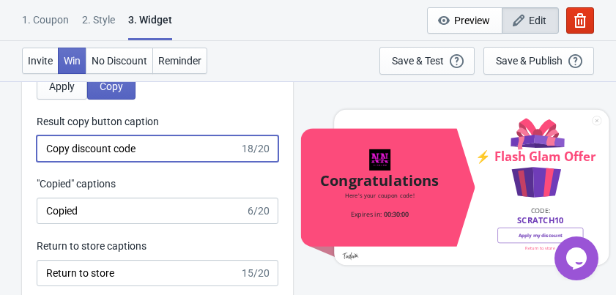
click at [157, 151] on input "Copy discount code" at bounding box center [138, 148] width 203 height 26
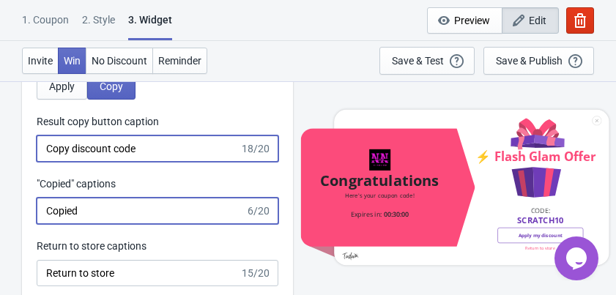
click at [155, 207] on input "Copied" at bounding box center [141, 211] width 209 height 26
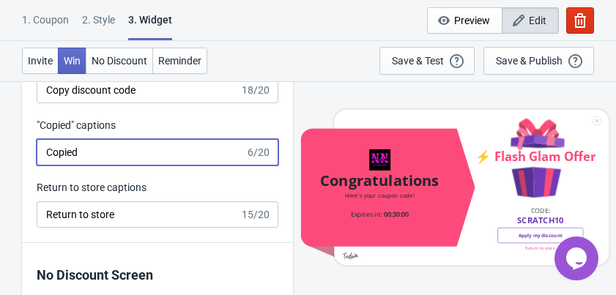
scroll to position [3748, 0]
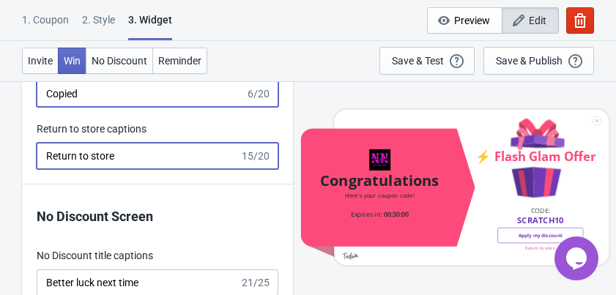
click at [158, 152] on input "Return to store" at bounding box center [138, 156] width 203 height 26
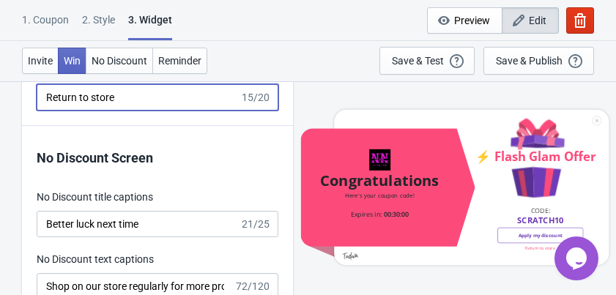
scroll to position [3865, 0]
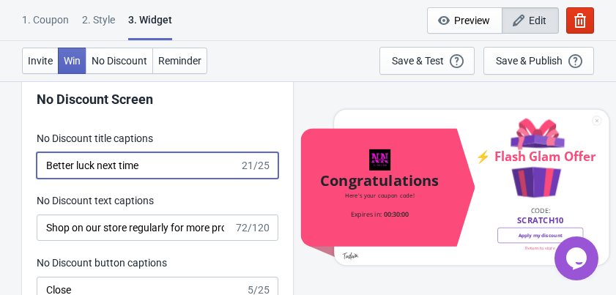
click at [175, 163] on input "Better luck next time" at bounding box center [138, 165] width 203 height 26
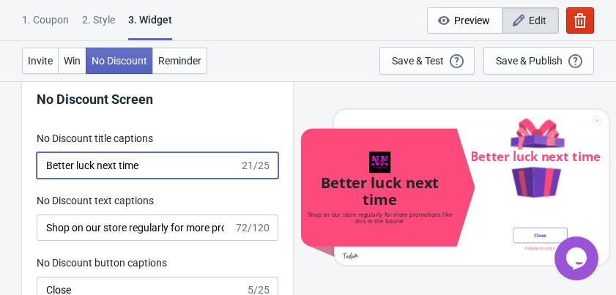
scroll to position [3923, 0]
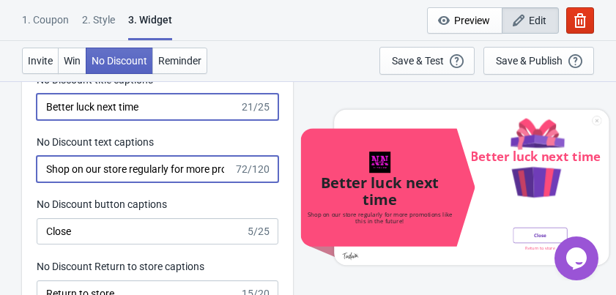
click at [196, 170] on input "Shop on our store regularly for more promotions like this in the future!" at bounding box center [135, 169] width 197 height 26
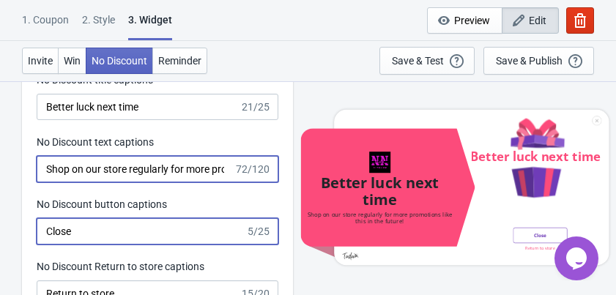
click at [195, 237] on input "Close" at bounding box center [141, 231] width 209 height 26
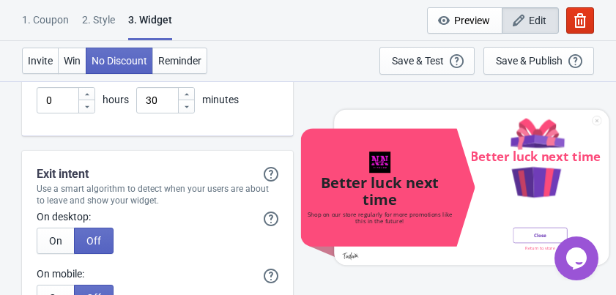
scroll to position [4568, 0]
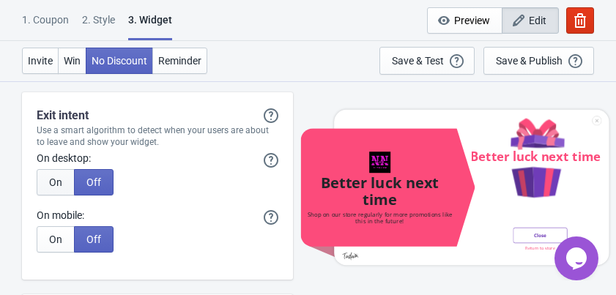
click at [47, 184] on button "On" at bounding box center [56, 182] width 38 height 26
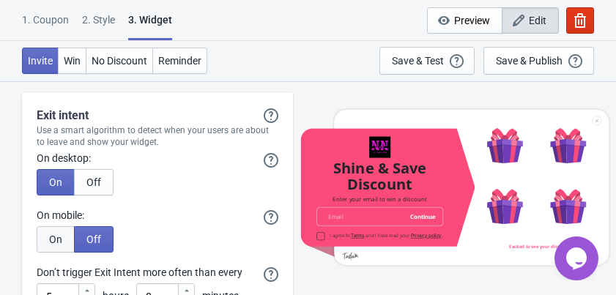
click at [58, 226] on button "On" at bounding box center [56, 239] width 38 height 26
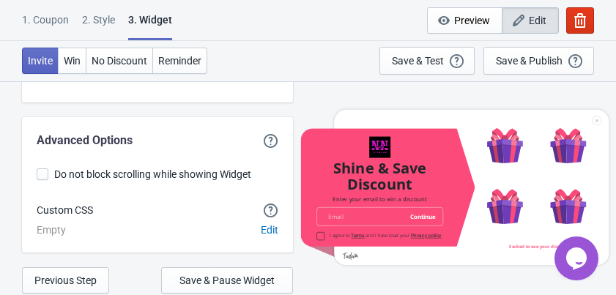
scroll to position [4829, 0]
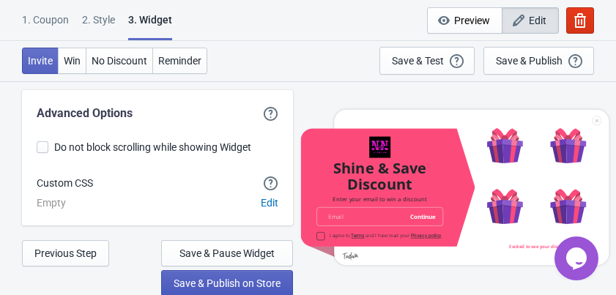
click at [202, 285] on span "Save & Publish on Store" at bounding box center [226, 283] width 107 height 12
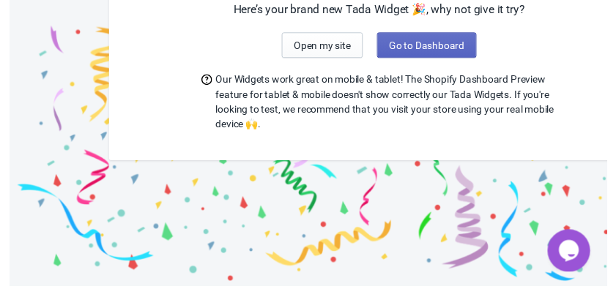
scroll to position [139, 0]
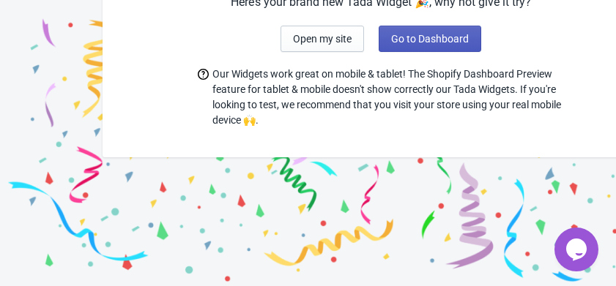
click at [398, 37] on span "Go to Dashboard" at bounding box center [430, 39] width 78 height 12
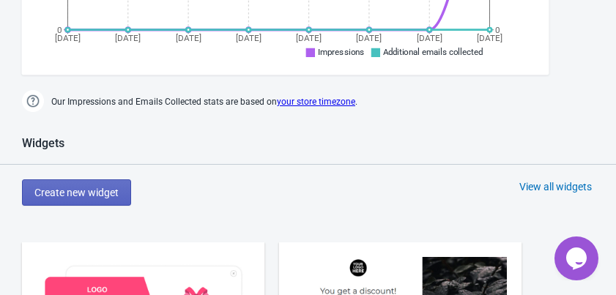
scroll to position [527, 0]
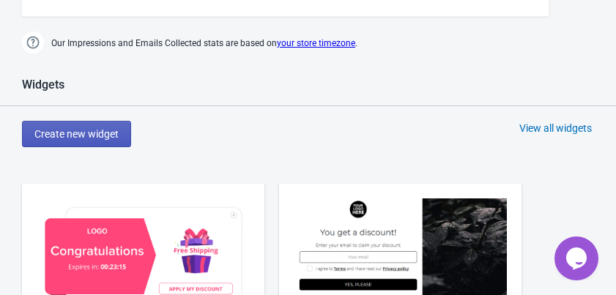
click at [99, 130] on span "Create new widget" at bounding box center [76, 134] width 84 height 12
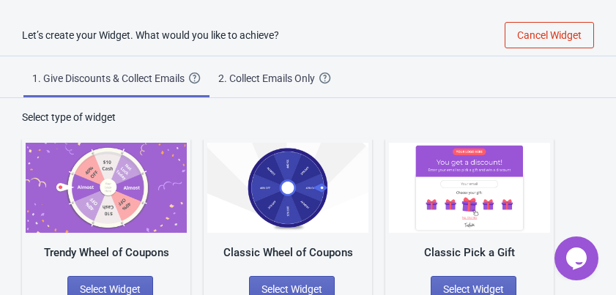
click at [147, 12] on html "Let’s create your Widget. What would you like to achieve? Cancel Widget 1. Give…" at bounding box center [308, 147] width 616 height 295
click at [147, 34] on div "Let’s create your Widget. What would you like to achieve?" at bounding box center [139, 35] width 279 height 15
click at [249, 79] on div "2. Collect Emails Only" at bounding box center [268, 78] width 101 height 15
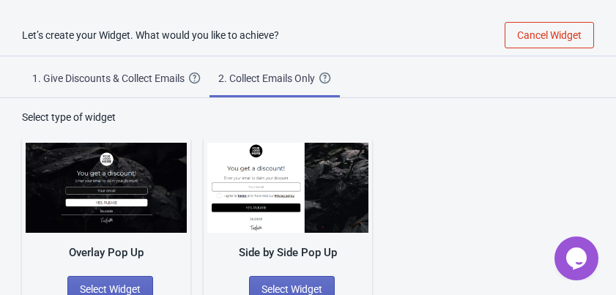
click at [118, 64] on span "1. Give Discounts & Collect Emails Create a Widget that will collect the email …" at bounding box center [116, 75] width 186 height 39
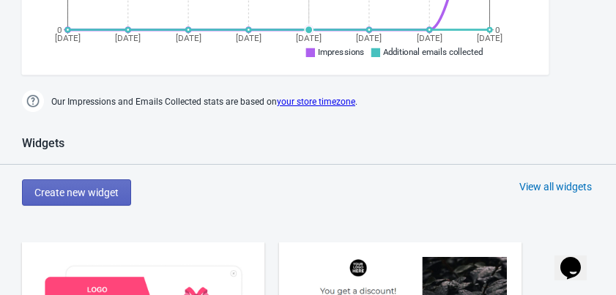
scroll to position [527, 0]
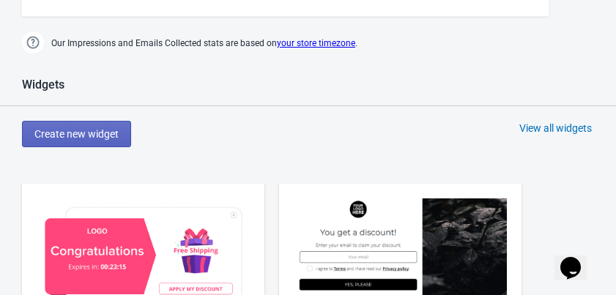
click at [589, 122] on div "View all widgets" at bounding box center [555, 128] width 72 height 15
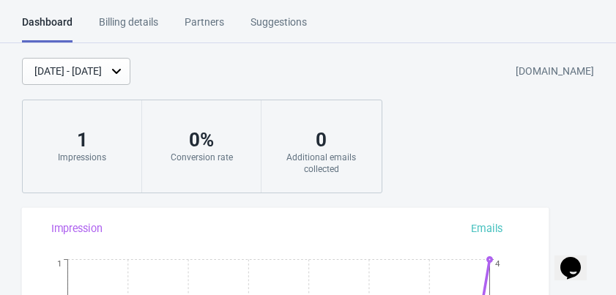
click at [143, 23] on div "Billing details" at bounding box center [128, 28] width 59 height 26
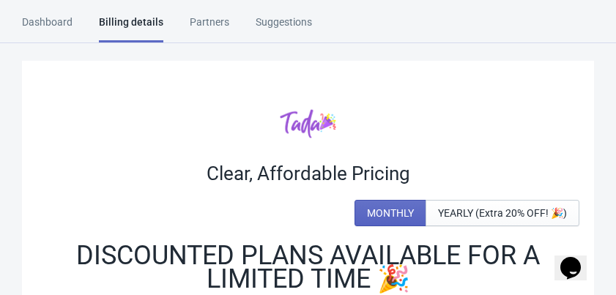
click at [208, 23] on div "Partners" at bounding box center [210, 28] width 40 height 26
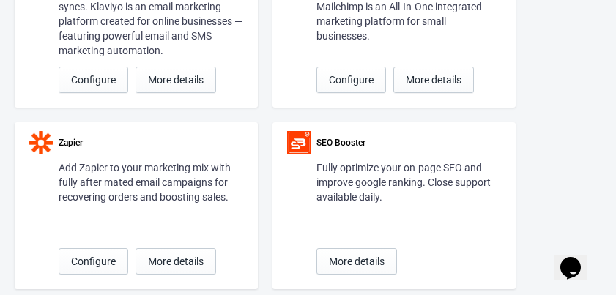
scroll to position [59, 0]
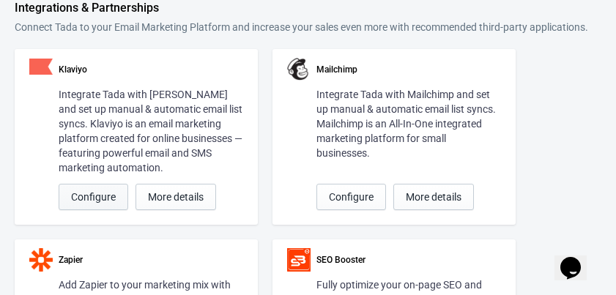
click at [99, 203] on span "Configure" at bounding box center [93, 197] width 45 height 12
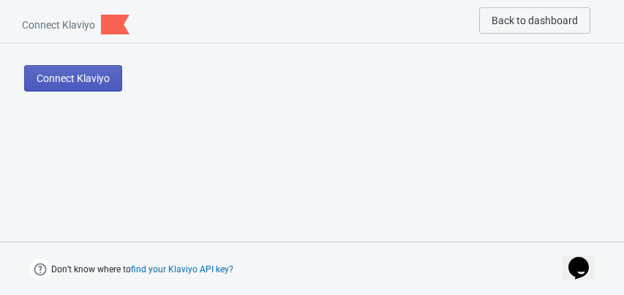
click at [92, 75] on span "Connect Klaviyo" at bounding box center [73, 78] width 73 height 12
